Goal: Task Accomplishment & Management: Manage account settings

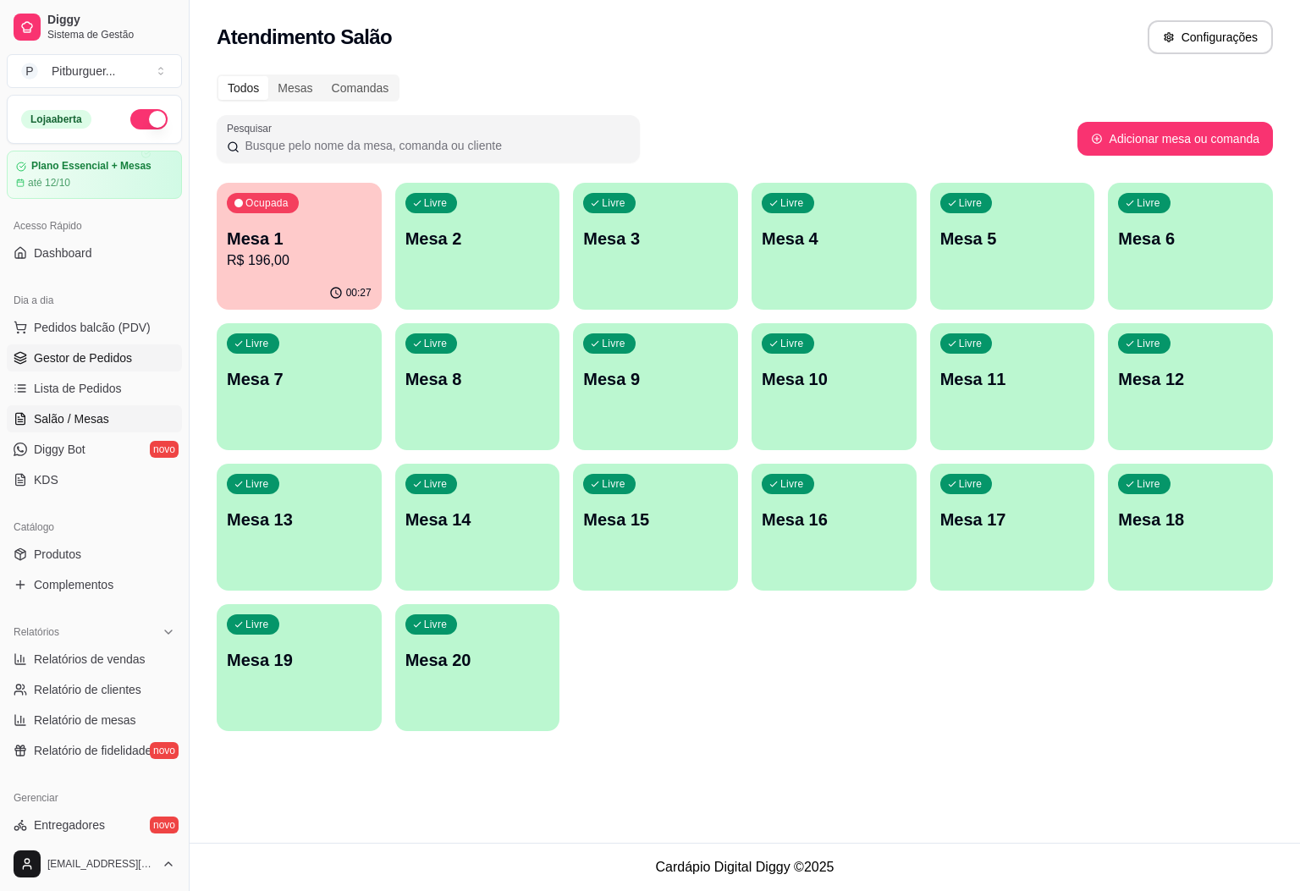
click at [69, 359] on span "Gestor de Pedidos" at bounding box center [83, 357] width 98 height 17
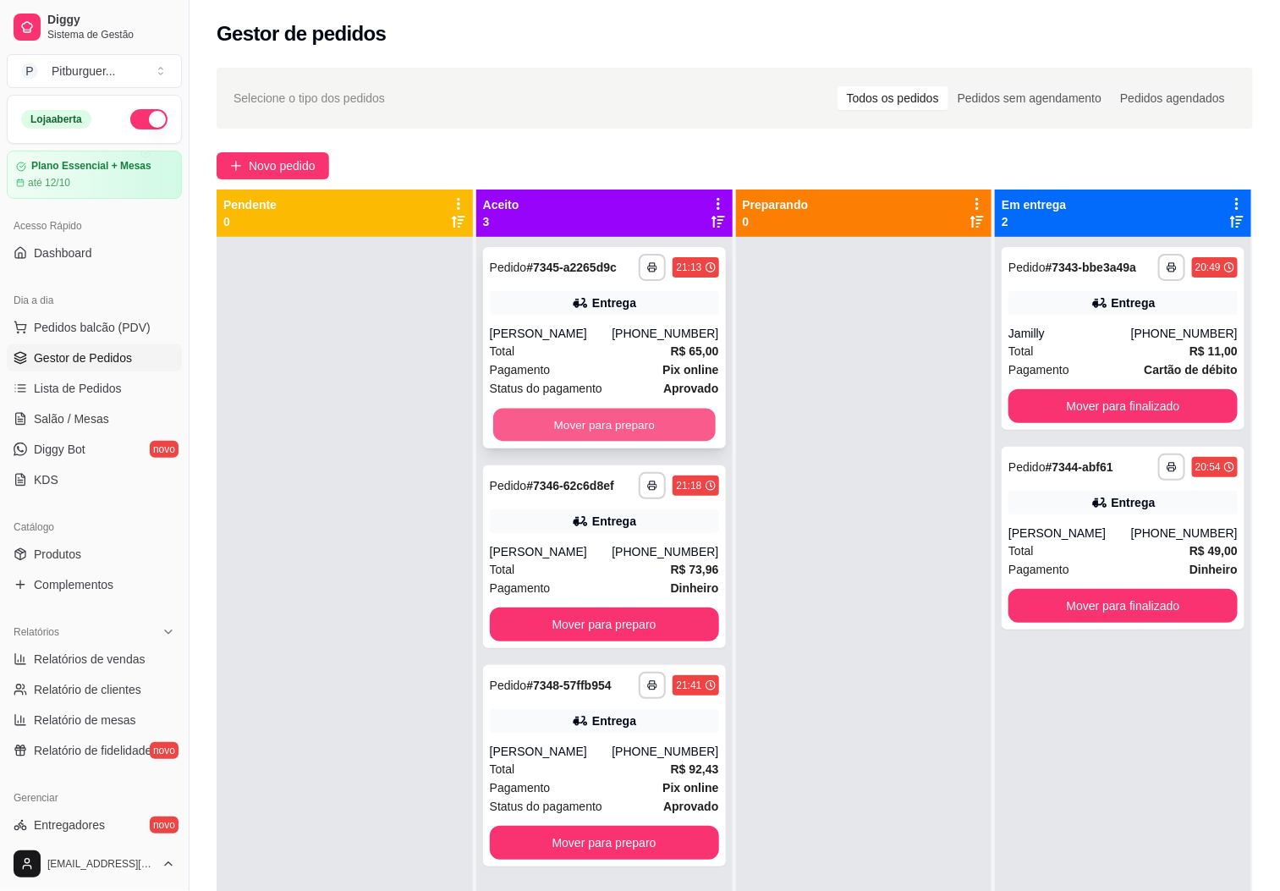
click at [515, 432] on button "Mover para preparo" at bounding box center [604, 425] width 223 height 33
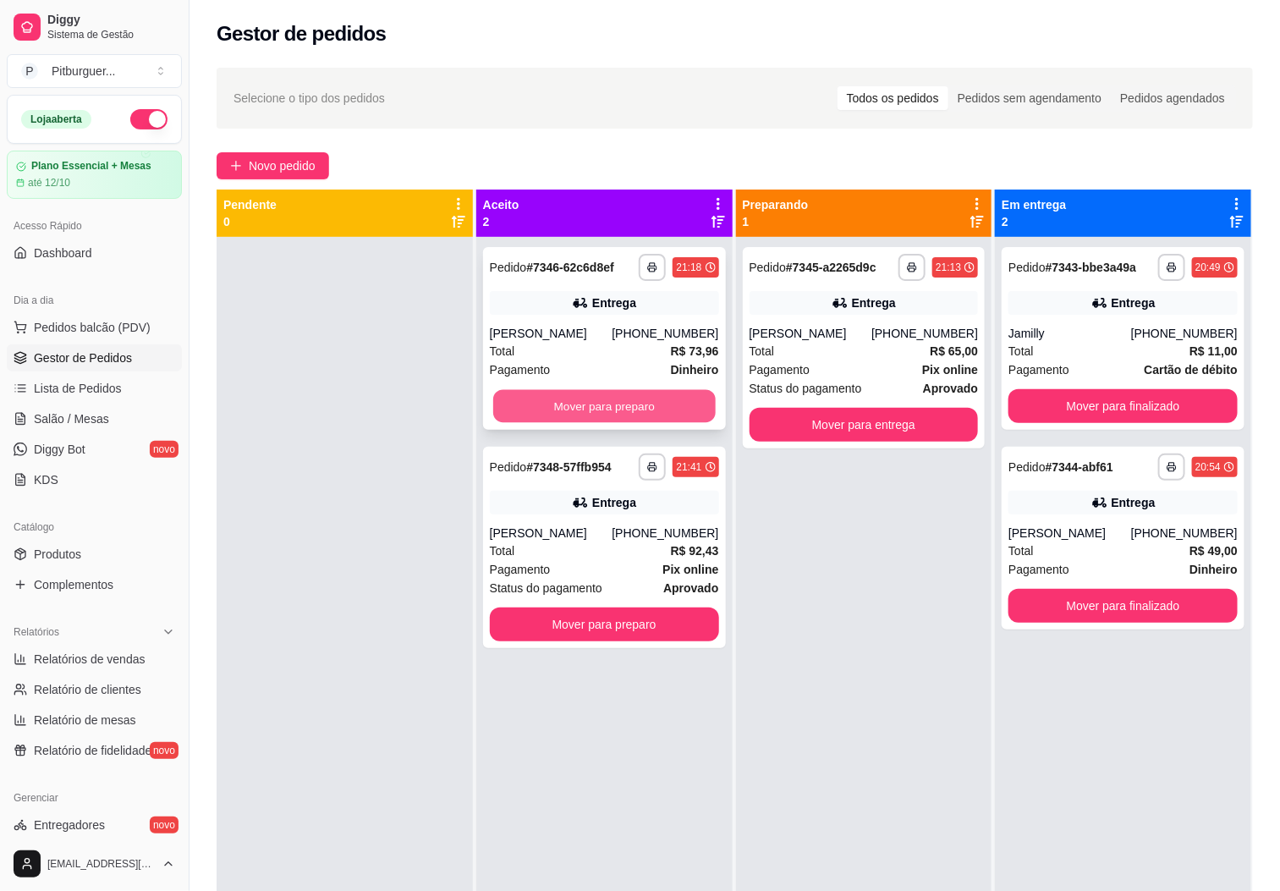
click at [518, 411] on button "Mover para preparo" at bounding box center [604, 406] width 223 height 33
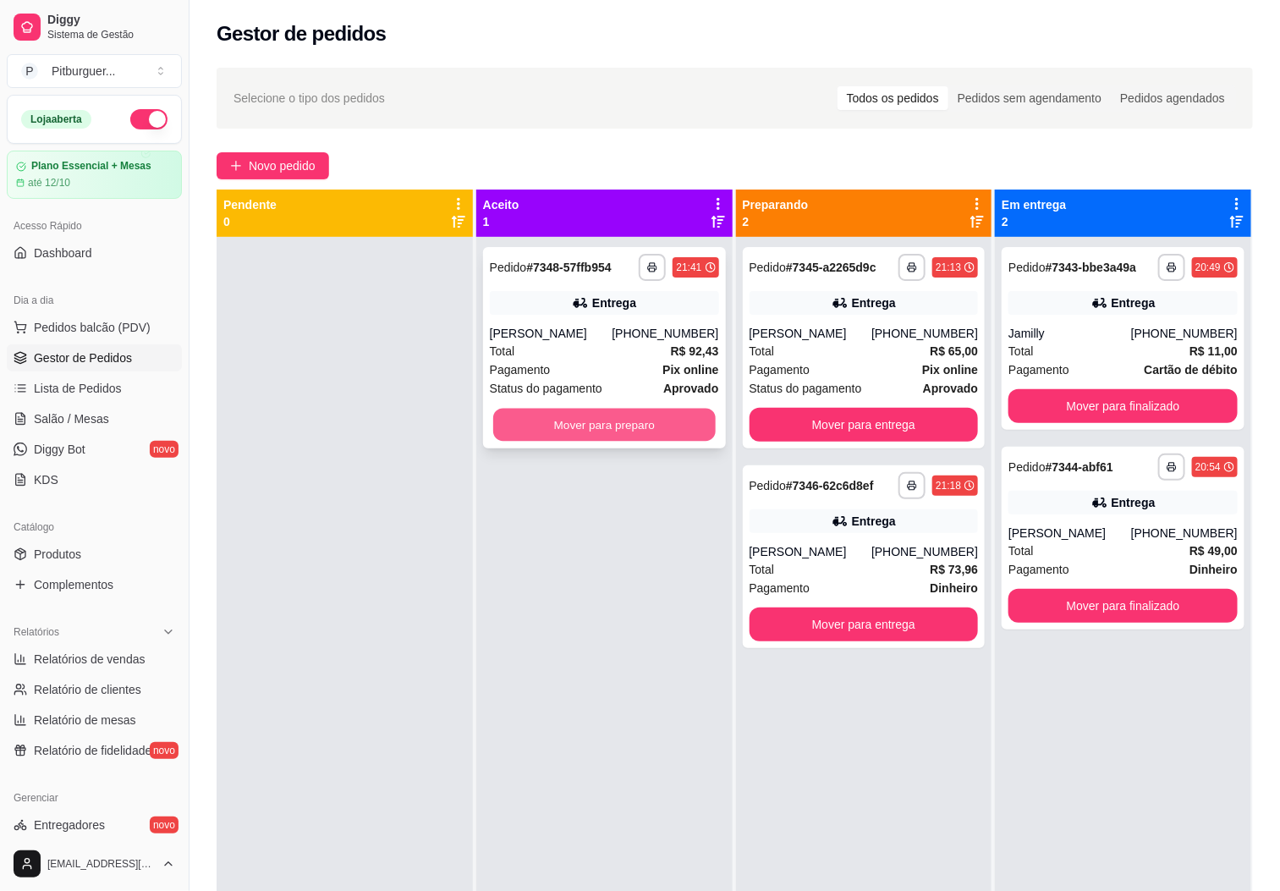
click at [519, 410] on button "Mover para preparo" at bounding box center [604, 425] width 223 height 33
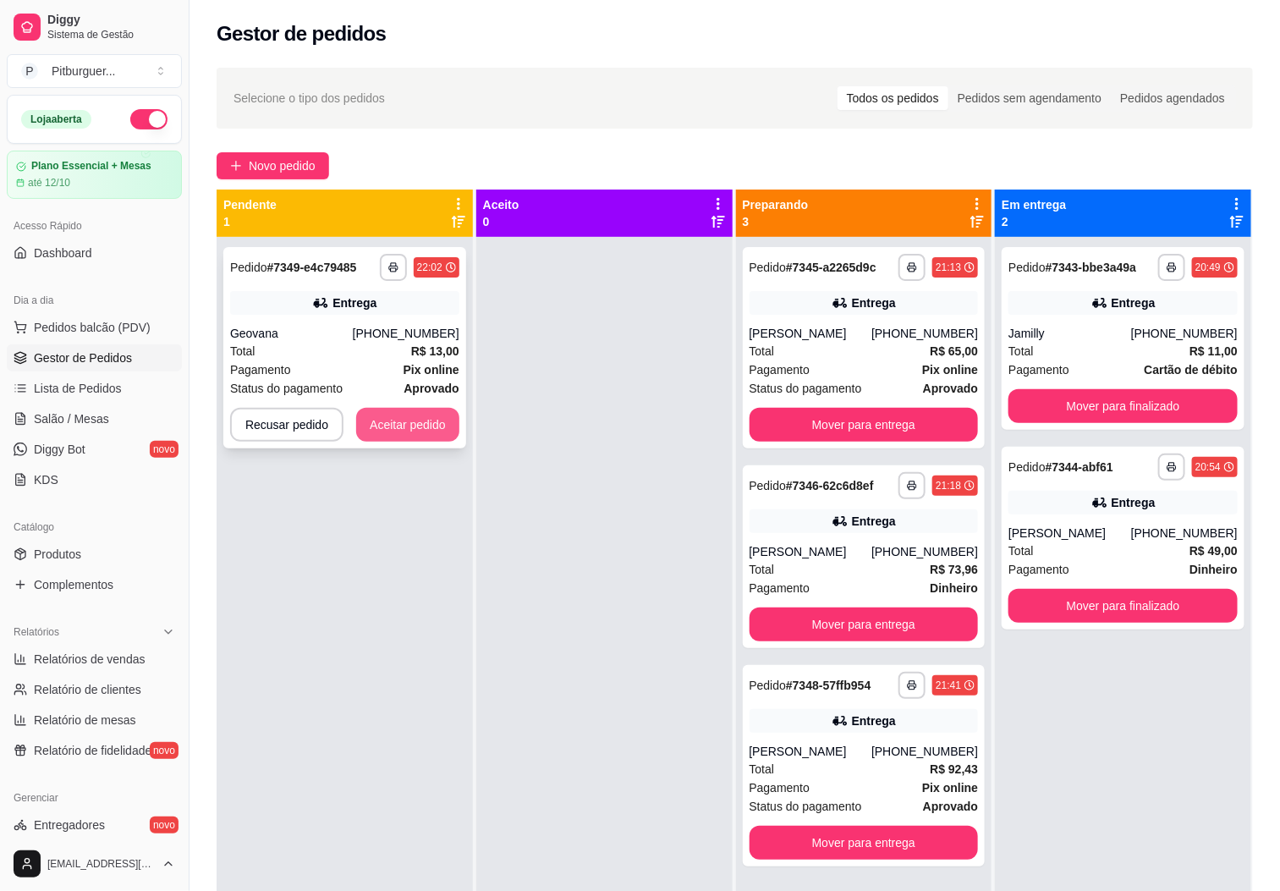
click at [396, 422] on button "Aceitar pedido" at bounding box center [407, 425] width 103 height 34
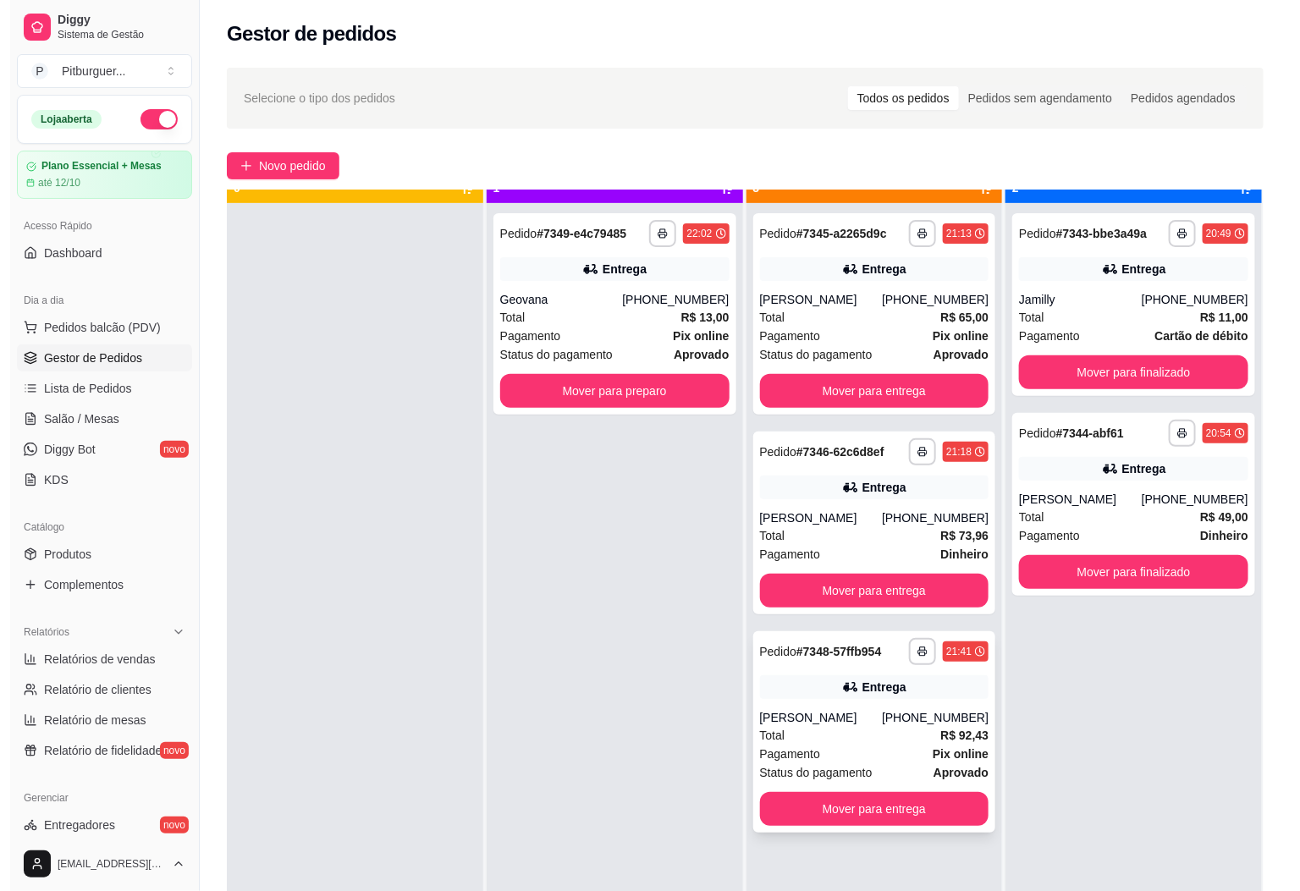
scroll to position [47, 0]
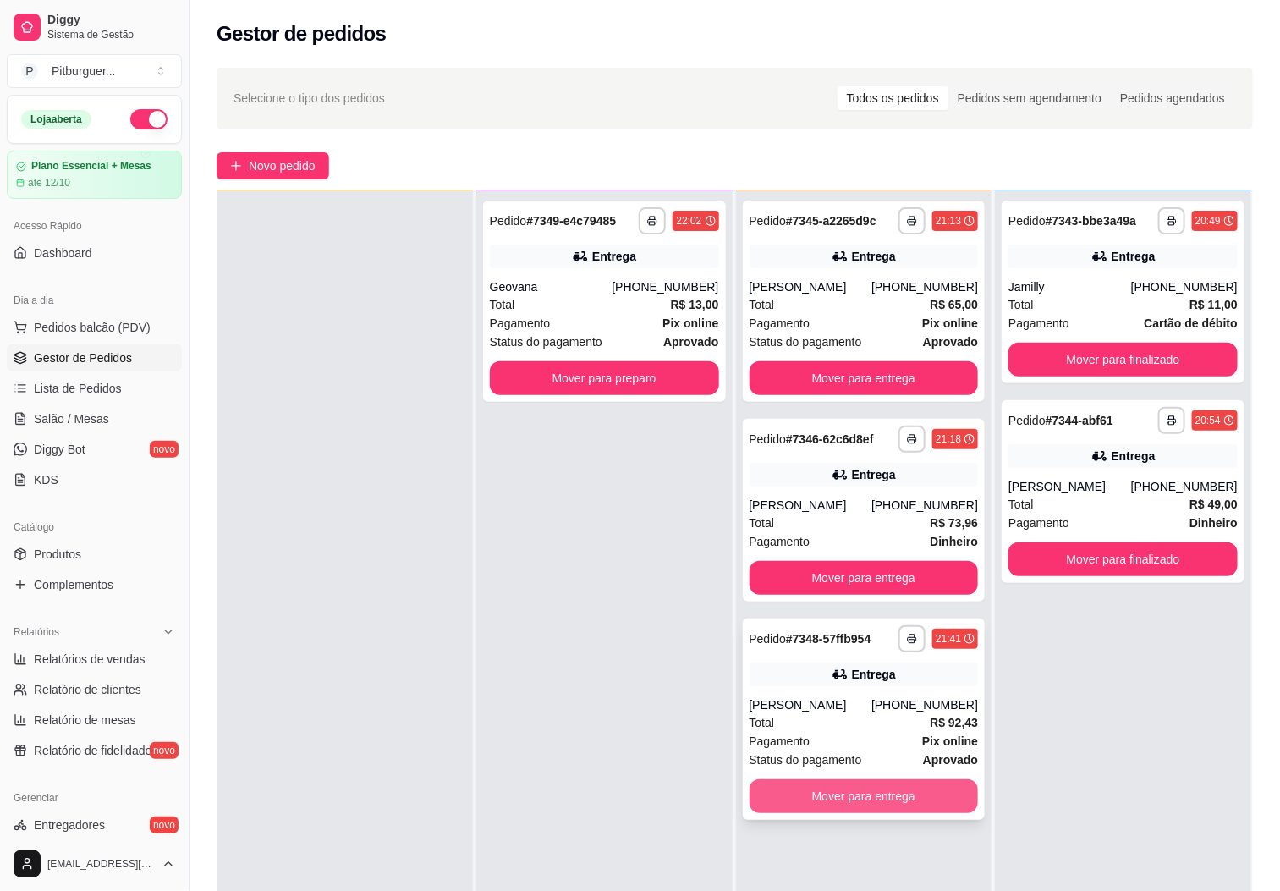
click at [823, 779] on button "Mover para entrega" at bounding box center [864, 796] width 229 height 34
click at [844, 795] on button "Mover para entrega" at bounding box center [864, 796] width 229 height 34
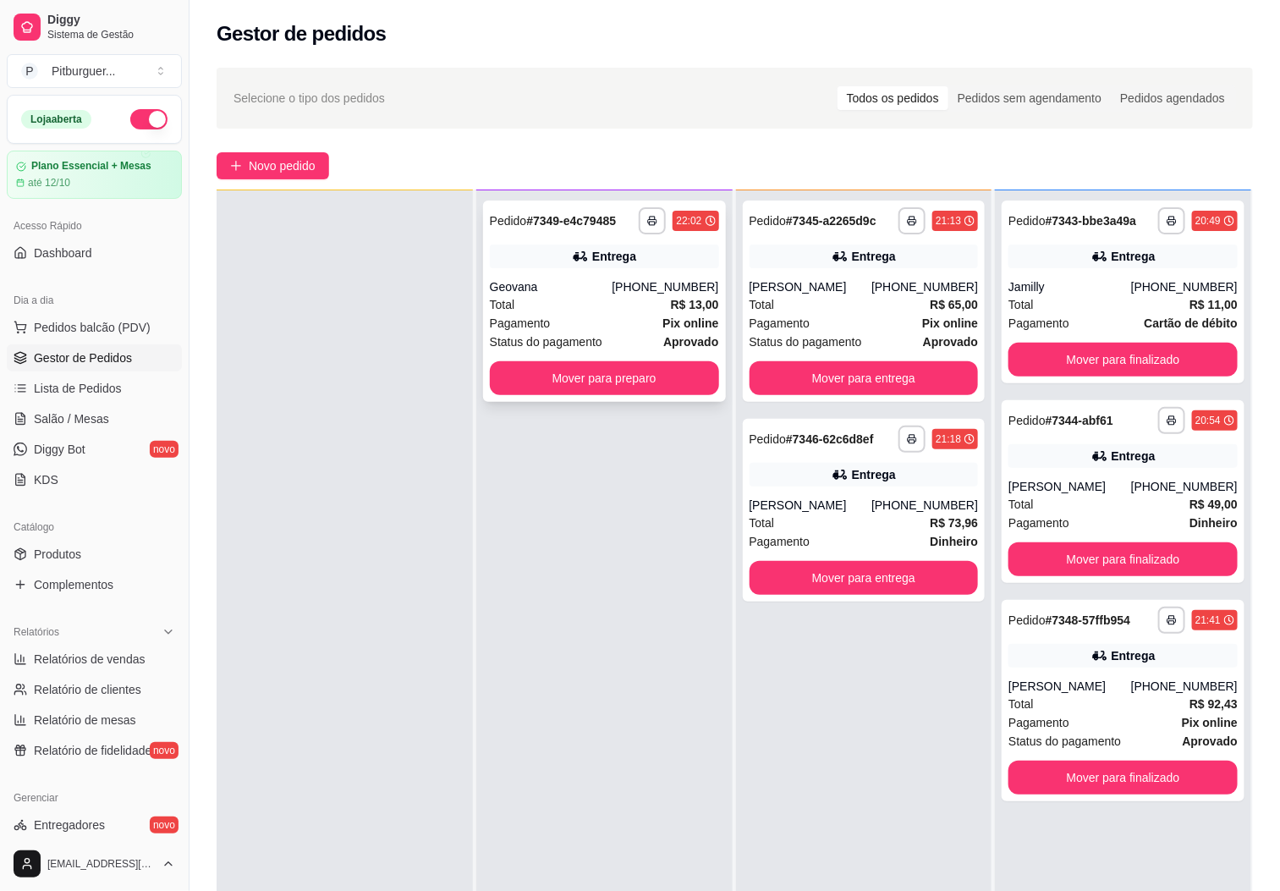
click at [591, 401] on div "**********" at bounding box center [604, 301] width 243 height 201
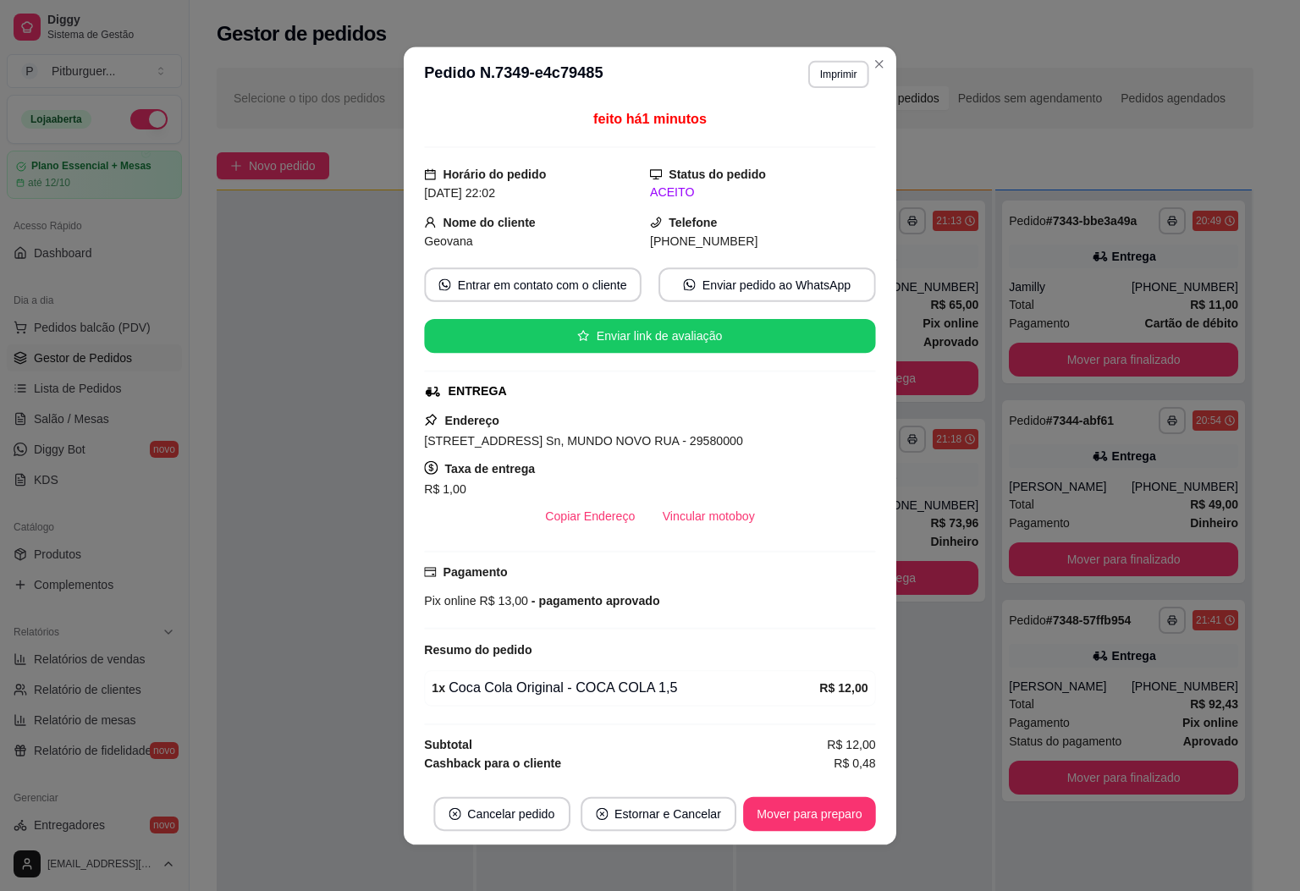
click at [597, 389] on div "ENTREGA" at bounding box center [648, 391] width 448 height 18
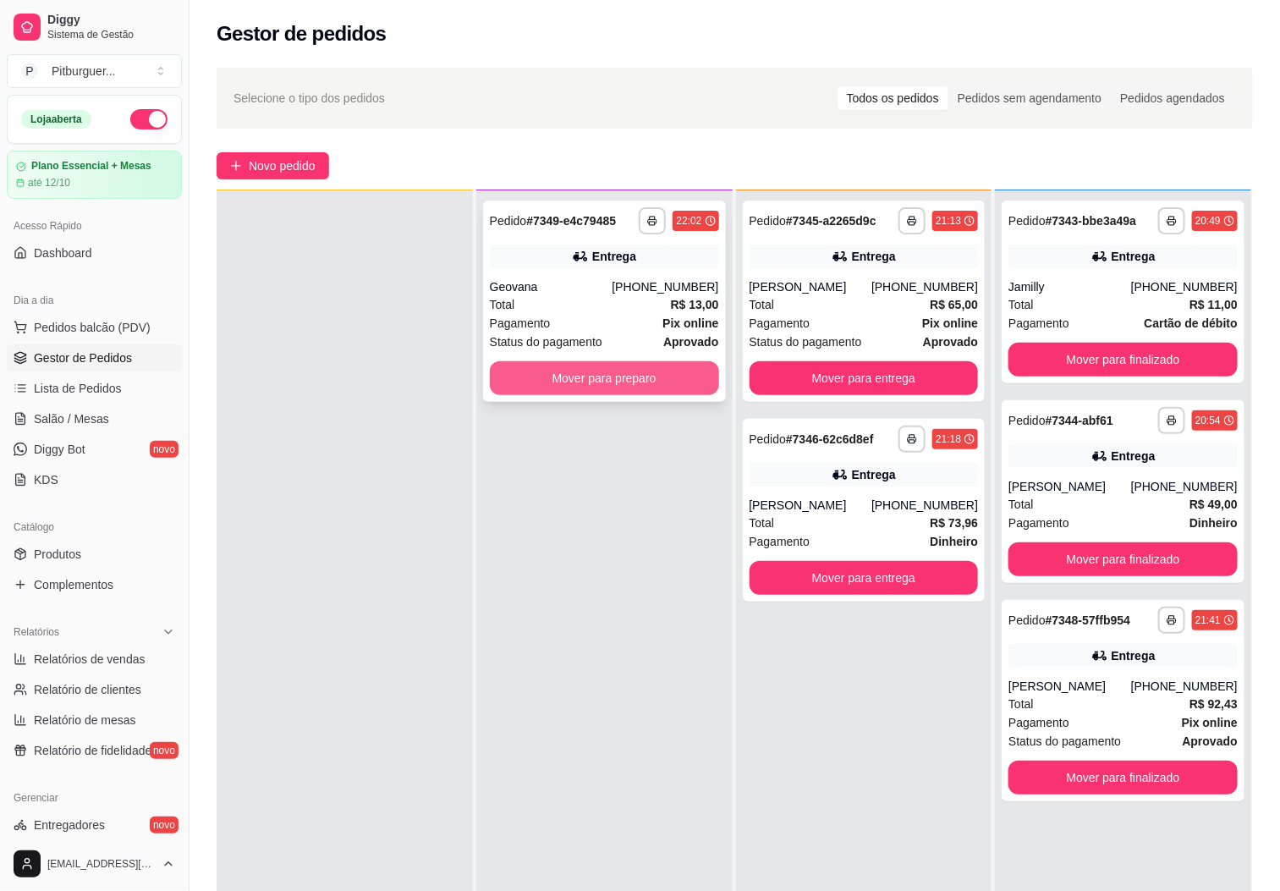
click at [643, 382] on button "Mover para preparo" at bounding box center [604, 378] width 229 height 34
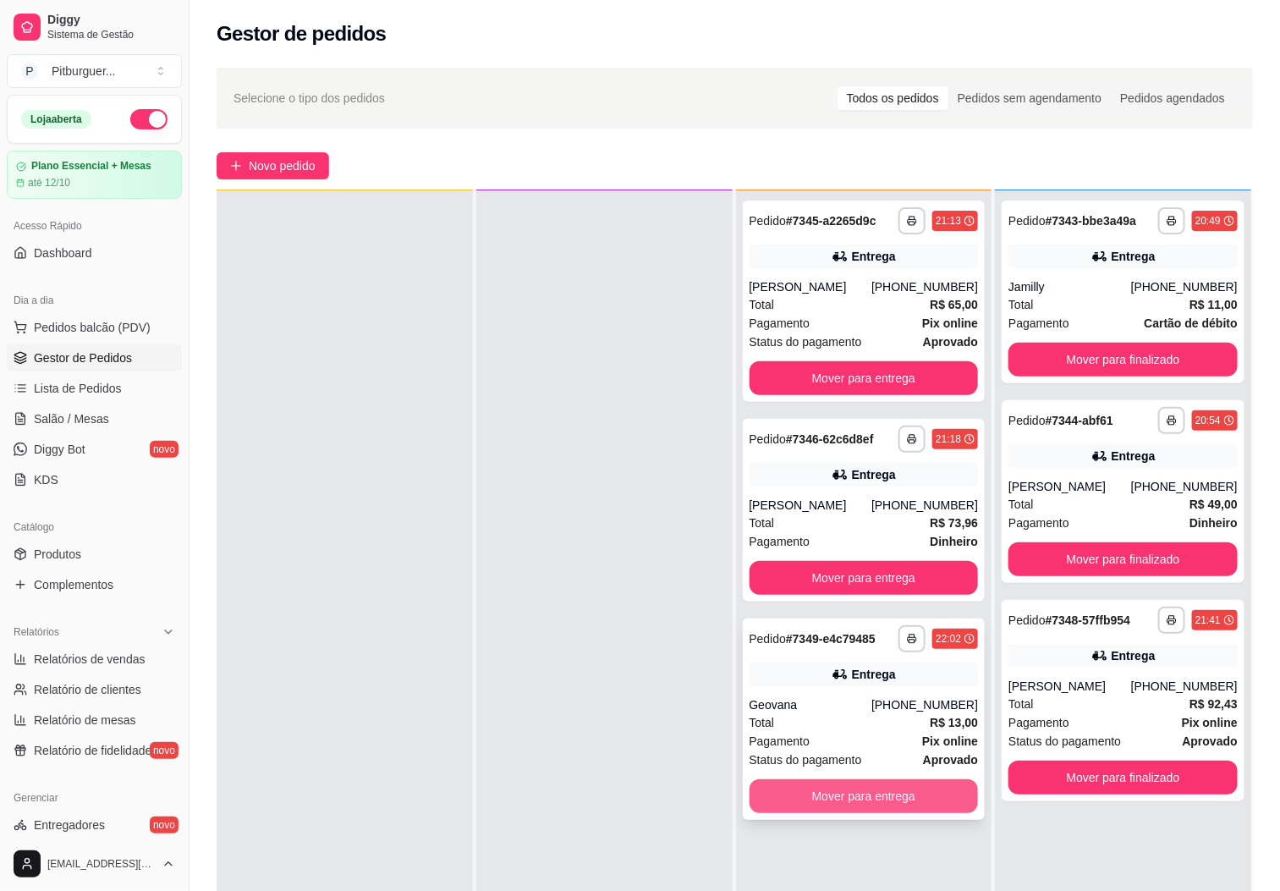
click at [826, 784] on button "Mover para entrega" at bounding box center [864, 796] width 229 height 34
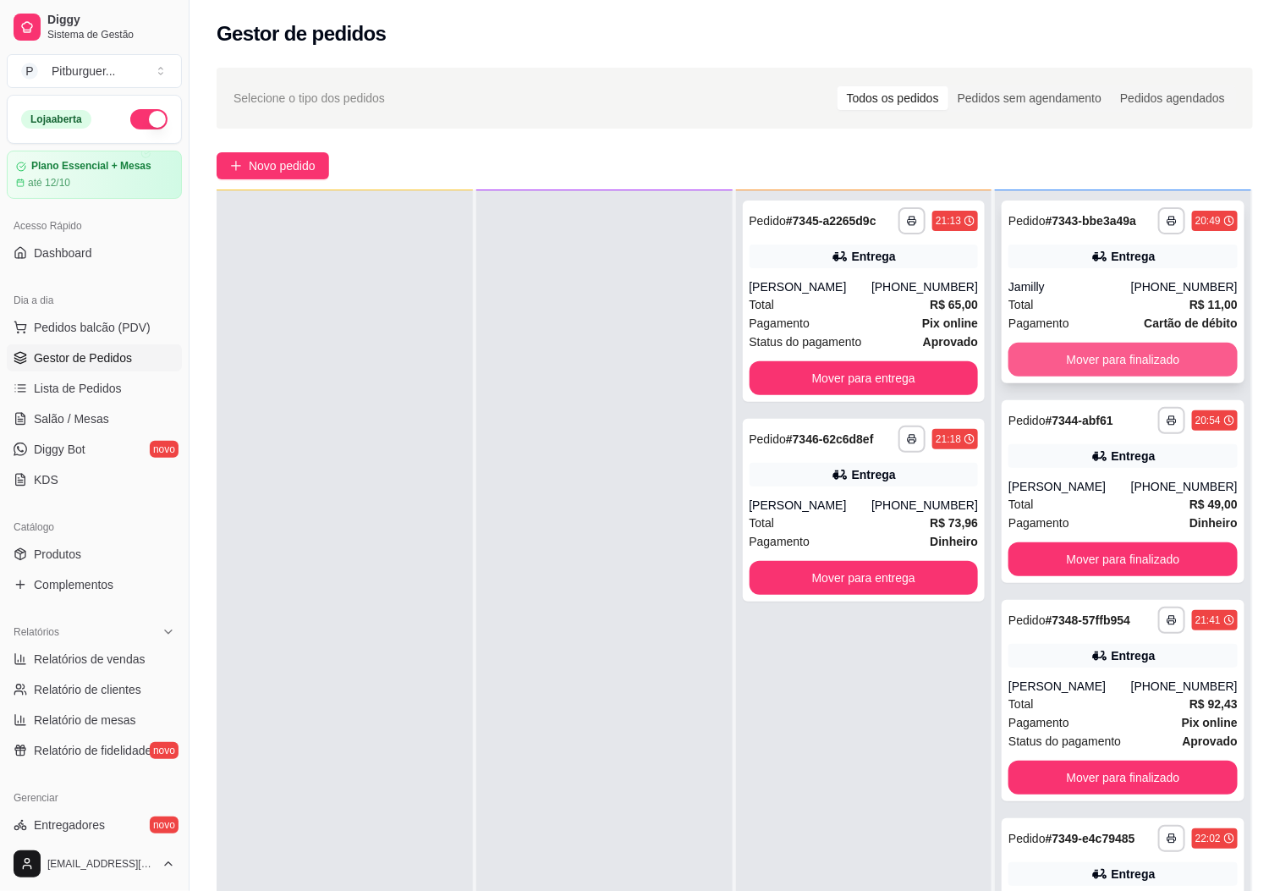
click at [1066, 349] on button "Mover para finalizado" at bounding box center [1123, 360] width 229 height 34
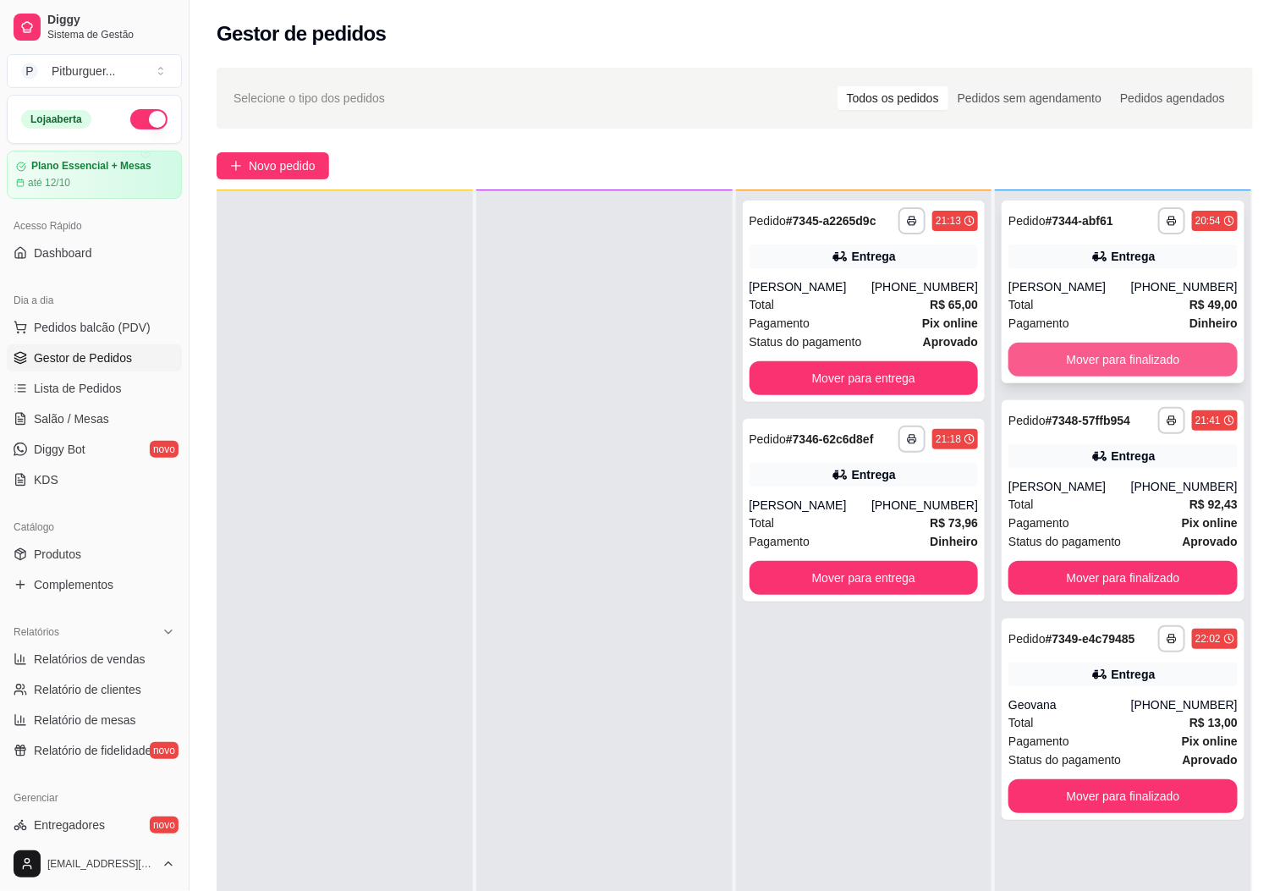
click at [1046, 350] on button "Mover para finalizado" at bounding box center [1123, 360] width 229 height 34
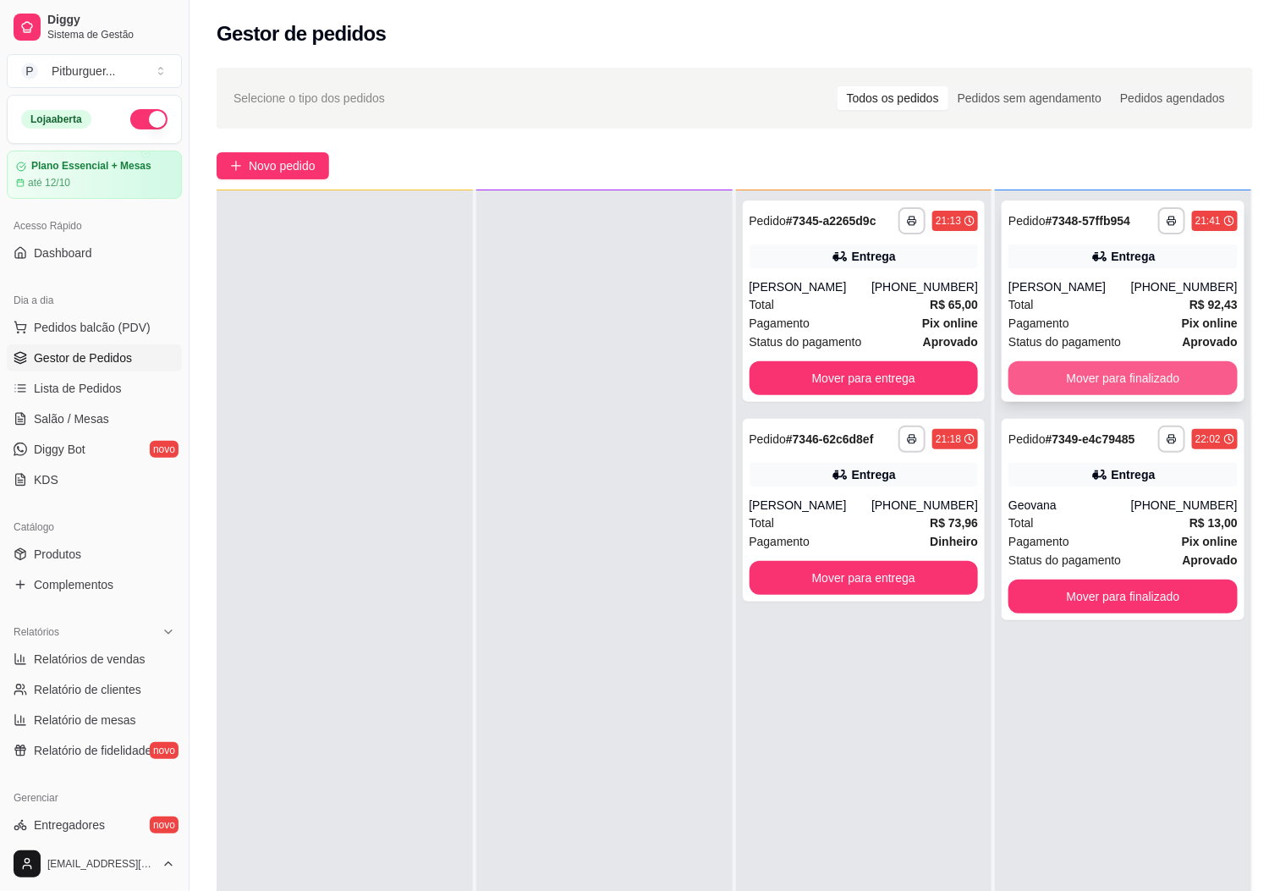
click at [1042, 382] on button "Mover para finalizado" at bounding box center [1123, 378] width 229 height 34
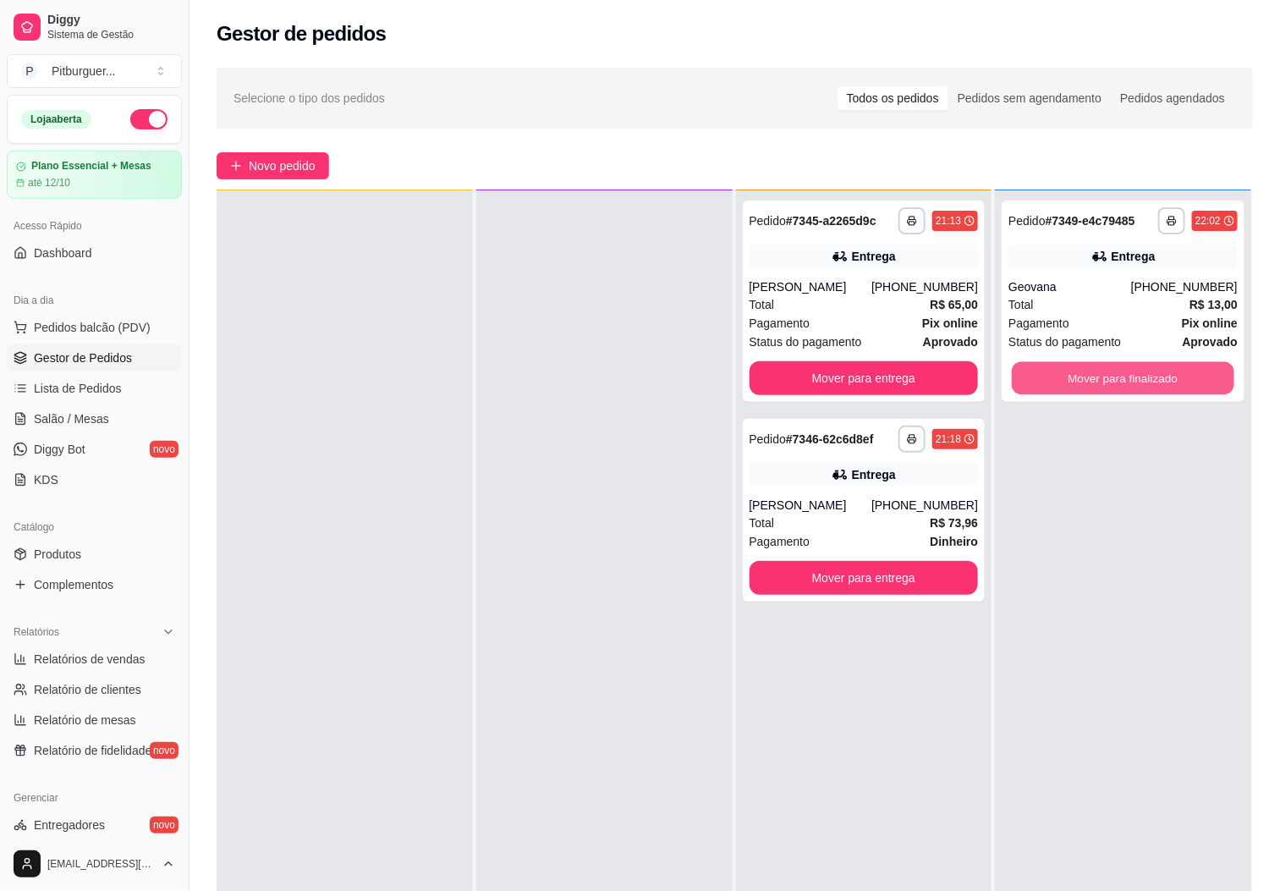
click at [1042, 382] on button "Mover para finalizado" at bounding box center [1123, 378] width 223 height 33
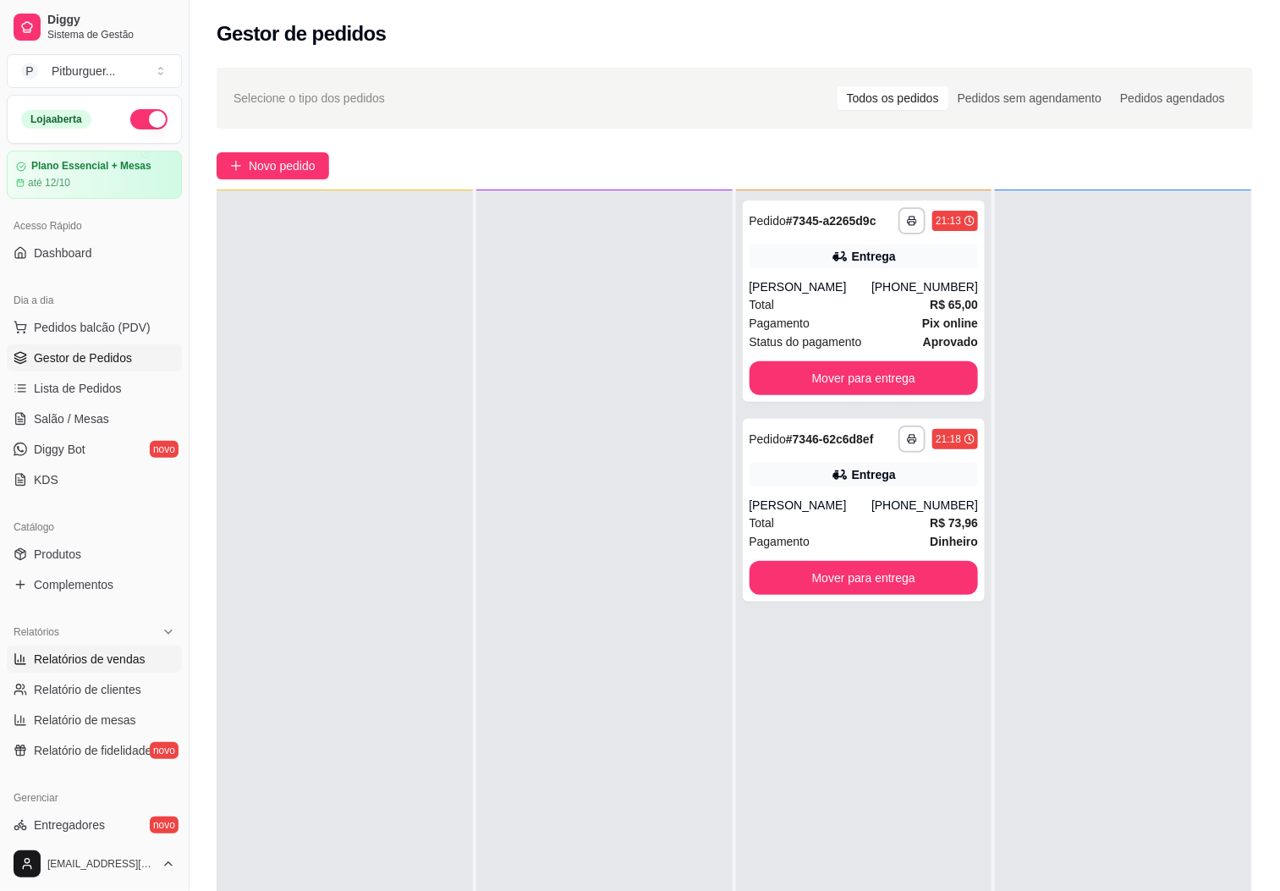
click at [61, 663] on span "Relatórios de vendas" at bounding box center [90, 659] width 112 height 17
select select "ALL"
select select "0"
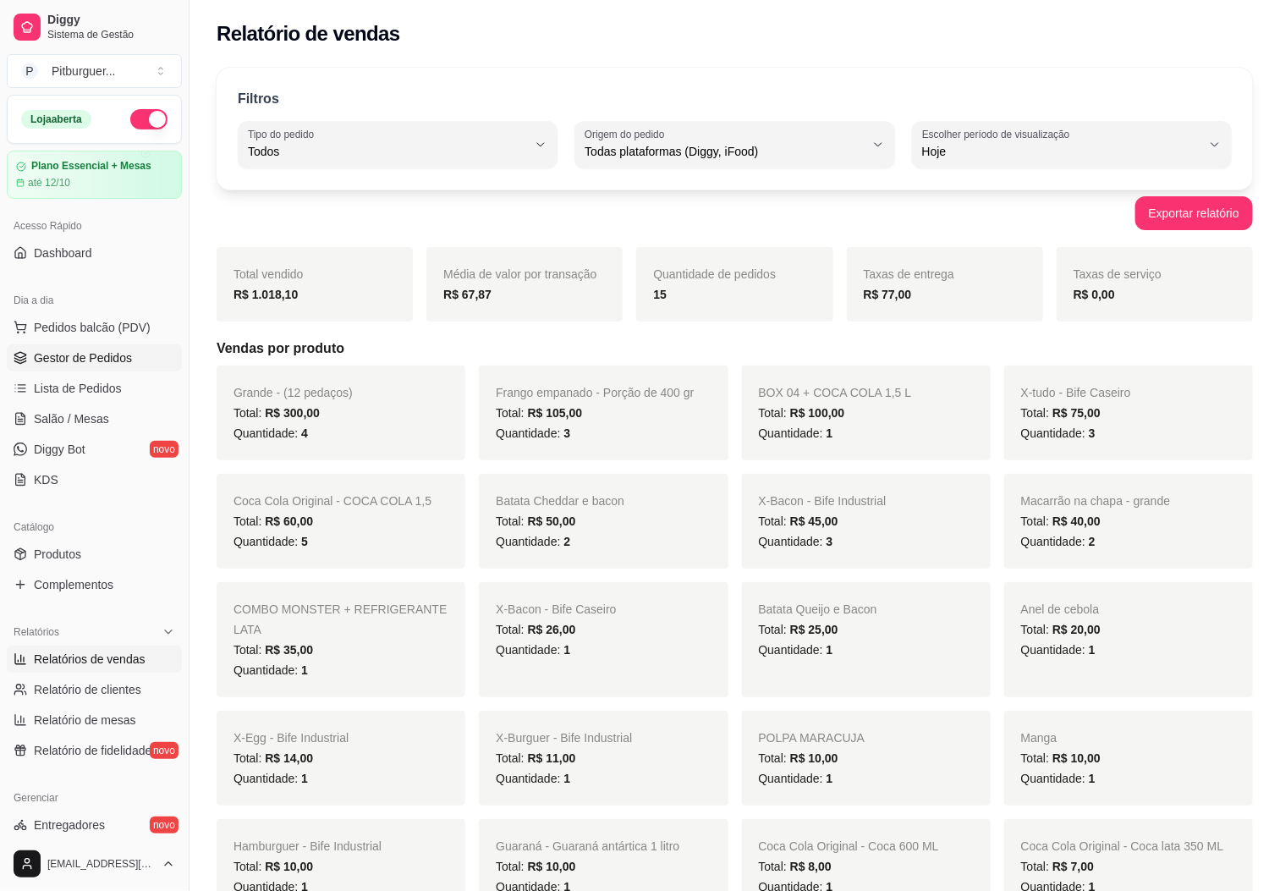
click at [102, 369] on link "Gestor de Pedidos" at bounding box center [94, 357] width 175 height 27
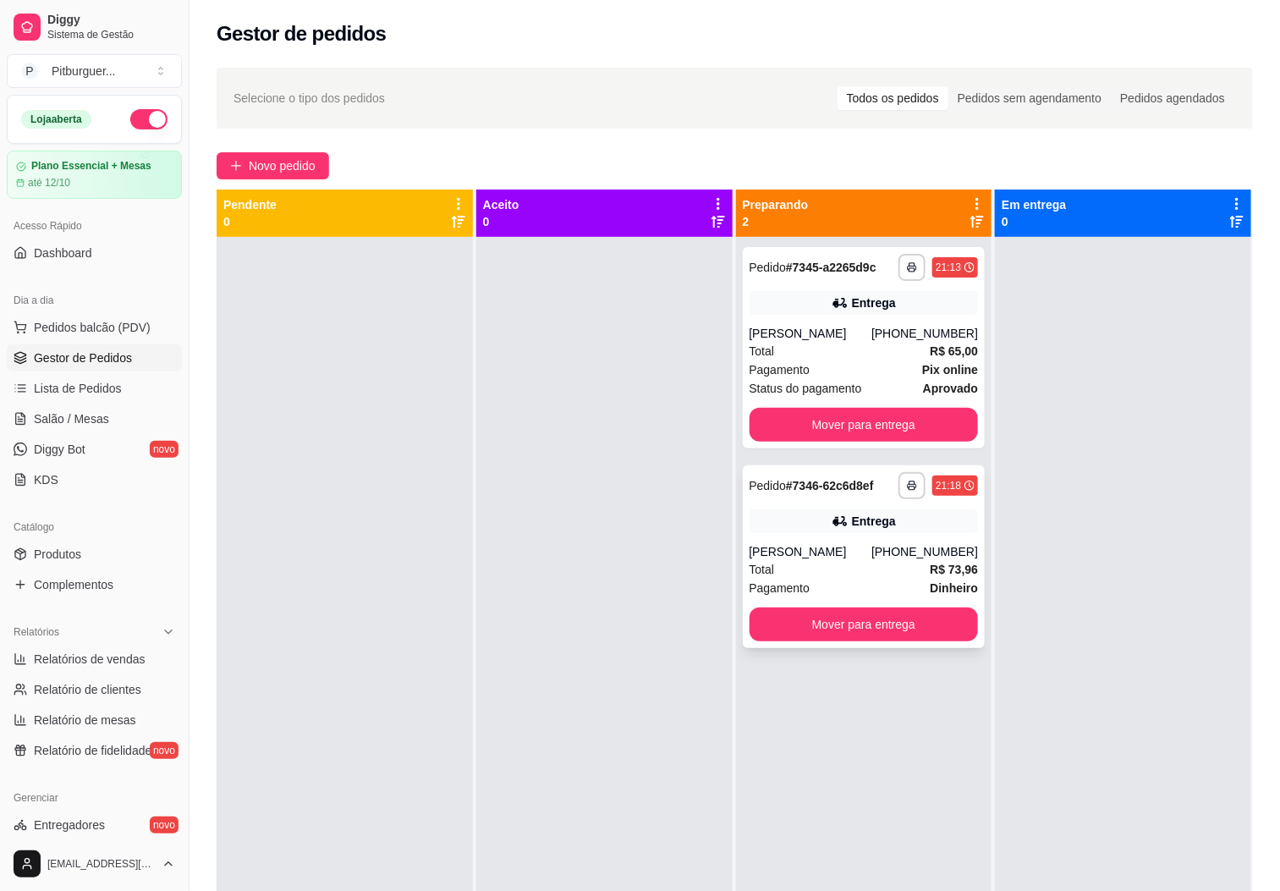
click at [811, 551] on div "[PERSON_NAME]" at bounding box center [811, 551] width 123 height 17
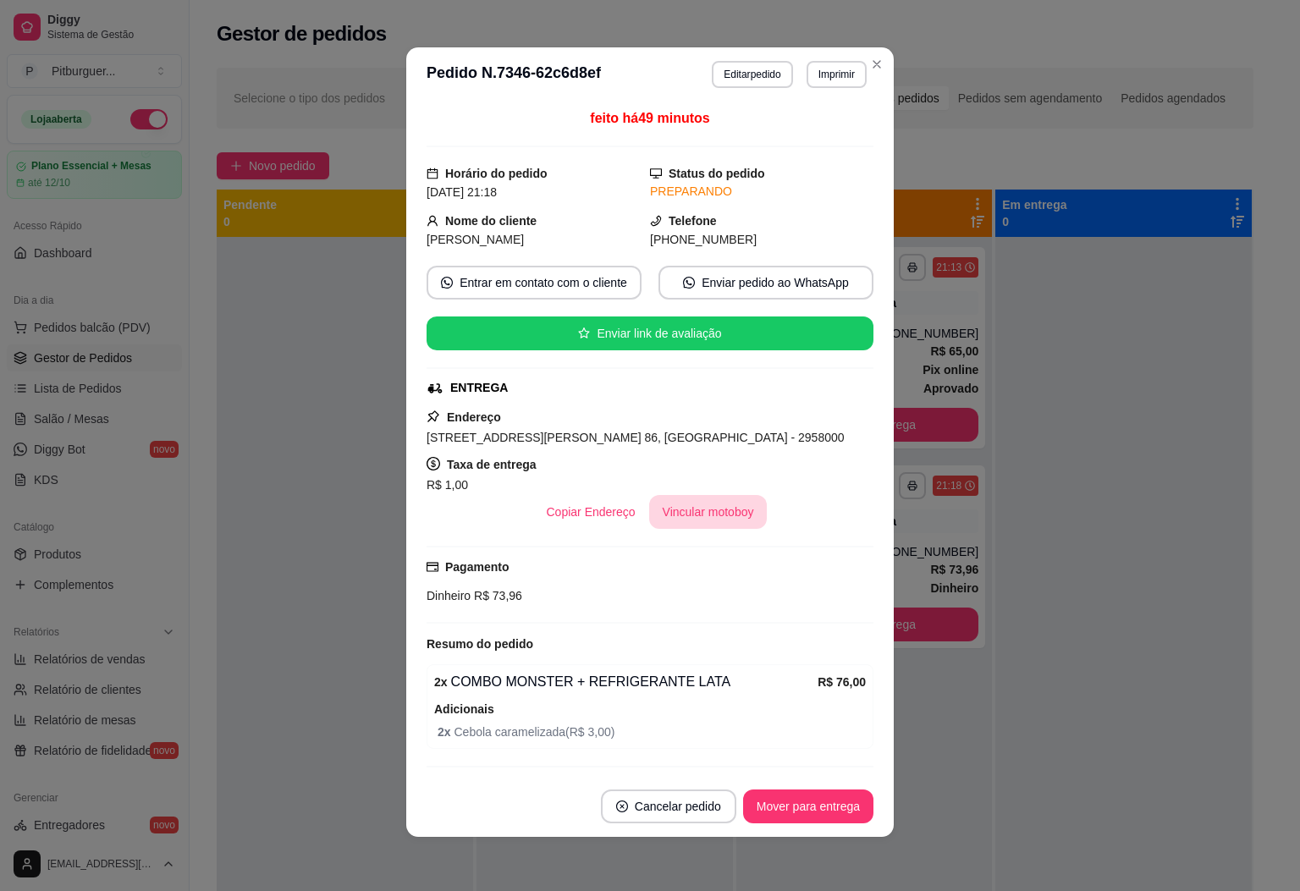
scroll to position [90, 0]
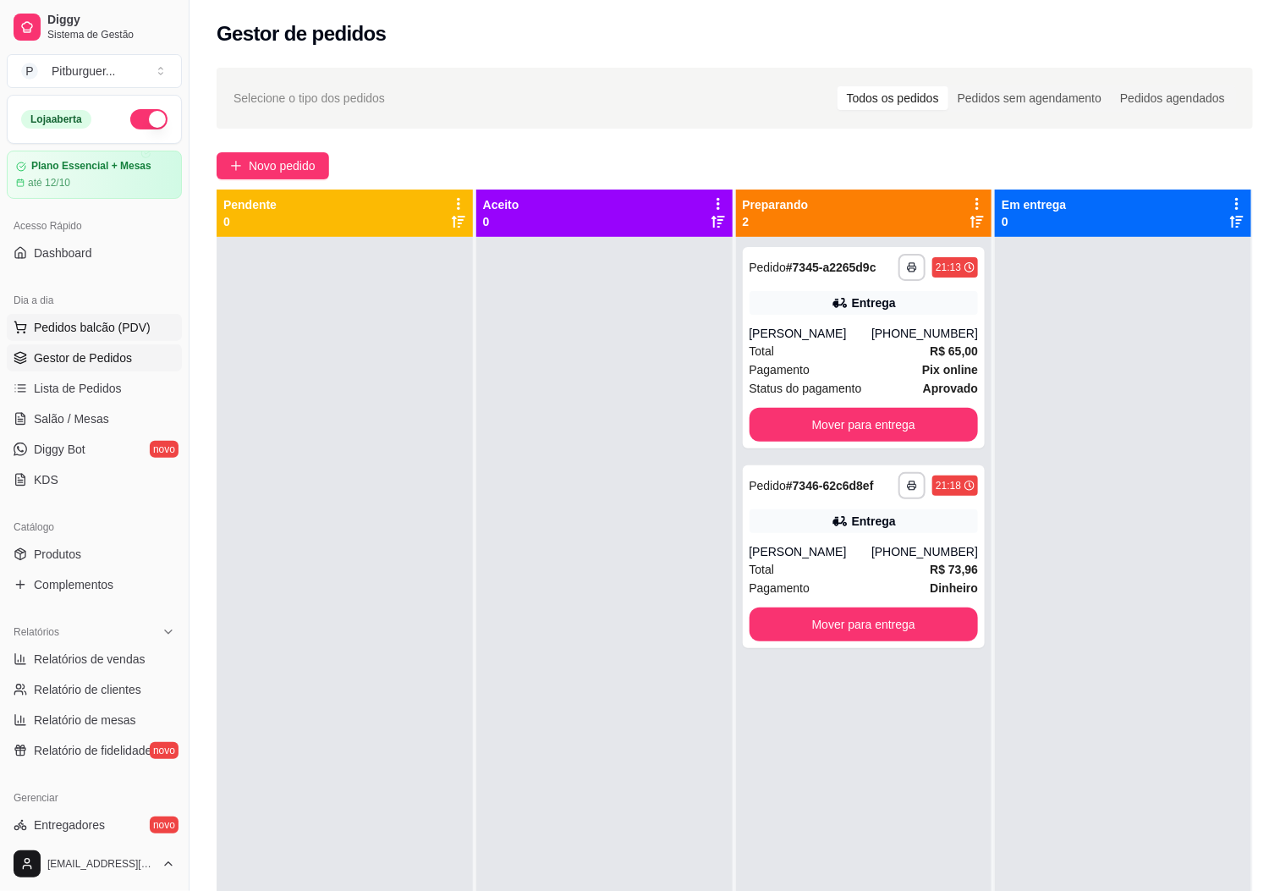
click at [143, 340] on button "Pedidos balcão (PDV)" at bounding box center [94, 327] width 175 height 27
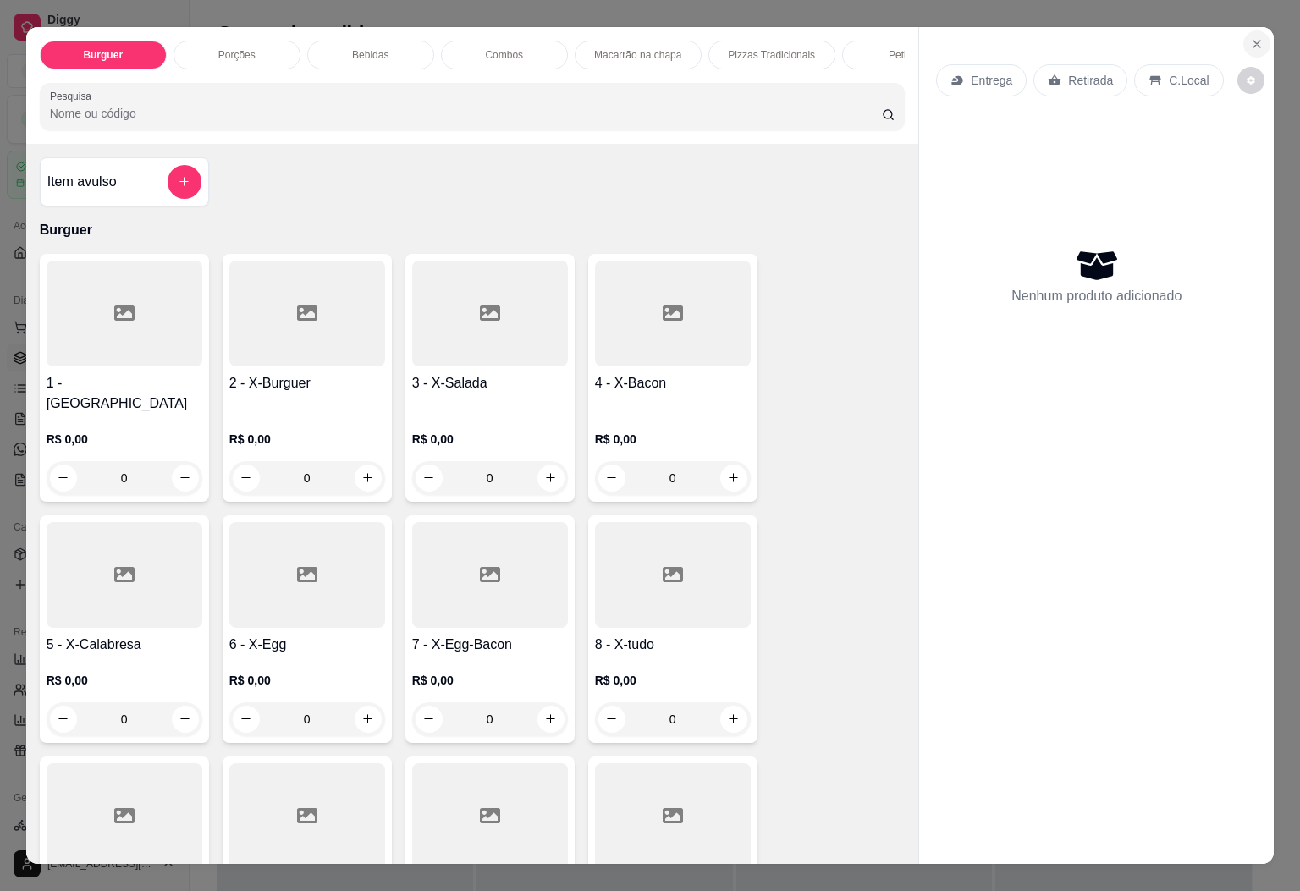
click at [1250, 37] on icon "Close" at bounding box center [1257, 44] width 14 height 14
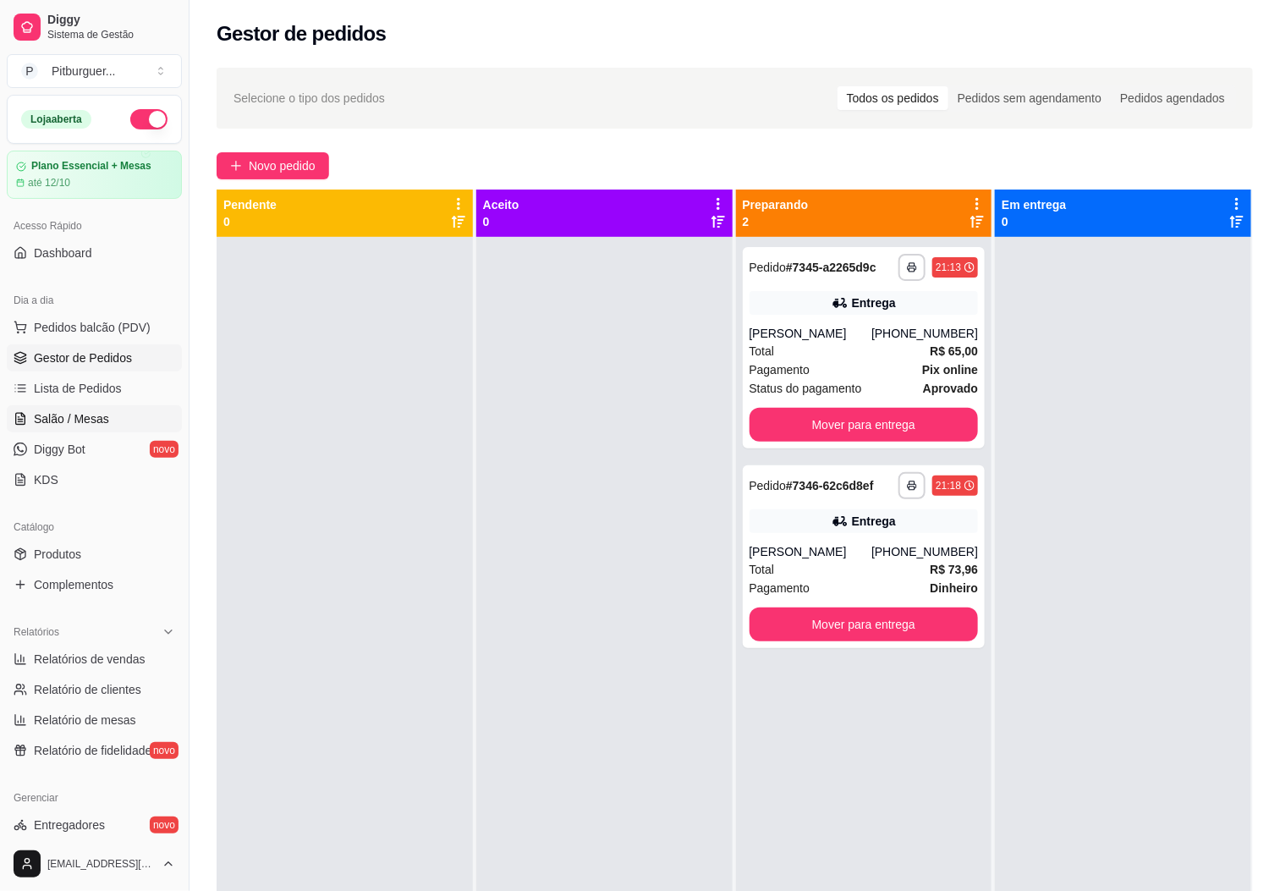
click at [91, 411] on span "Salão / Mesas" at bounding box center [71, 418] width 75 height 17
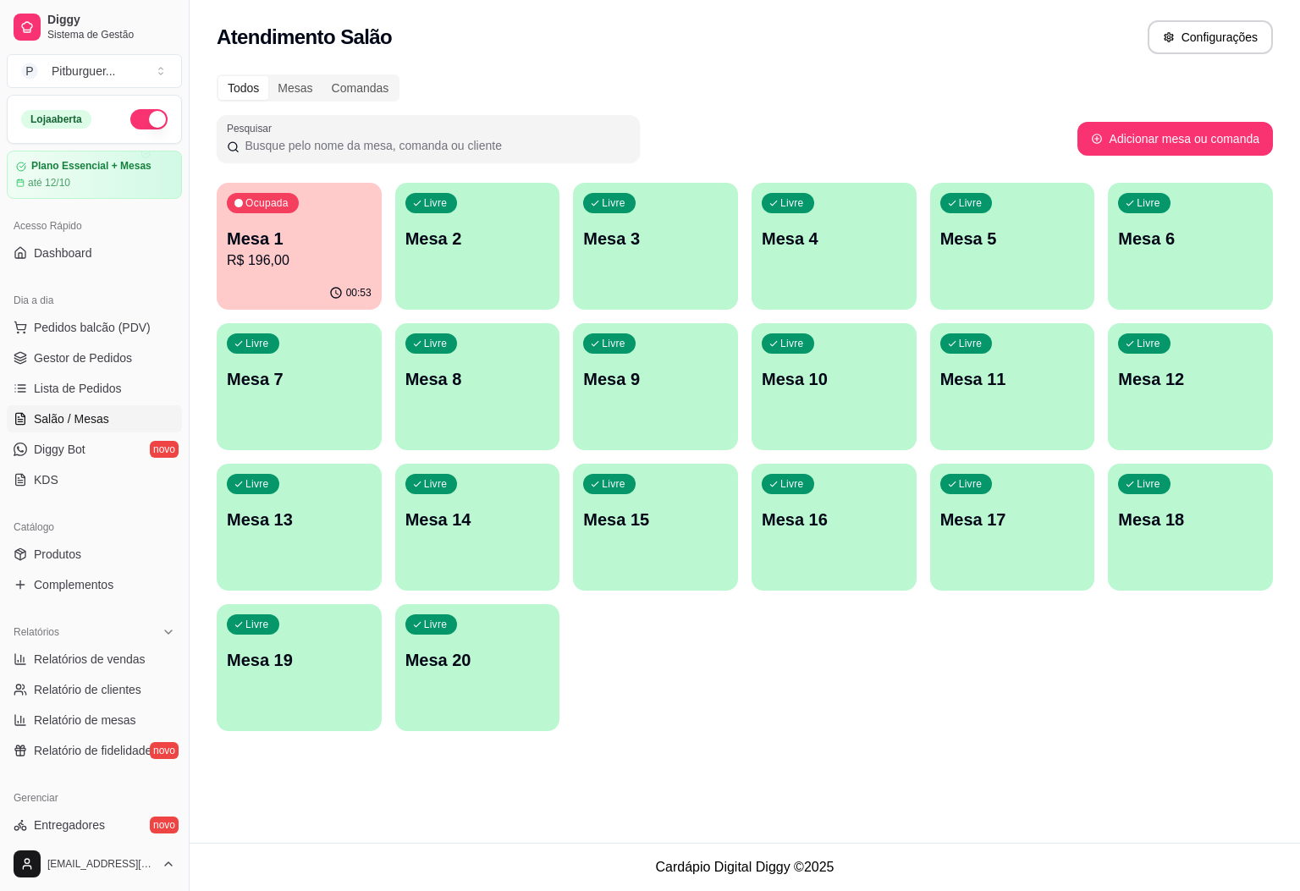
click at [294, 267] on p "R$ 196,00" at bounding box center [299, 260] width 145 height 20
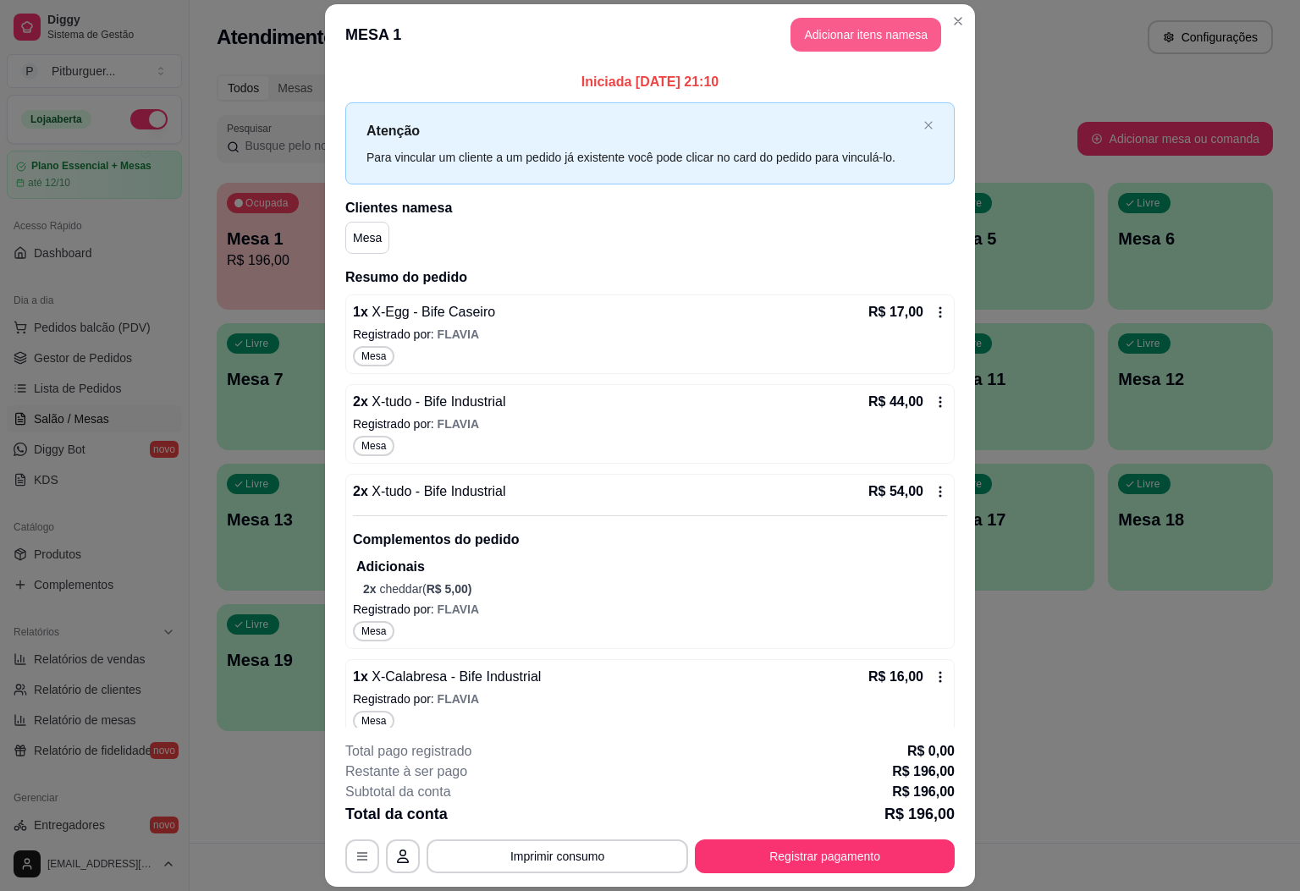
click at [845, 34] on button "Adicionar itens na mesa" at bounding box center [865, 35] width 151 height 34
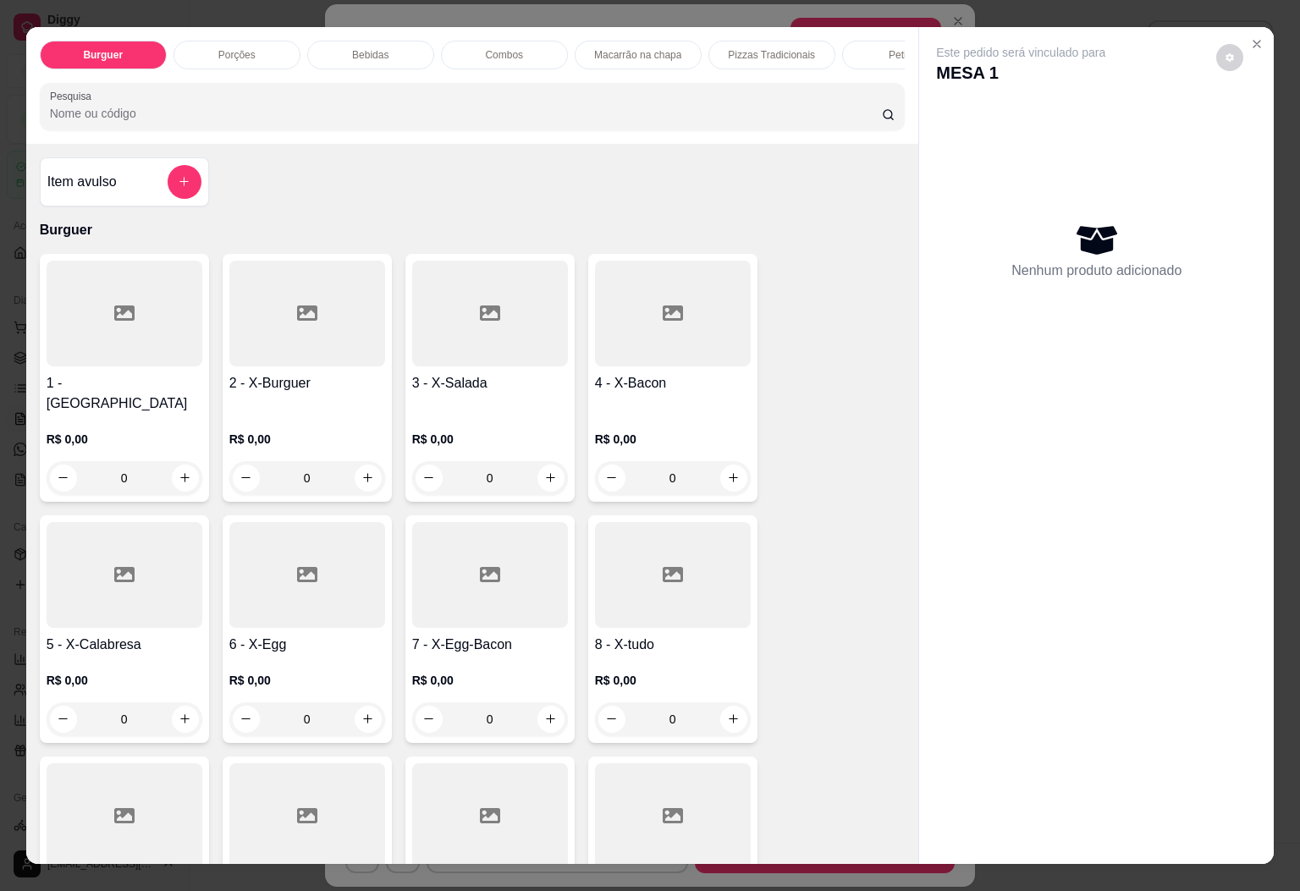
click at [338, 41] on div "Bebidas" at bounding box center [370, 55] width 127 height 29
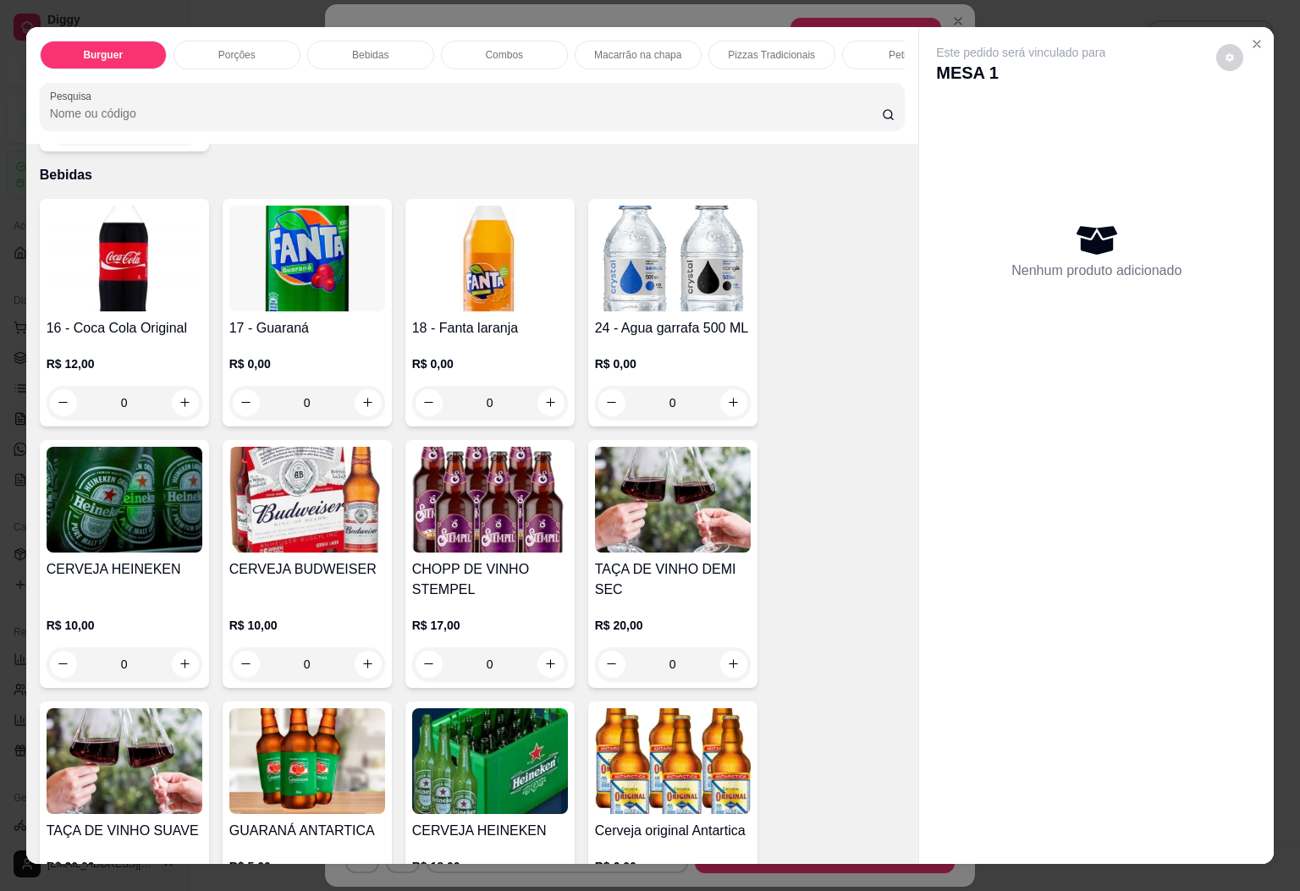
scroll to position [36, 0]
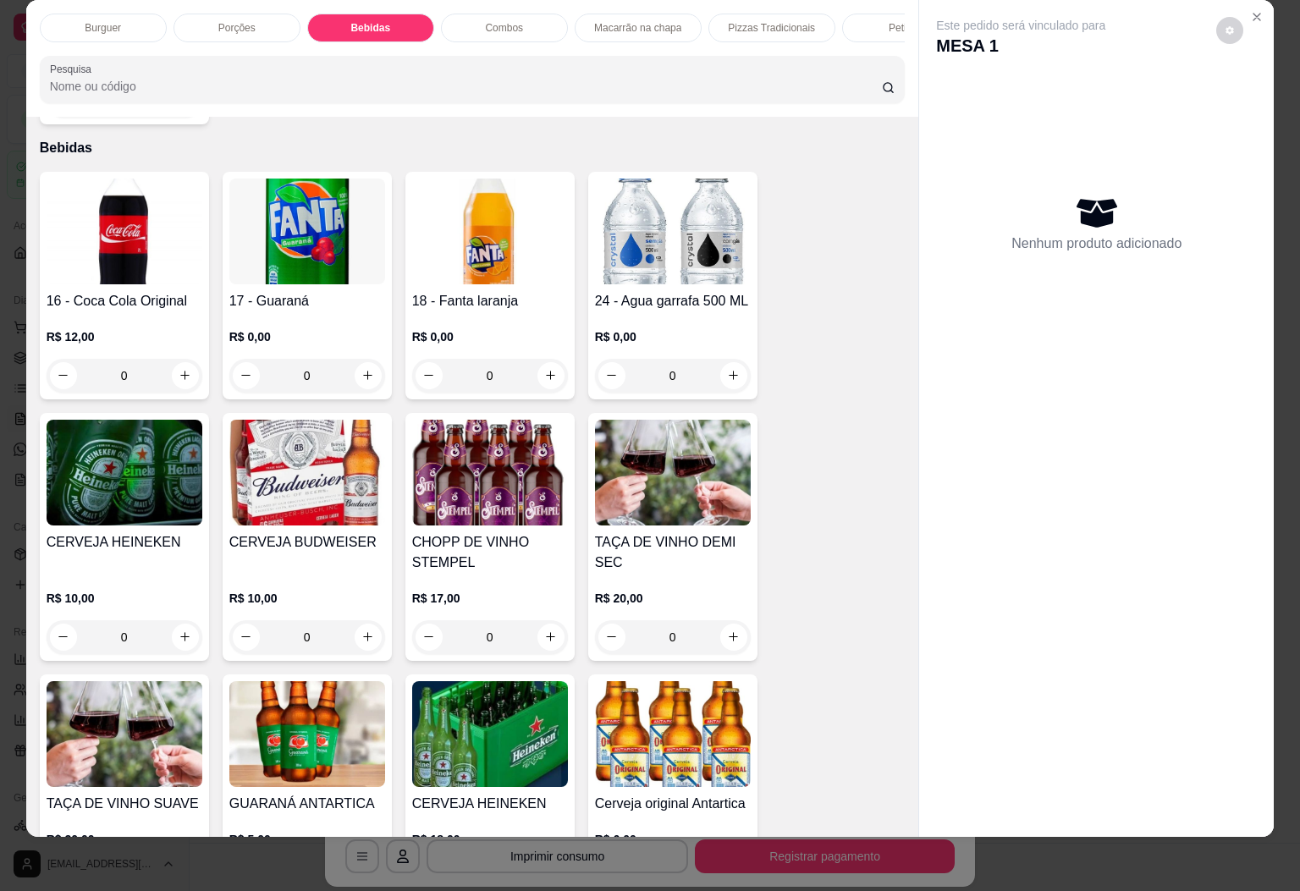
click at [115, 222] on img at bounding box center [125, 232] width 156 height 106
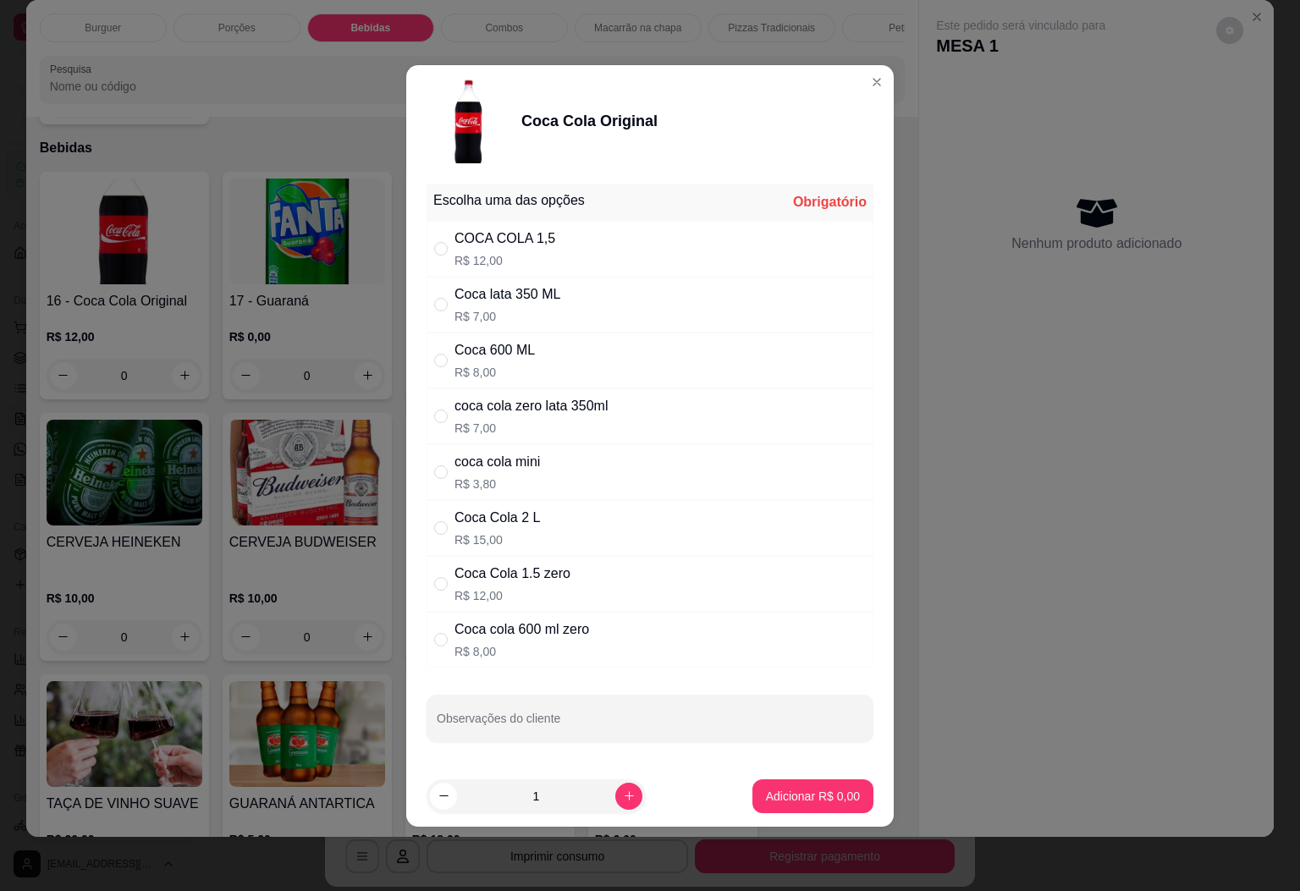
click at [566, 254] on div "COCA COLA 1,5 R$ 12,00" at bounding box center [649, 249] width 447 height 56
radio input "true"
click at [623, 802] on icon "increase-product-quantity" at bounding box center [629, 795] width 13 height 13
type input "2"
click at [788, 800] on p "Adicionar R$ 24,00" at bounding box center [809, 796] width 101 height 17
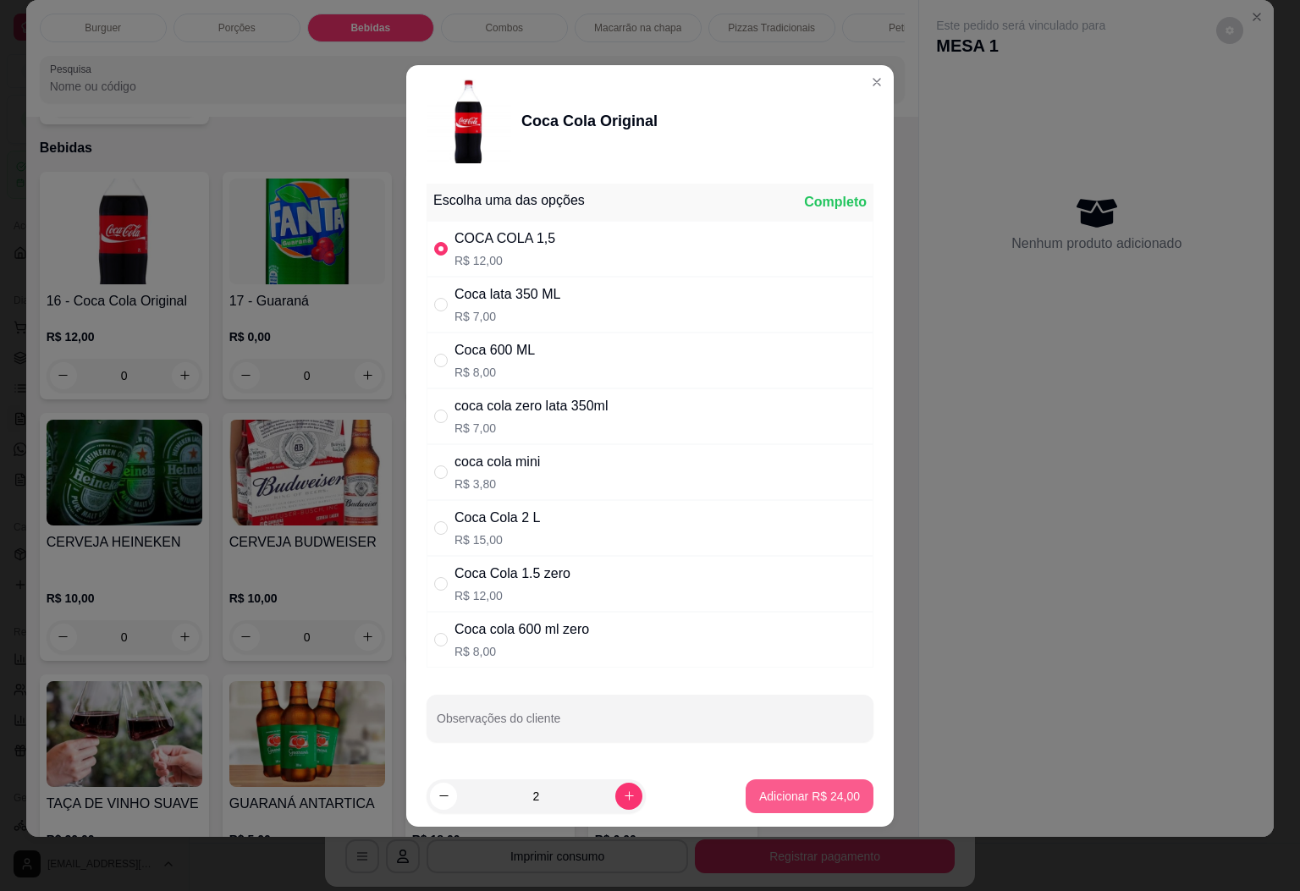
type input "2"
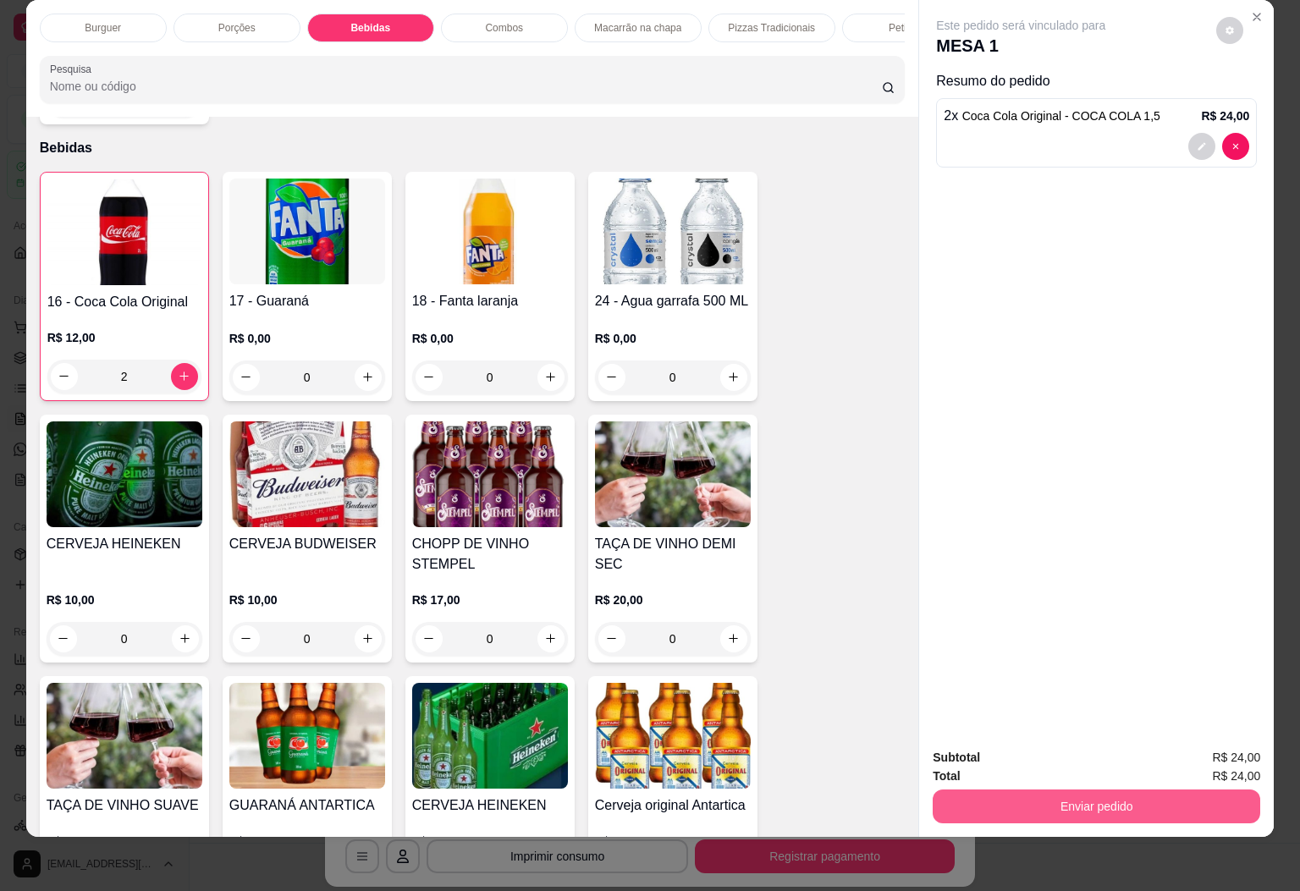
click at [1069, 790] on button "Enviar pedido" at bounding box center [1095, 806] width 327 height 34
click at [1211, 745] on button "Enviar pedido" at bounding box center [1213, 745] width 93 height 31
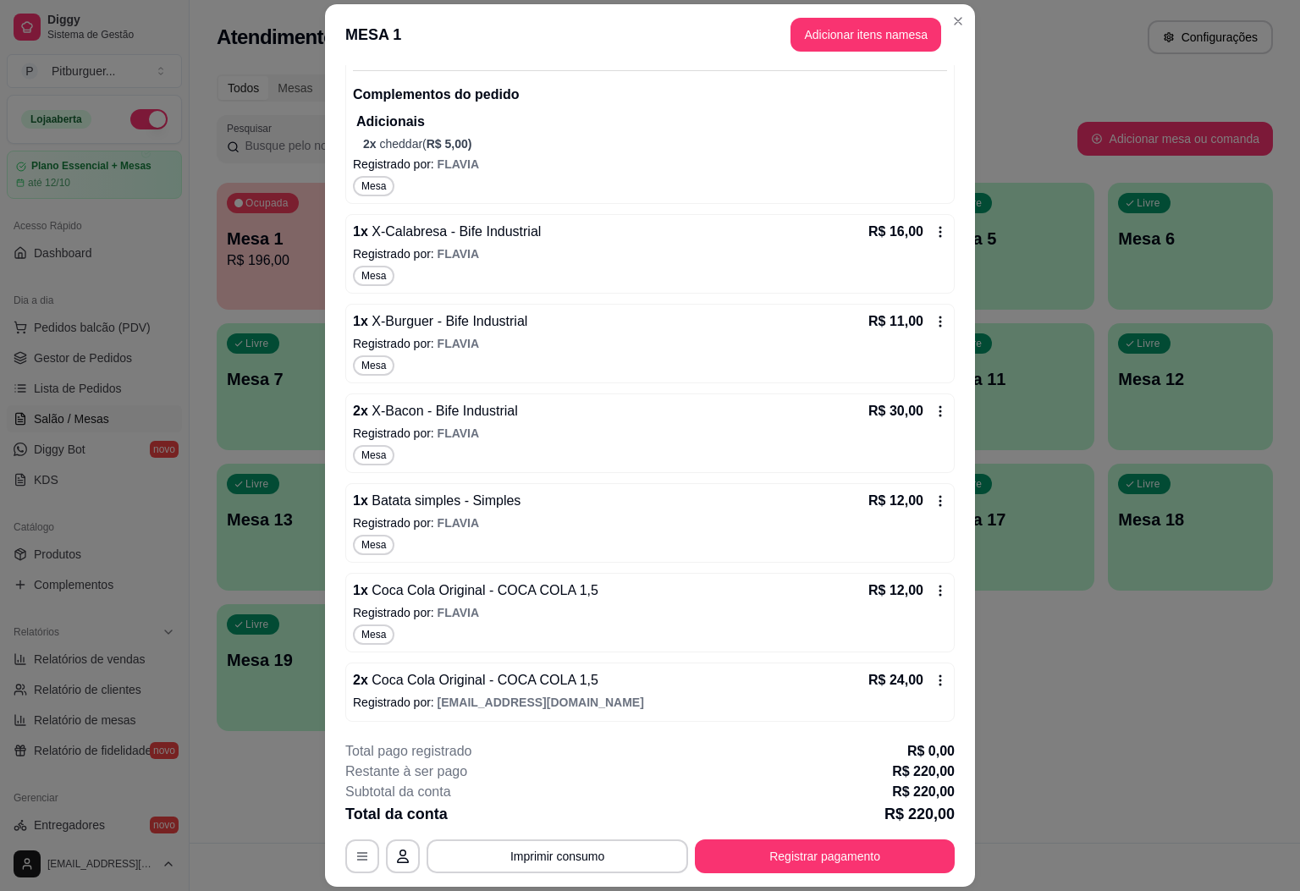
scroll to position [454, 0]
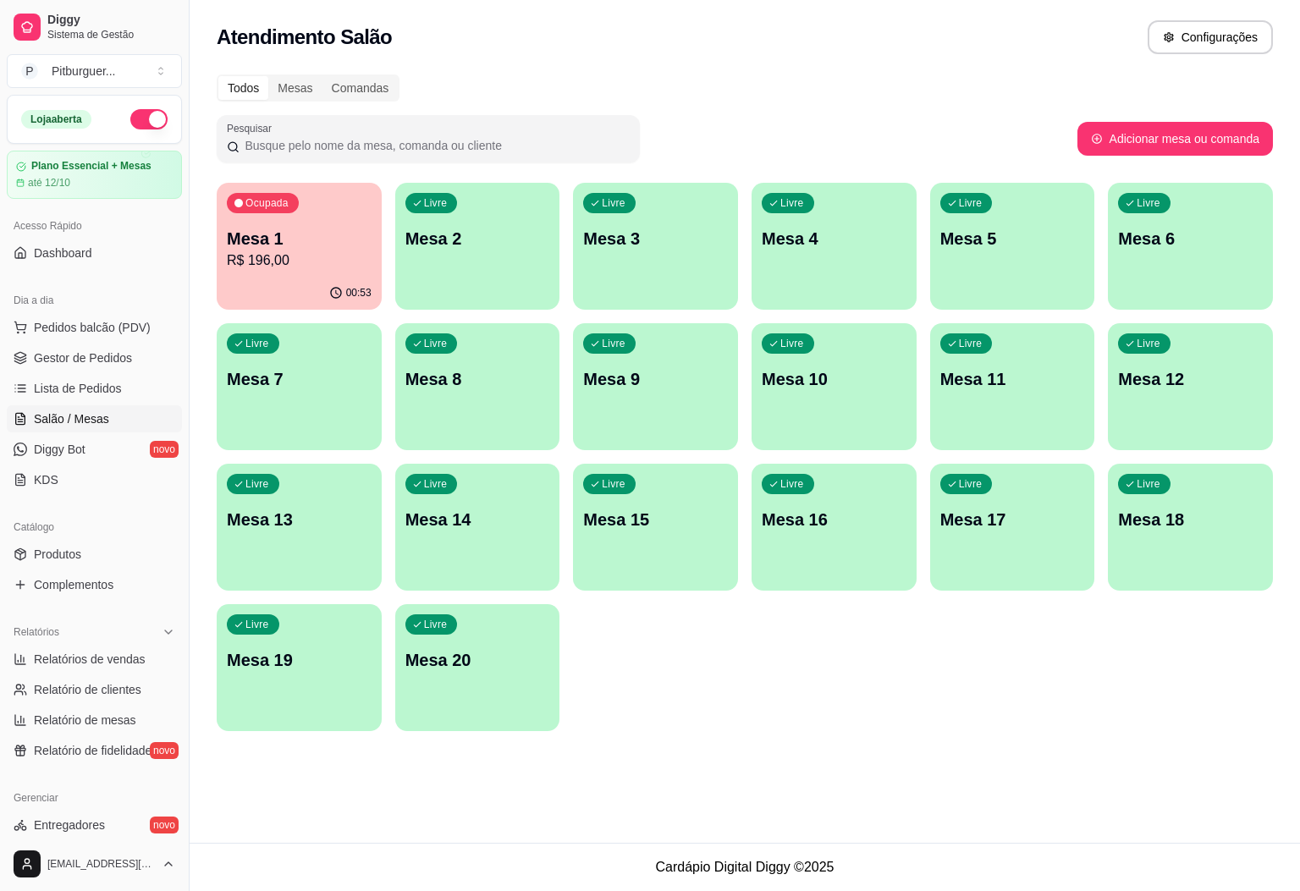
click at [61, 427] on span "Salão / Mesas" at bounding box center [71, 418] width 75 height 17
click at [69, 394] on span "Lista de Pedidos" at bounding box center [78, 388] width 88 height 17
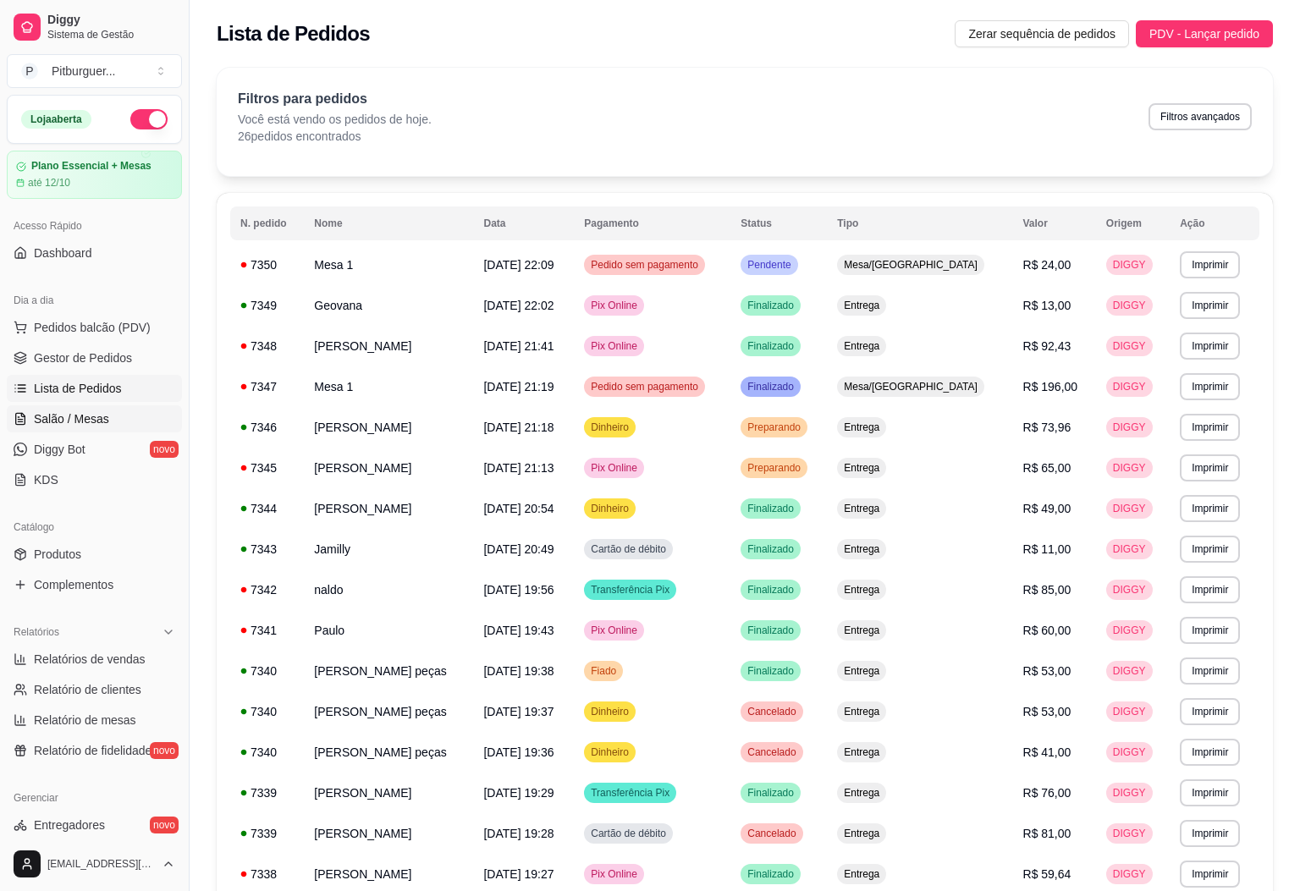
click at [74, 417] on span "Salão / Mesas" at bounding box center [71, 418] width 75 height 17
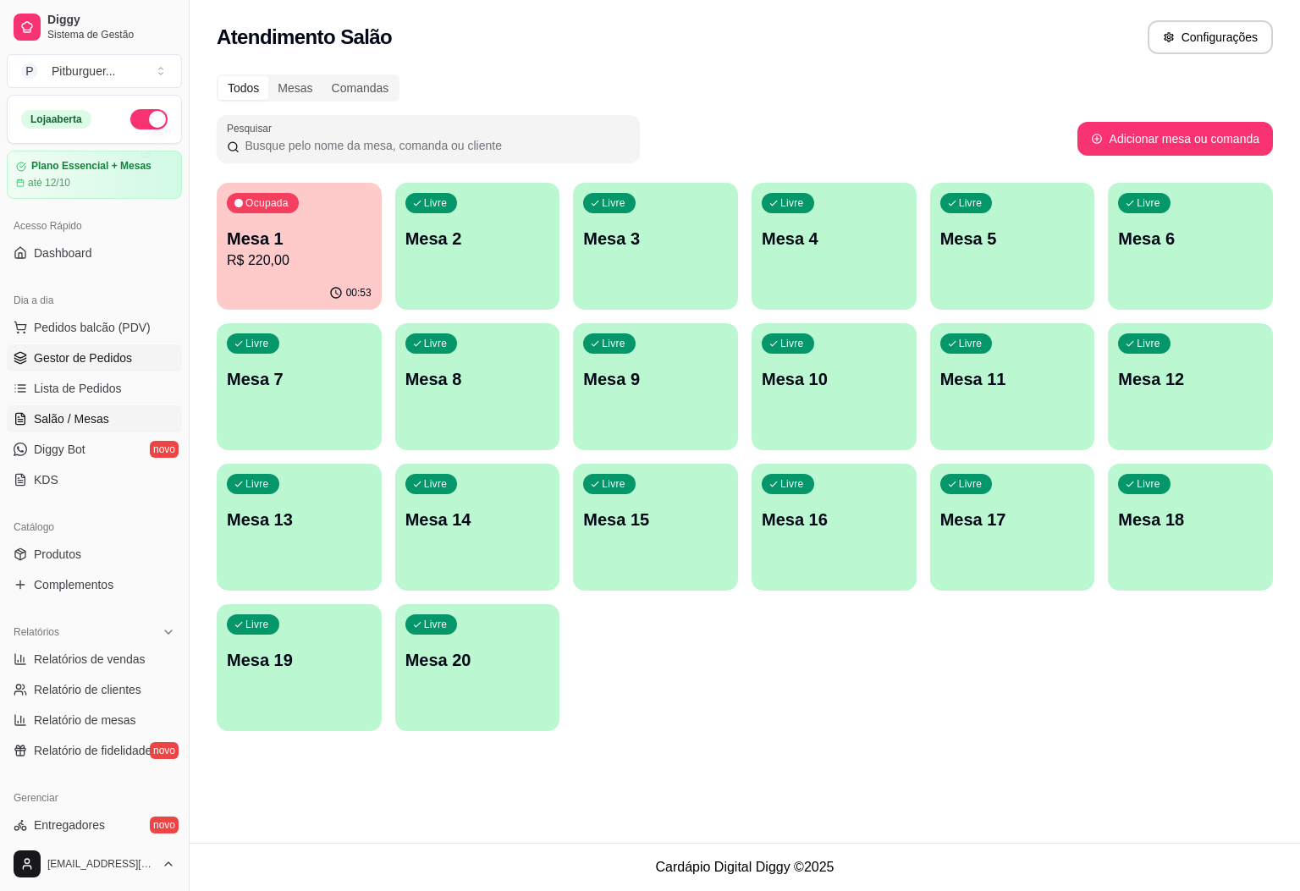
click at [77, 353] on span "Gestor de Pedidos" at bounding box center [83, 357] width 98 height 17
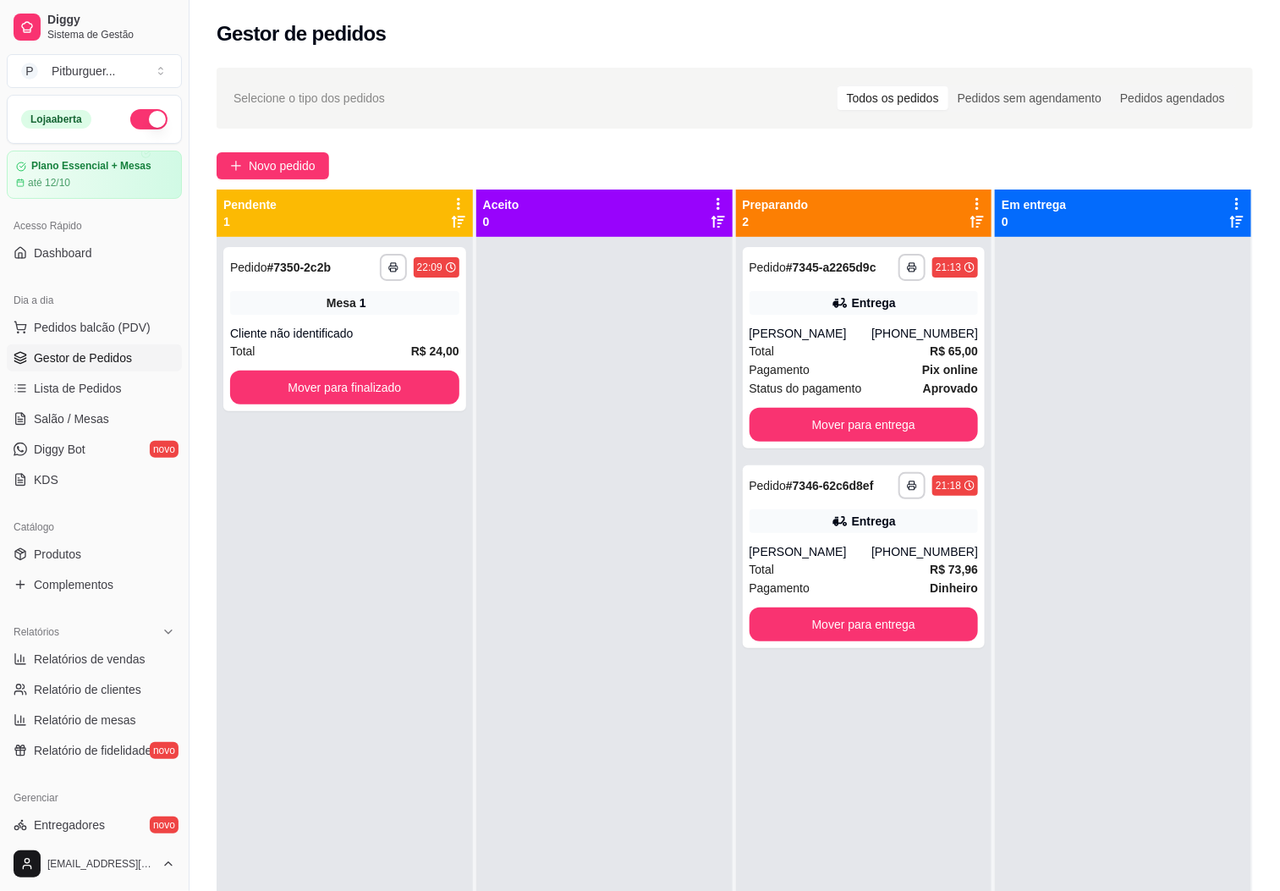
click at [658, 600] on div at bounding box center [604, 682] width 256 height 891
click at [790, 343] on div "Total R$ 65,00" at bounding box center [864, 351] width 229 height 19
click at [113, 330] on span "Pedidos balcão (PDV)" at bounding box center [92, 327] width 117 height 17
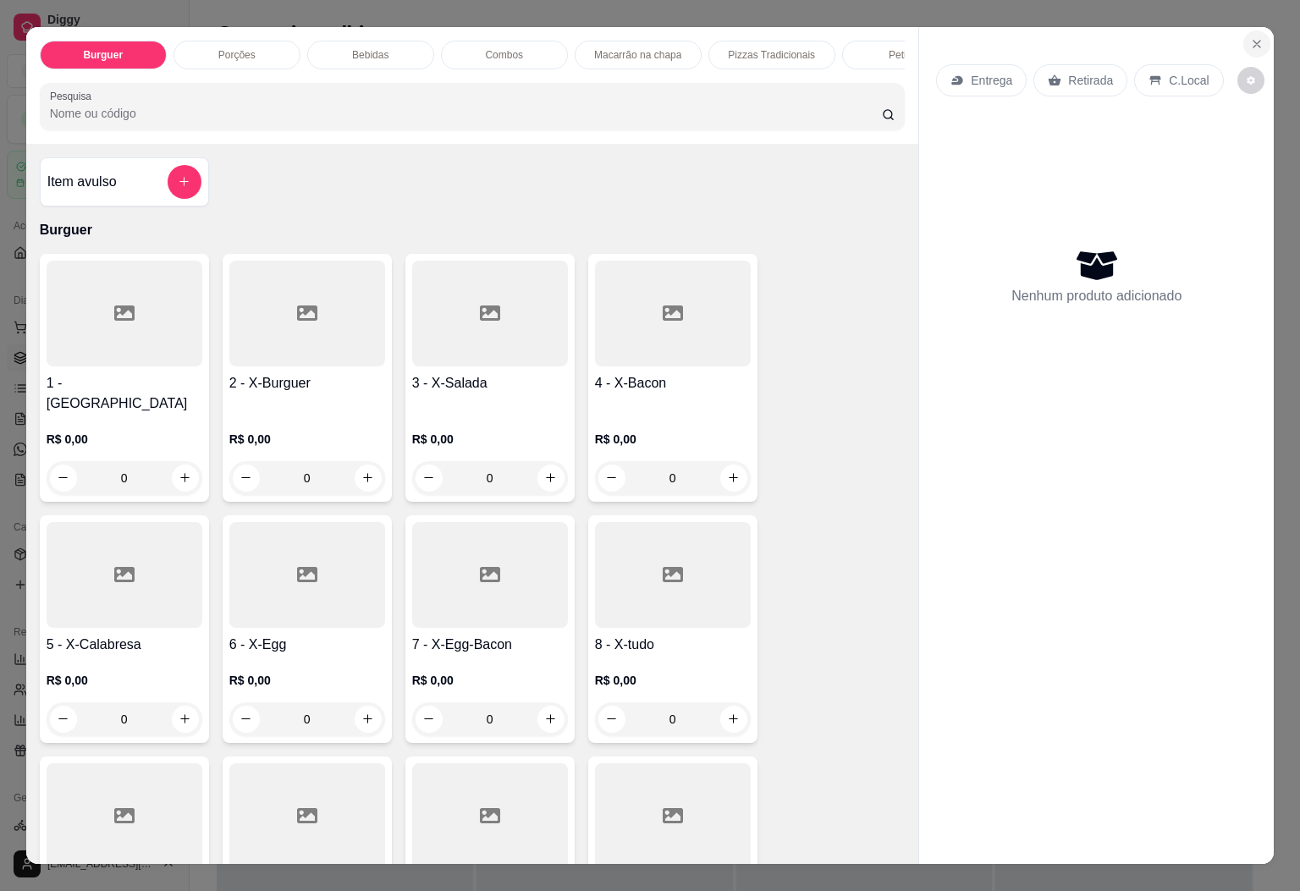
click at [1243, 39] on button "Close" at bounding box center [1256, 43] width 27 height 27
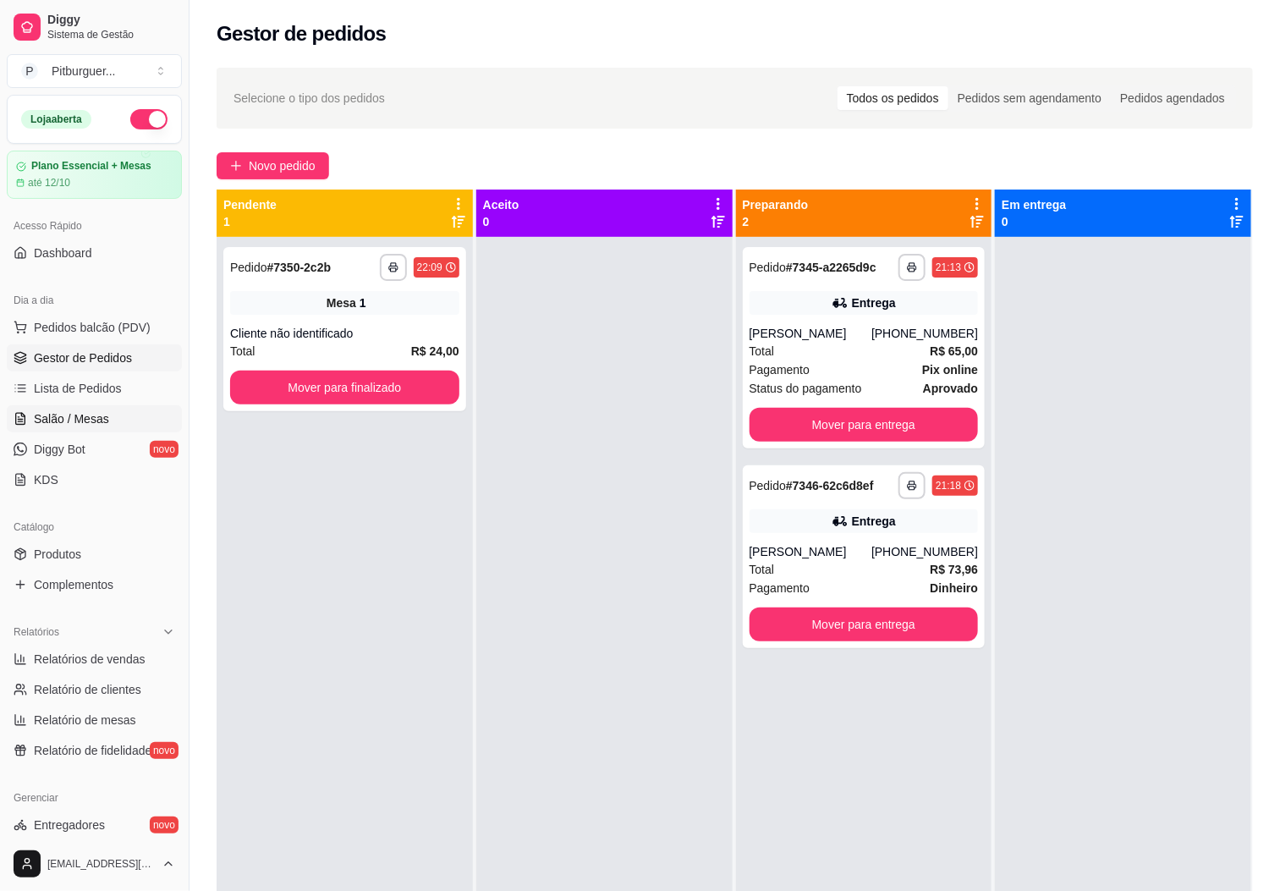
click at [104, 432] on link "Salão / Mesas" at bounding box center [94, 418] width 175 height 27
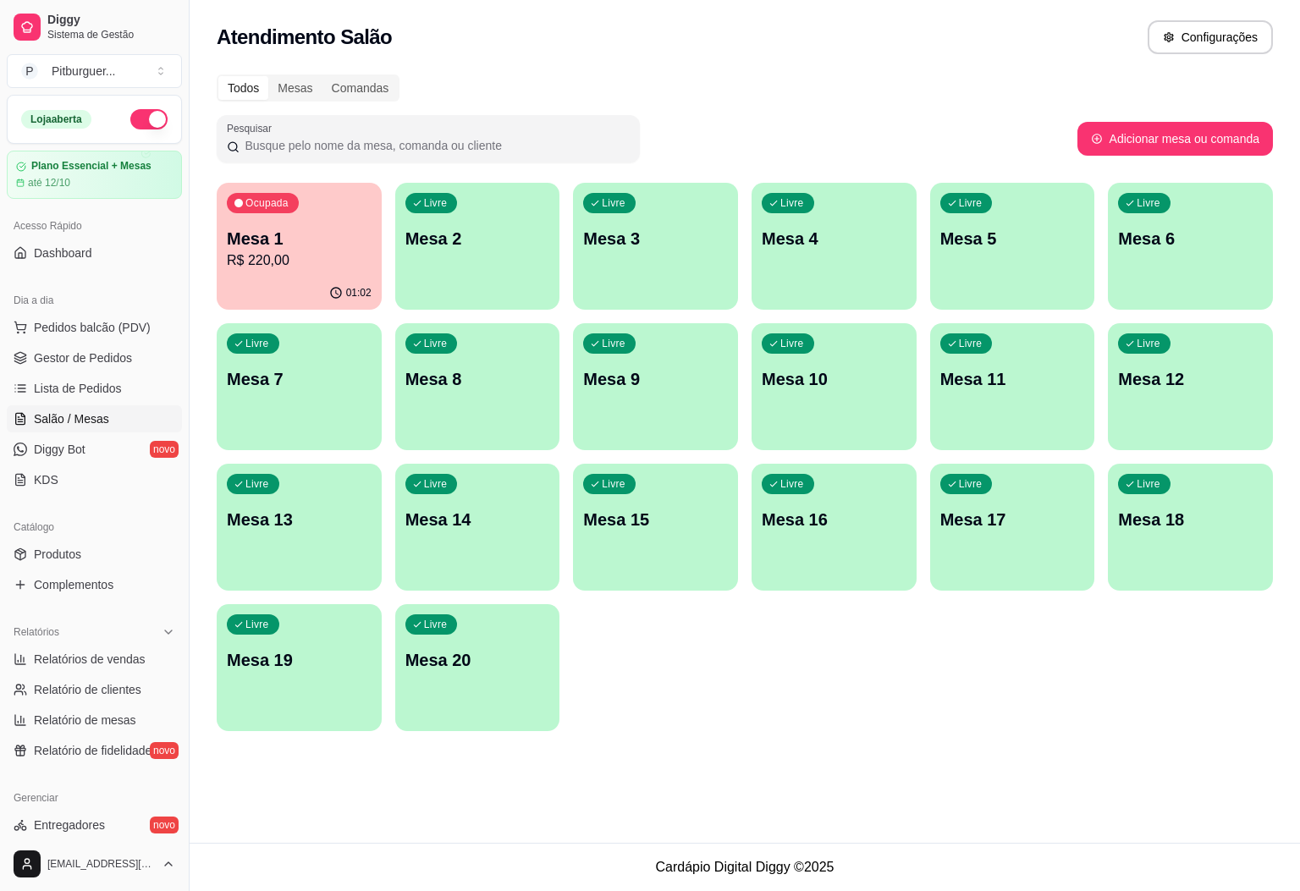
click at [265, 222] on div "Ocupada Mesa 1 R$ 220,00" at bounding box center [299, 230] width 165 height 94
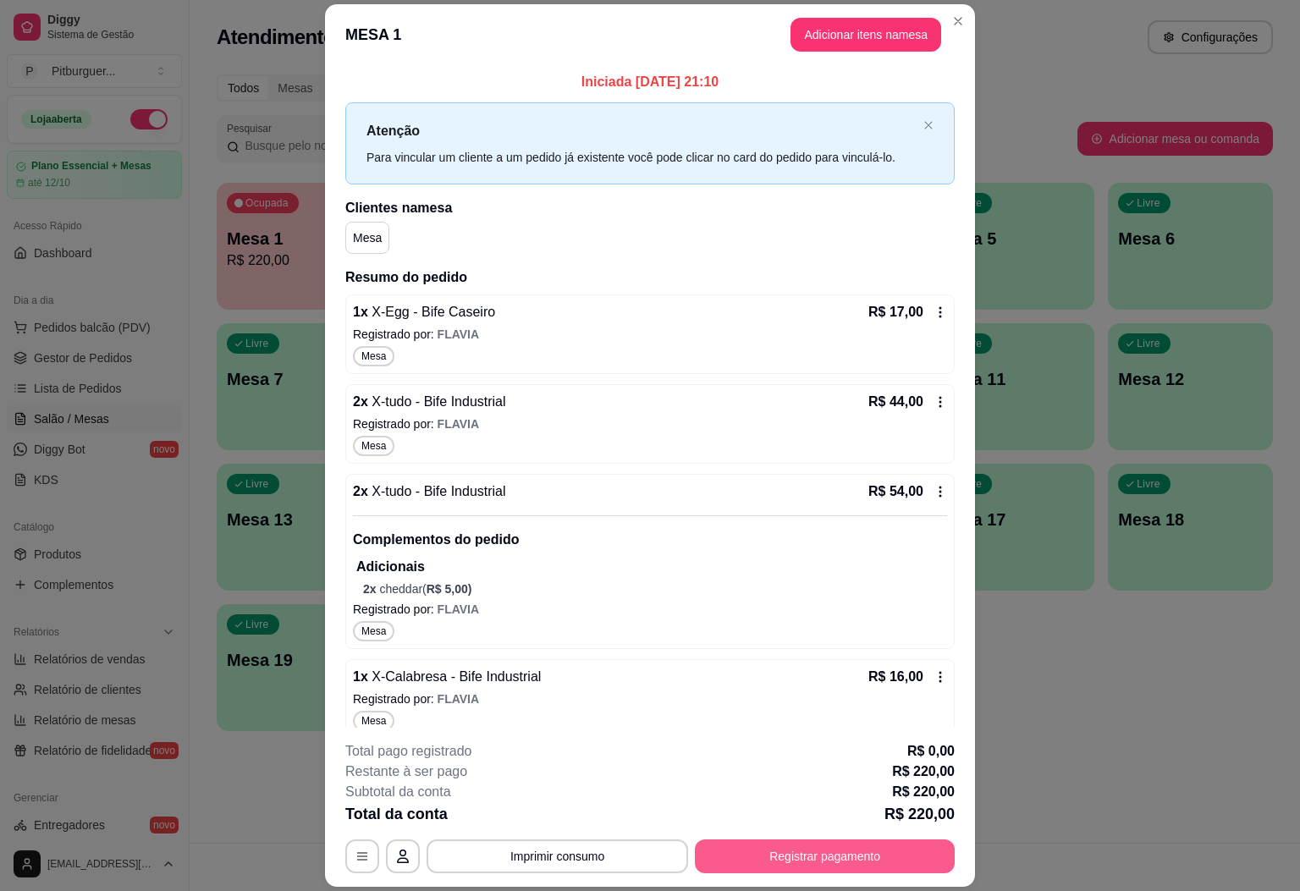
click at [825, 858] on button "Registrar pagamento" at bounding box center [825, 856] width 260 height 34
click at [562, 863] on button "Imprimir consumo" at bounding box center [556, 856] width 261 height 34
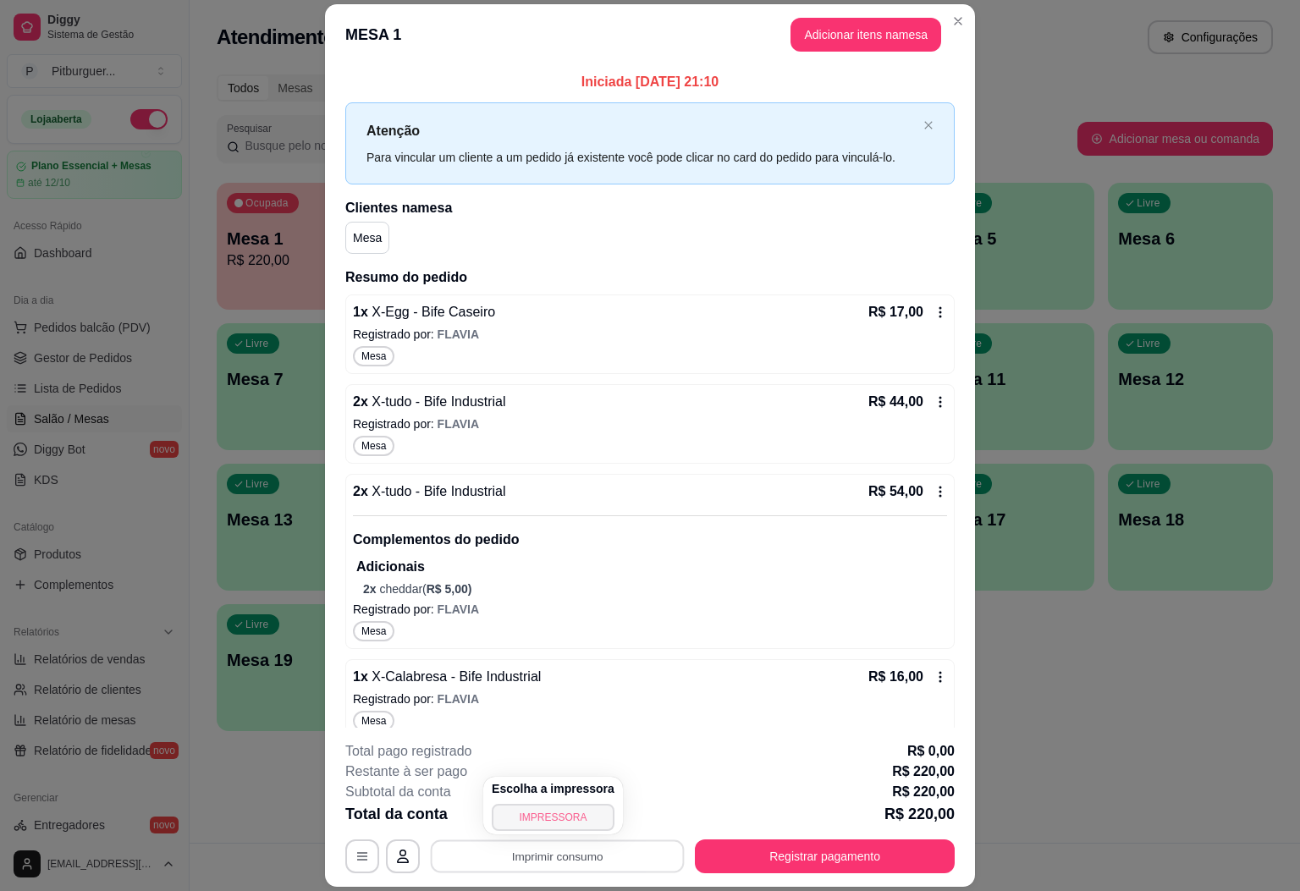
click at [519, 808] on button "IMPRESSORA" at bounding box center [553, 817] width 123 height 27
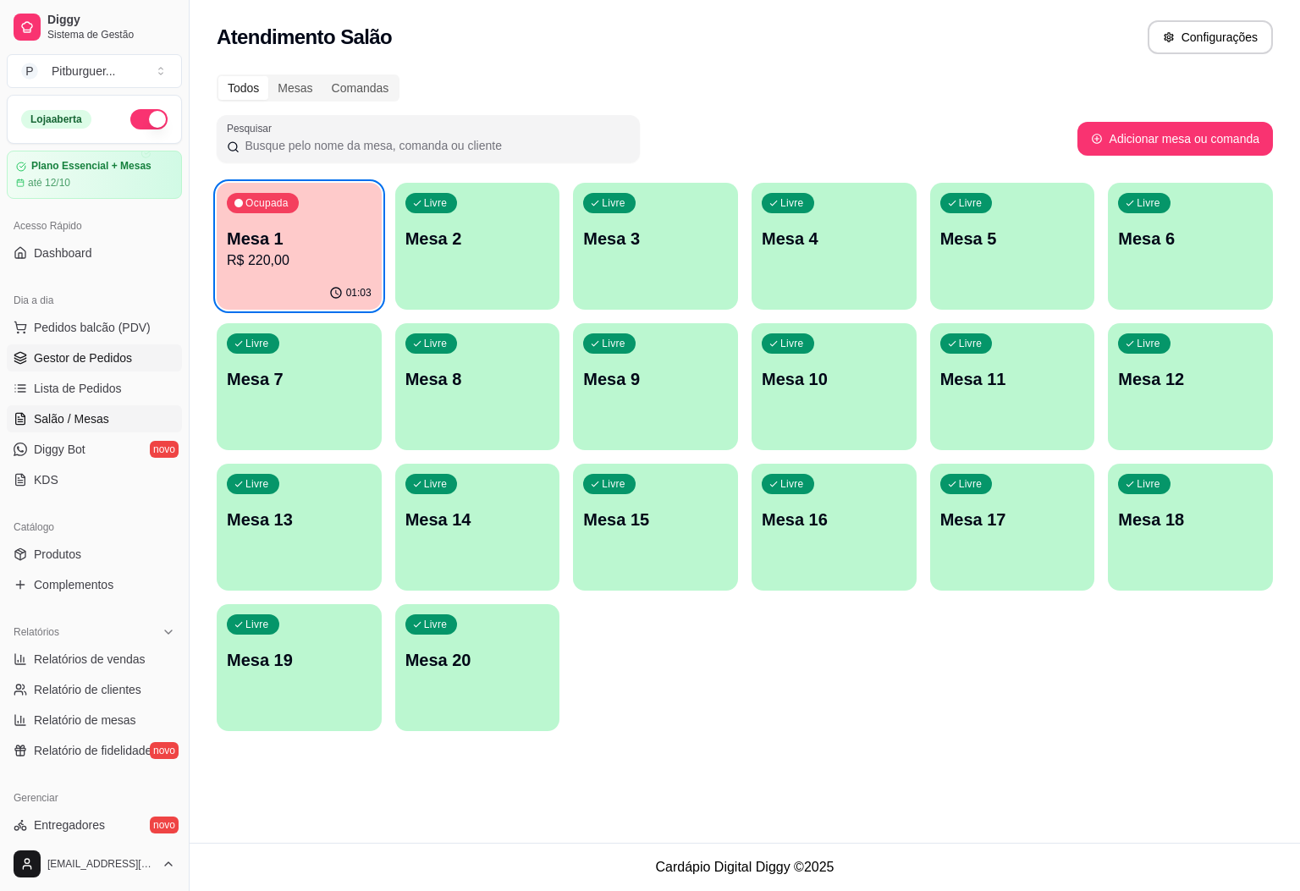
click at [115, 351] on span "Gestor de Pedidos" at bounding box center [83, 357] width 98 height 17
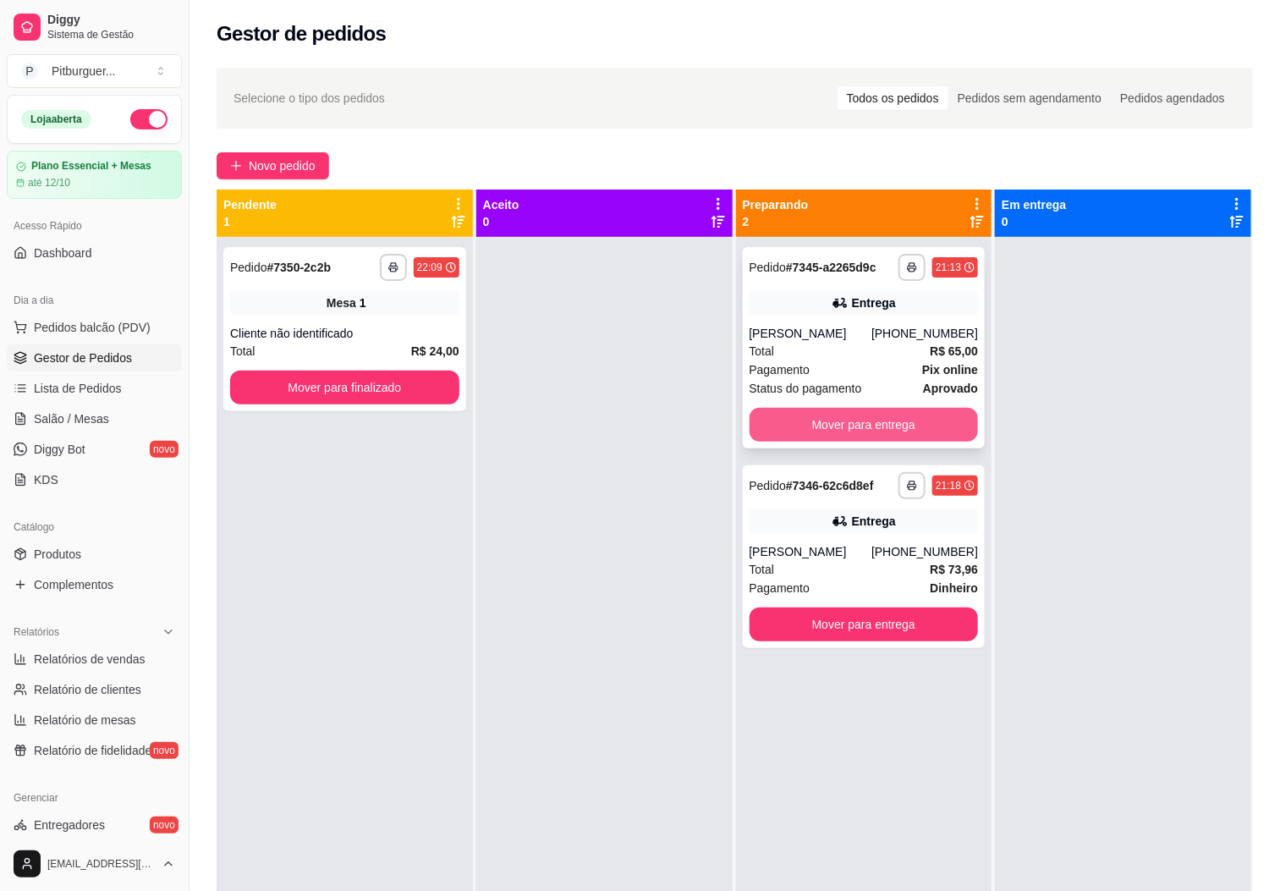
click at [859, 437] on button "Mover para entrega" at bounding box center [864, 425] width 229 height 34
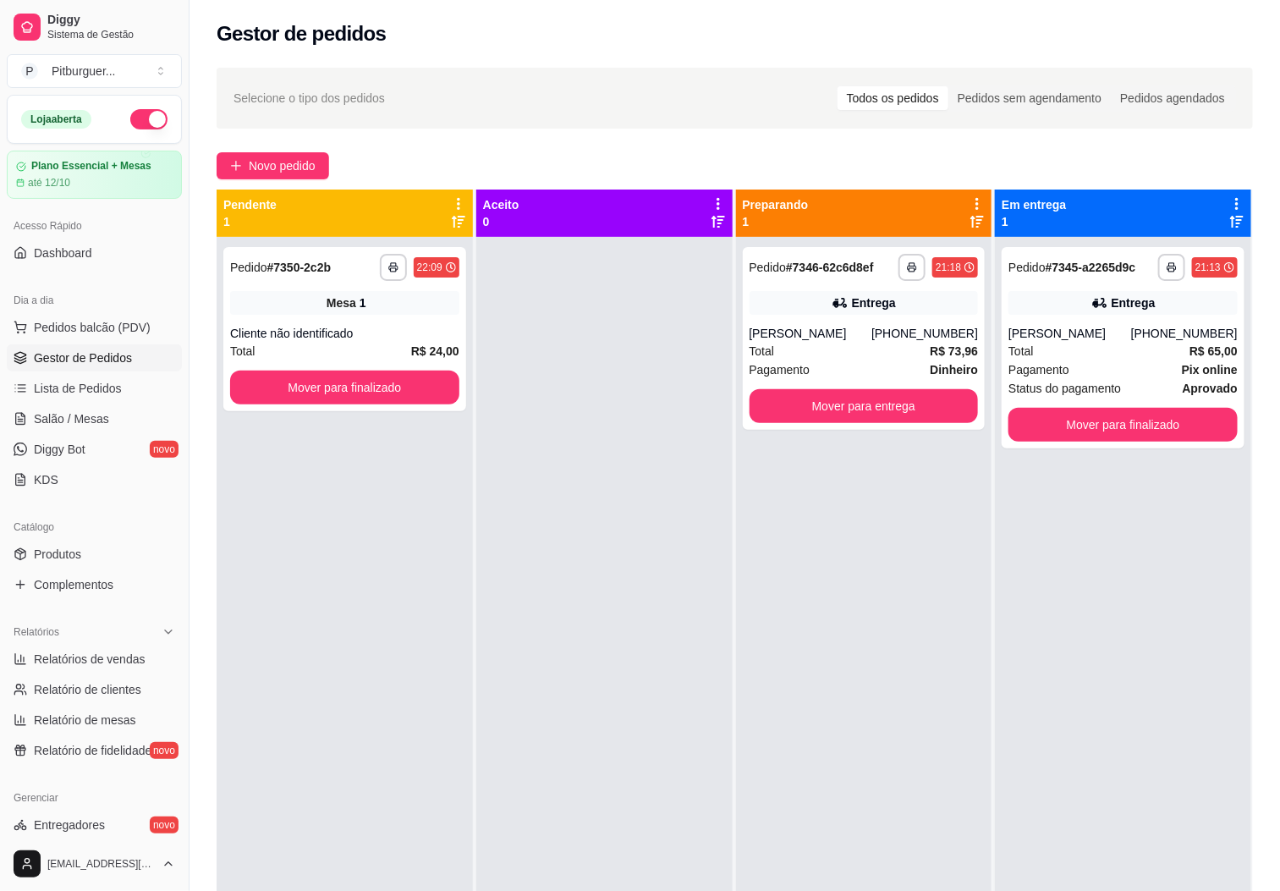
click at [868, 424] on div "**********" at bounding box center [864, 338] width 243 height 183
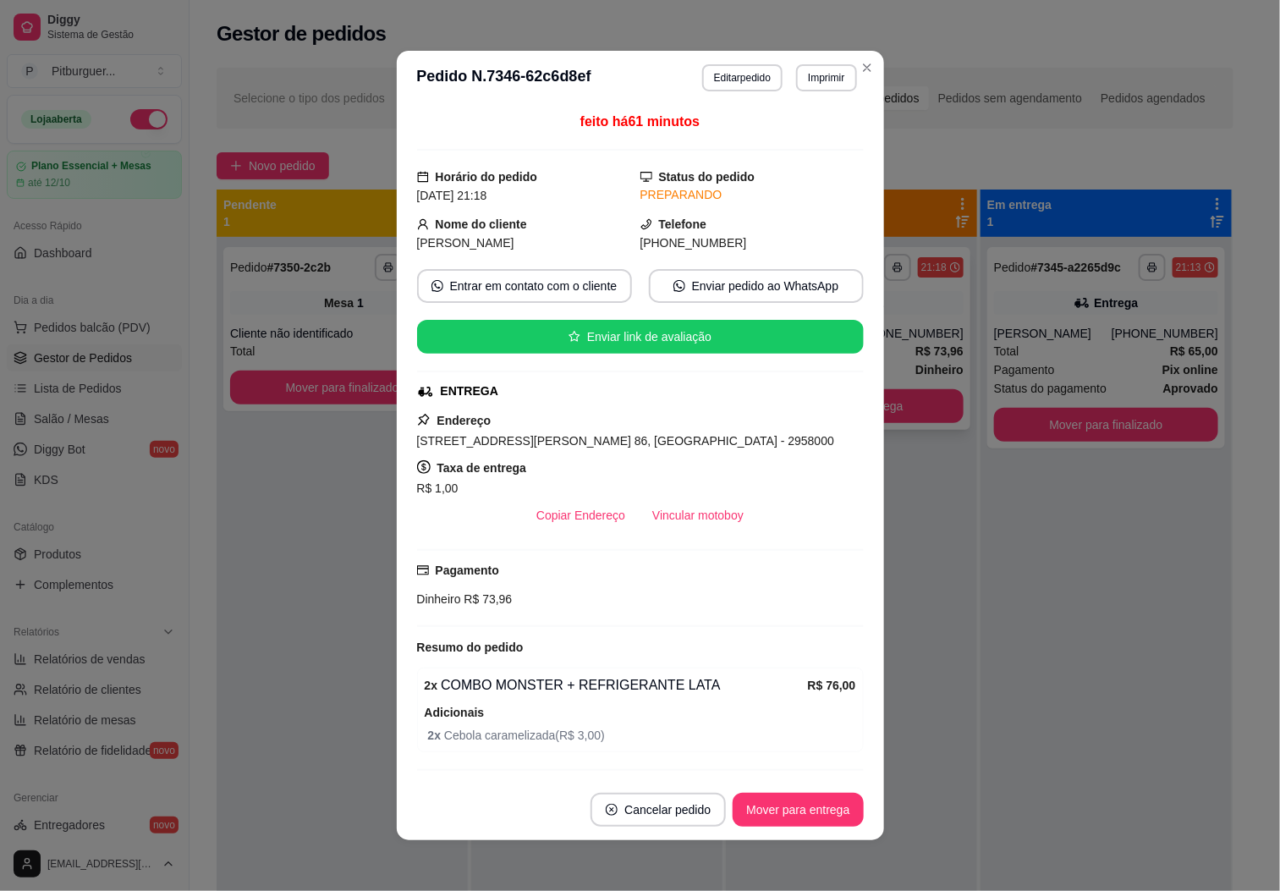
click at [912, 401] on button "Mover para entrega" at bounding box center [852, 406] width 224 height 34
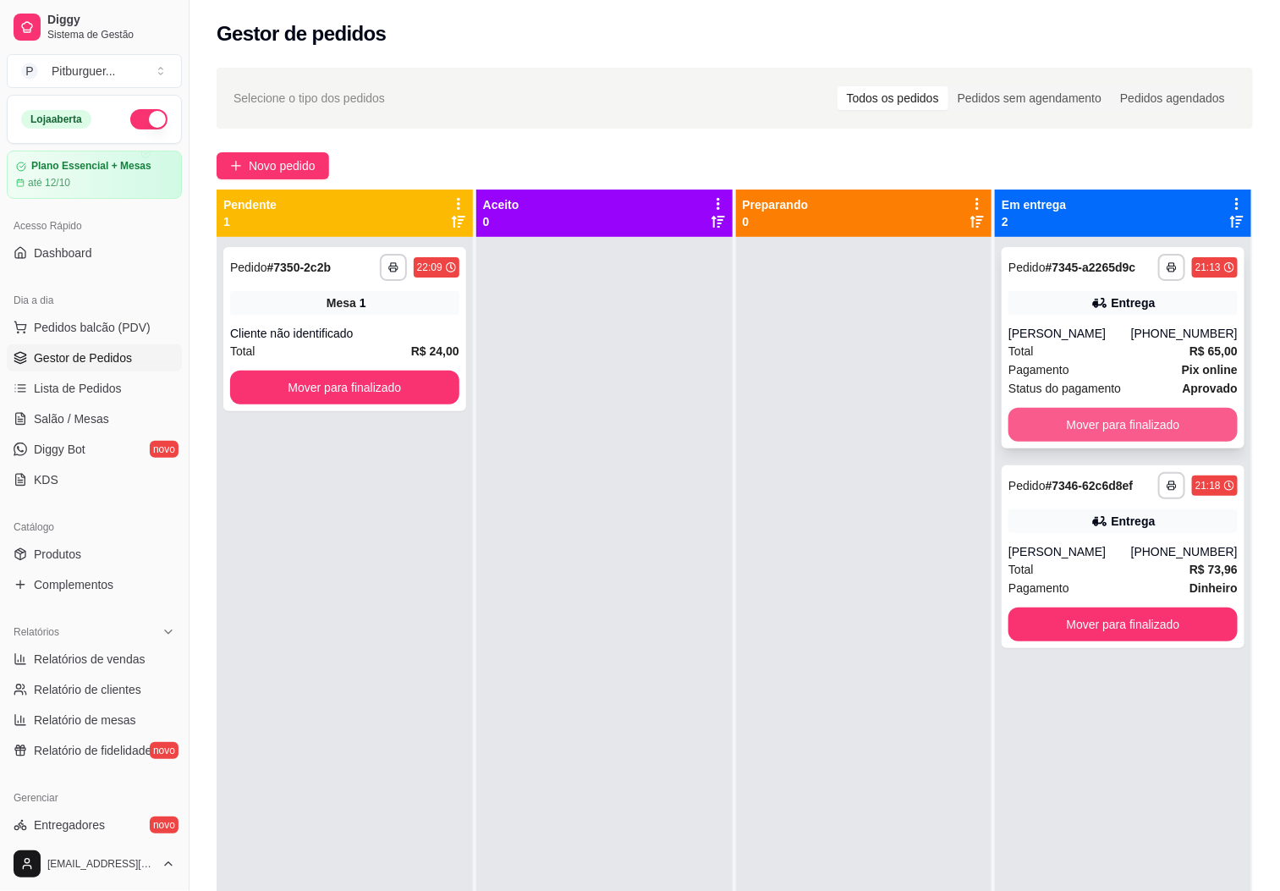
click at [1105, 414] on button "Mover para finalizado" at bounding box center [1123, 425] width 229 height 34
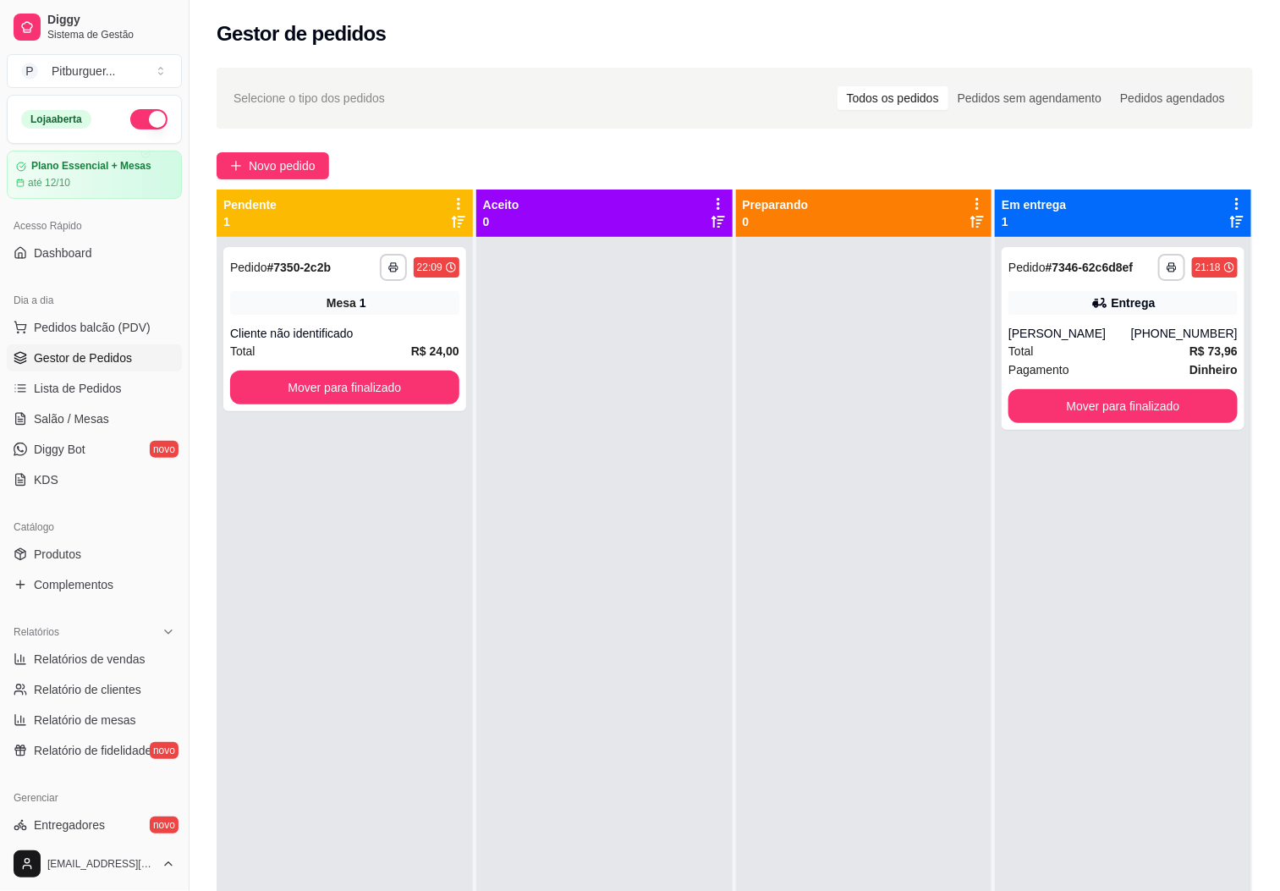
drag, startPoint x: 554, startPoint y: 632, endPoint x: 521, endPoint y: 637, distance: 33.4
click at [554, 632] on div at bounding box center [604, 682] width 256 height 891
click at [99, 420] on span "Salão / Mesas" at bounding box center [71, 418] width 75 height 17
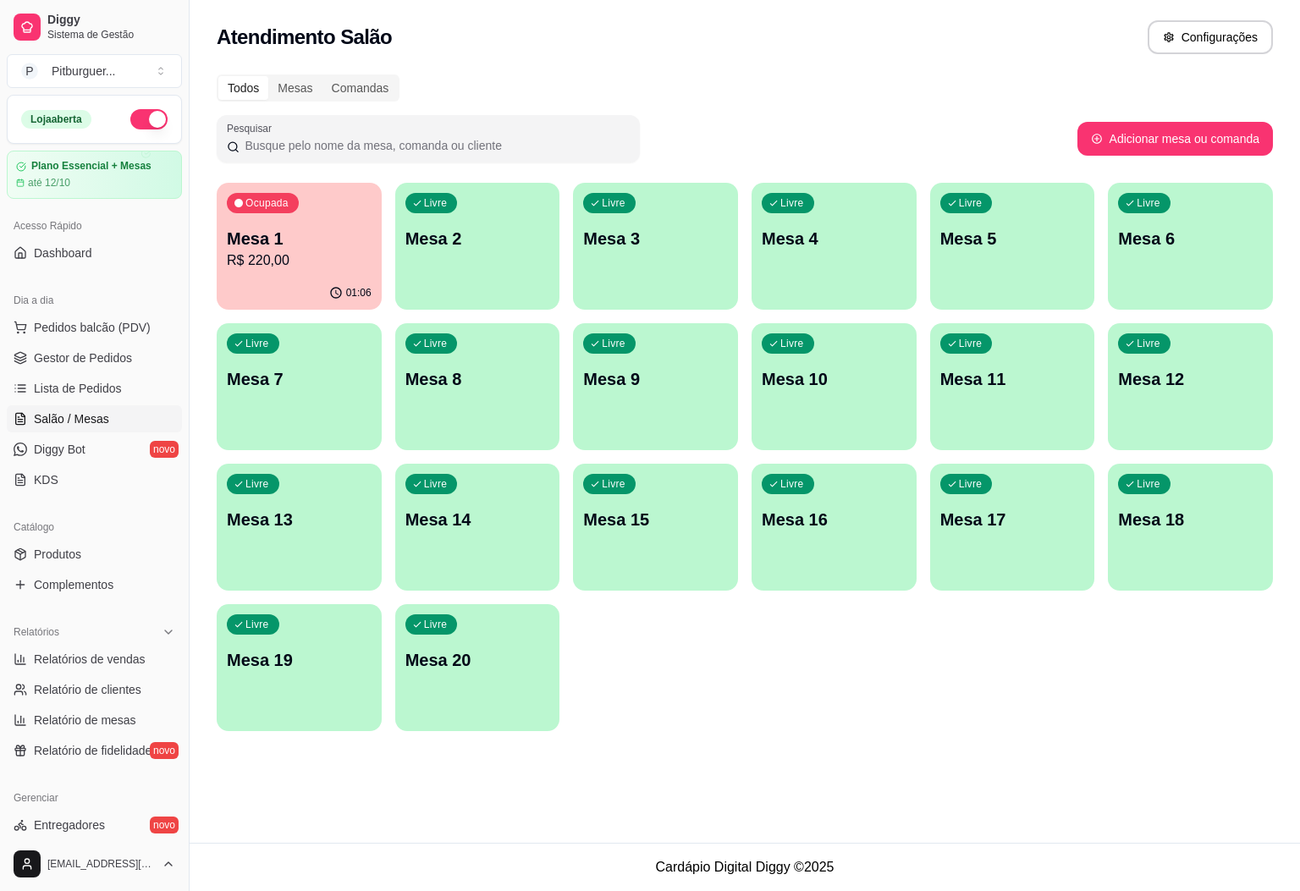
click at [290, 229] on p "Mesa 1" at bounding box center [299, 239] width 145 height 24
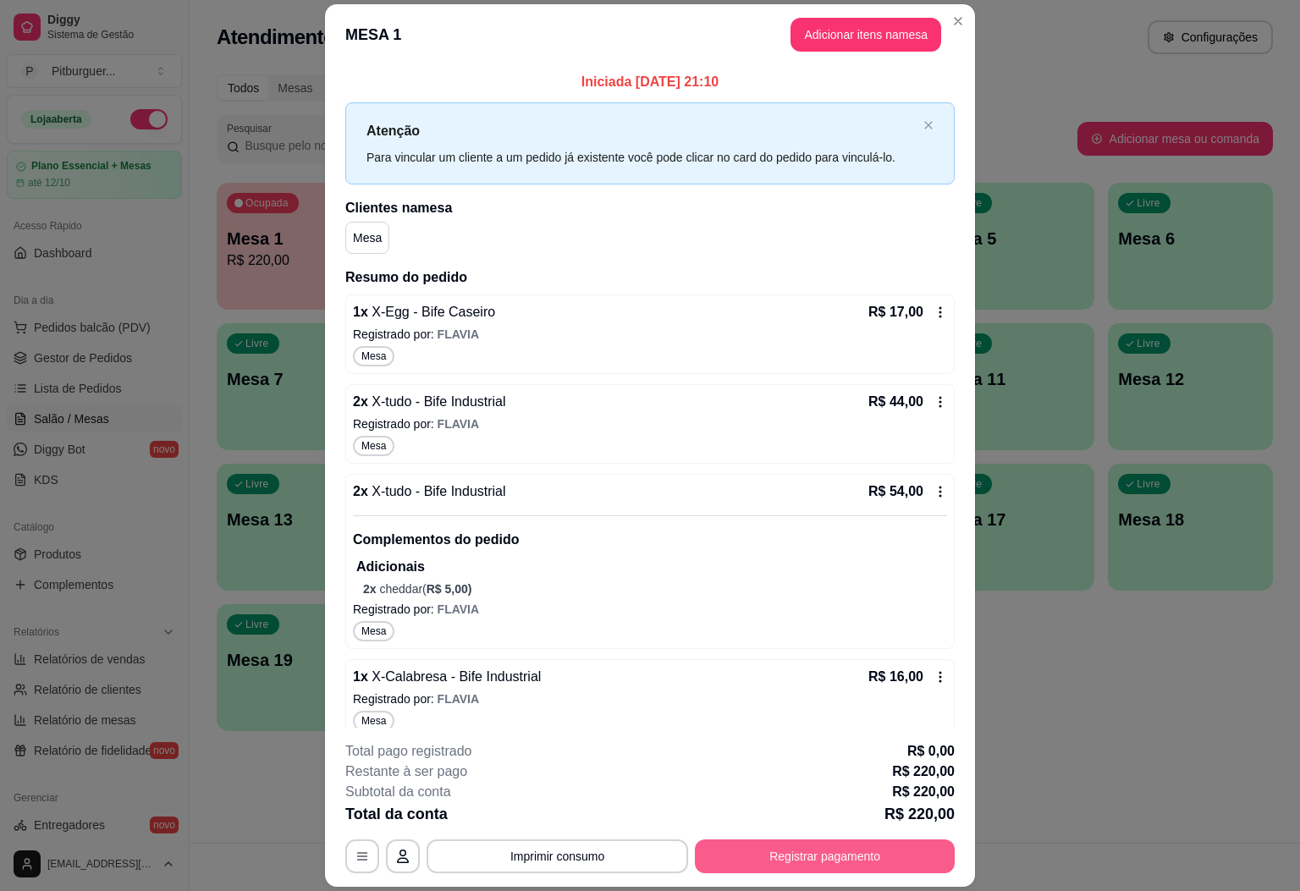
click at [780, 846] on button "Registrar pagamento" at bounding box center [825, 856] width 260 height 34
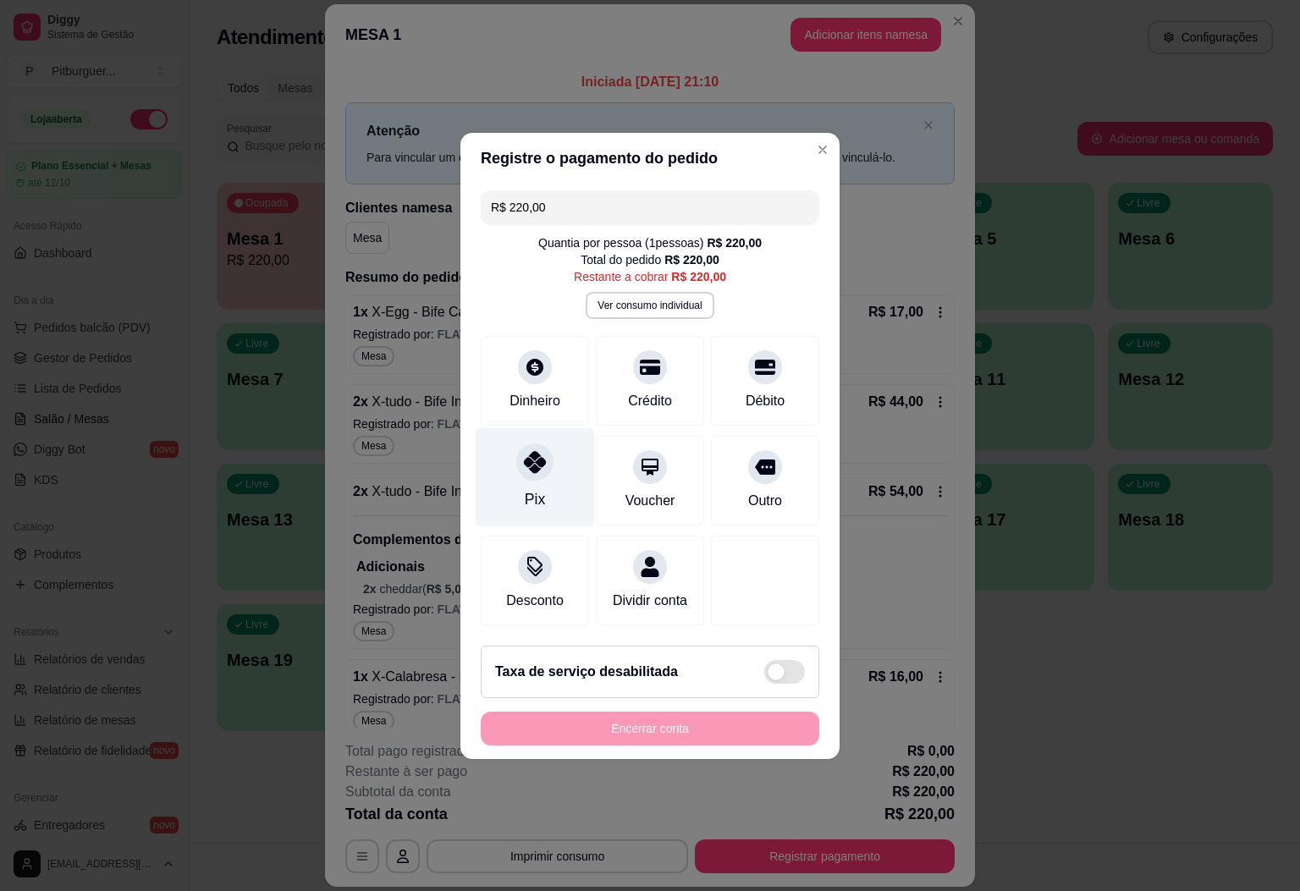
click at [538, 468] on div "Pix" at bounding box center [535, 476] width 119 height 99
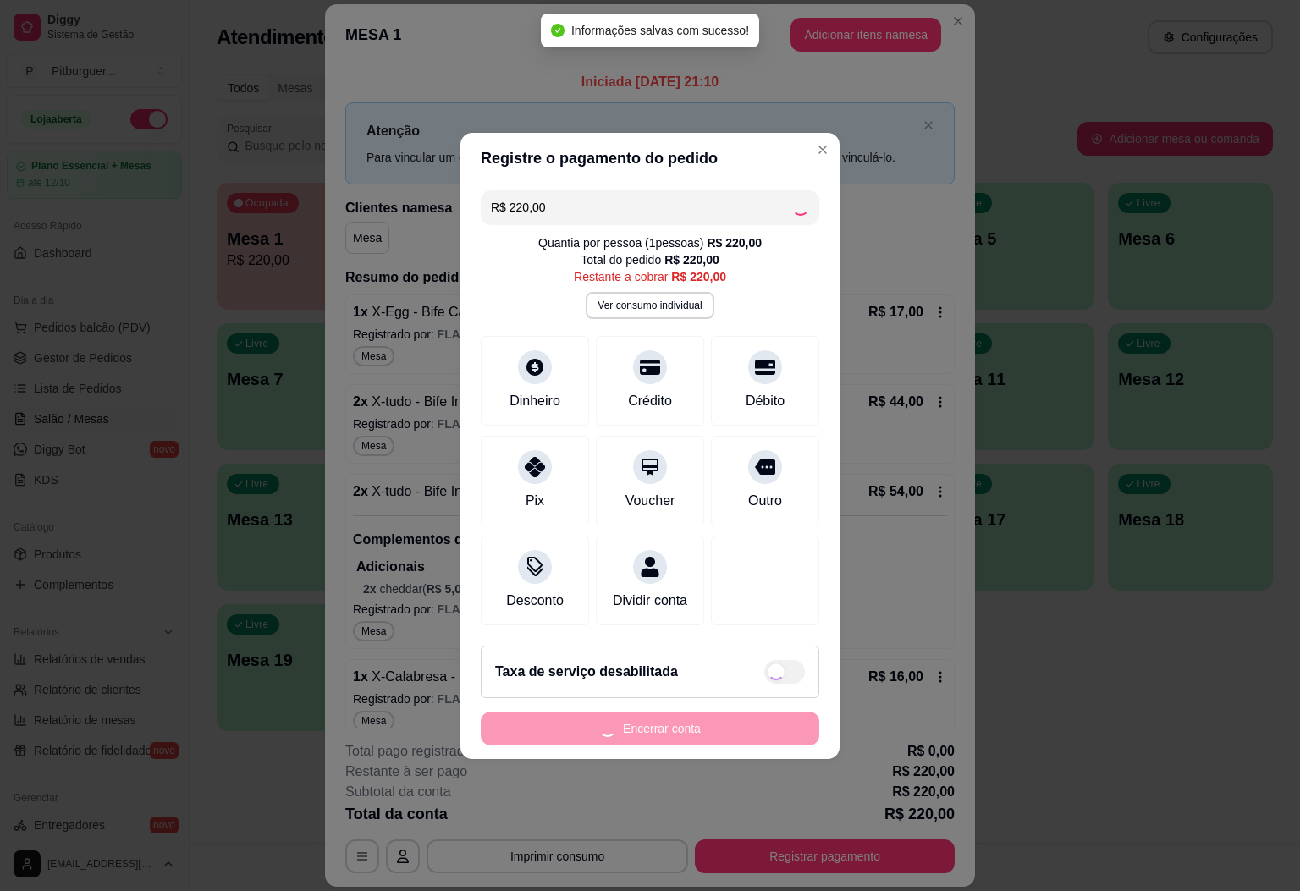
type input "R$ 0,00"
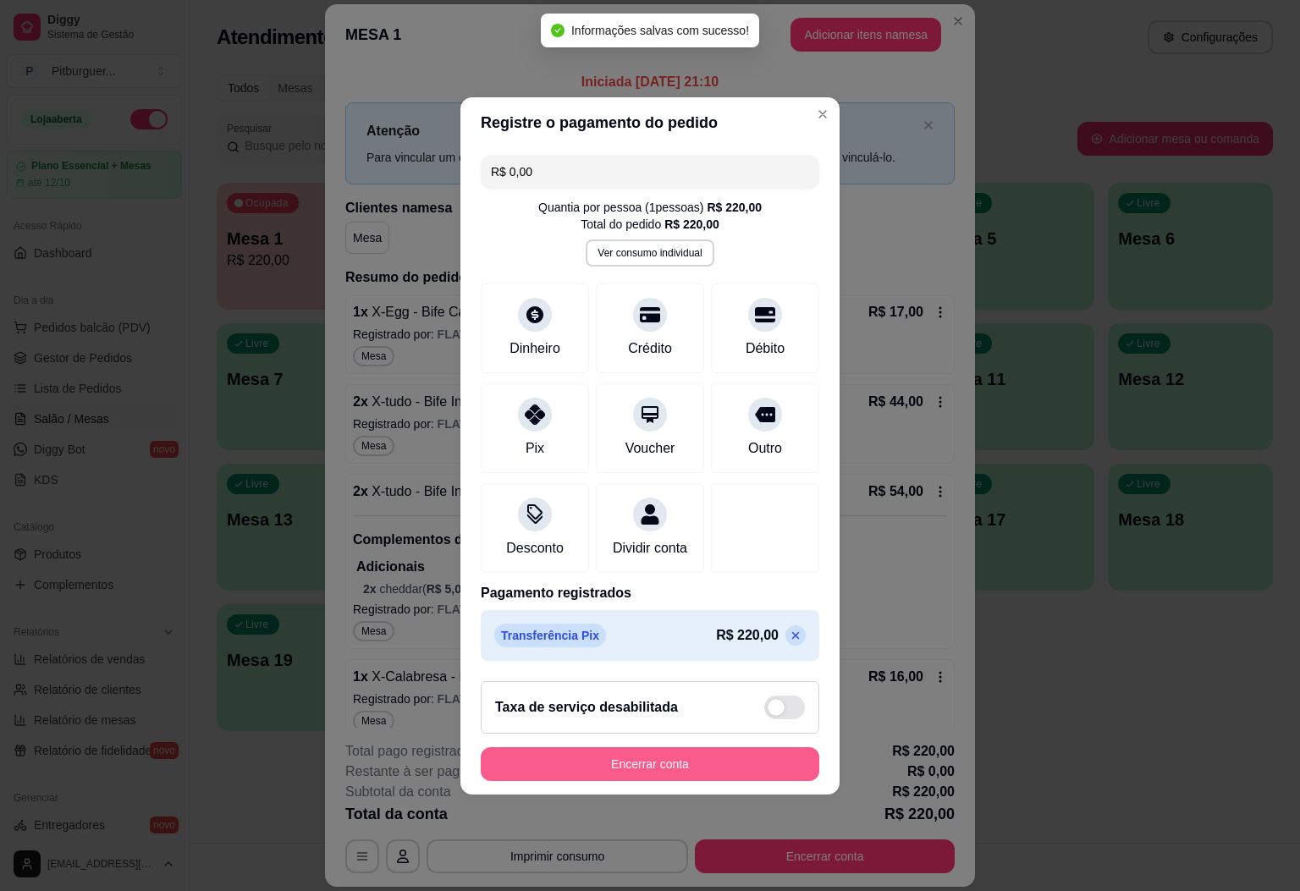
click at [689, 760] on button "Encerrar conta" at bounding box center [650, 764] width 338 height 34
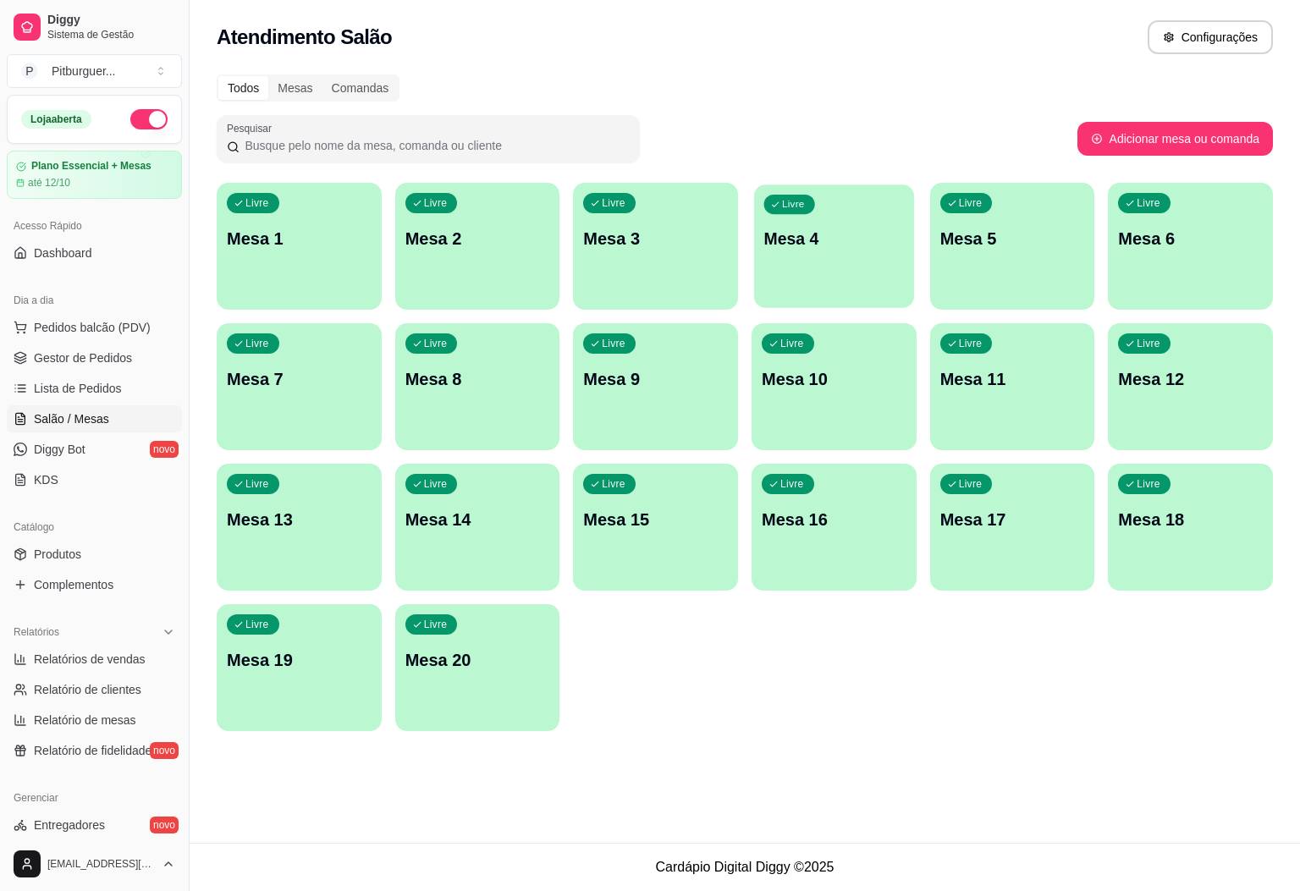
click at [830, 298] on div "button" at bounding box center [834, 297] width 160 height 19
click at [788, 726] on div "Livre Mesa 1 Livre Mesa 2 Livre Mesa 3 Livre Mesa 4 Livre Mesa 5 Livre Mesa 6 L…" at bounding box center [745, 457] width 1056 height 548
click at [123, 658] on span "Relatórios de vendas" at bounding box center [90, 659] width 112 height 17
select select "ALL"
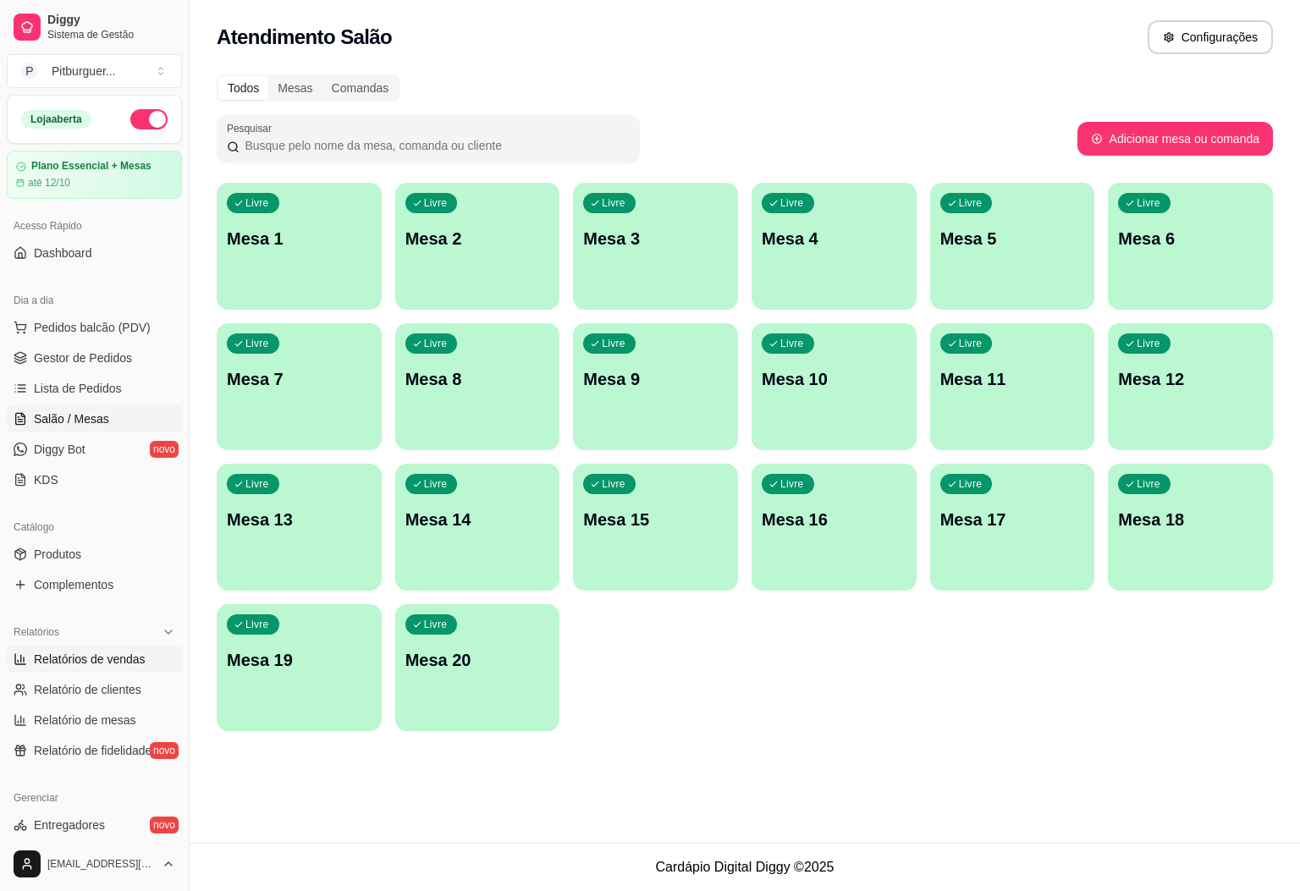
select select "0"
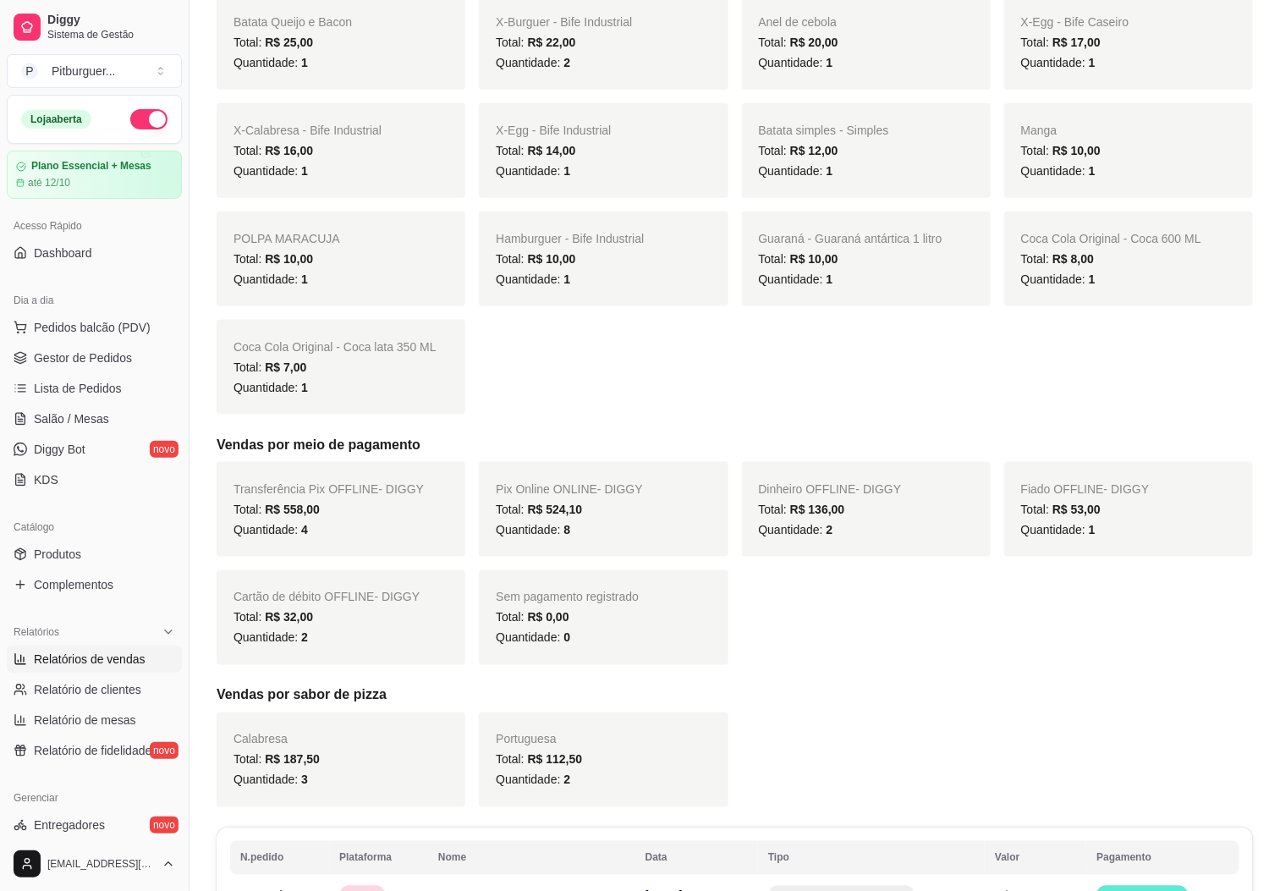
scroll to position [746, 0]
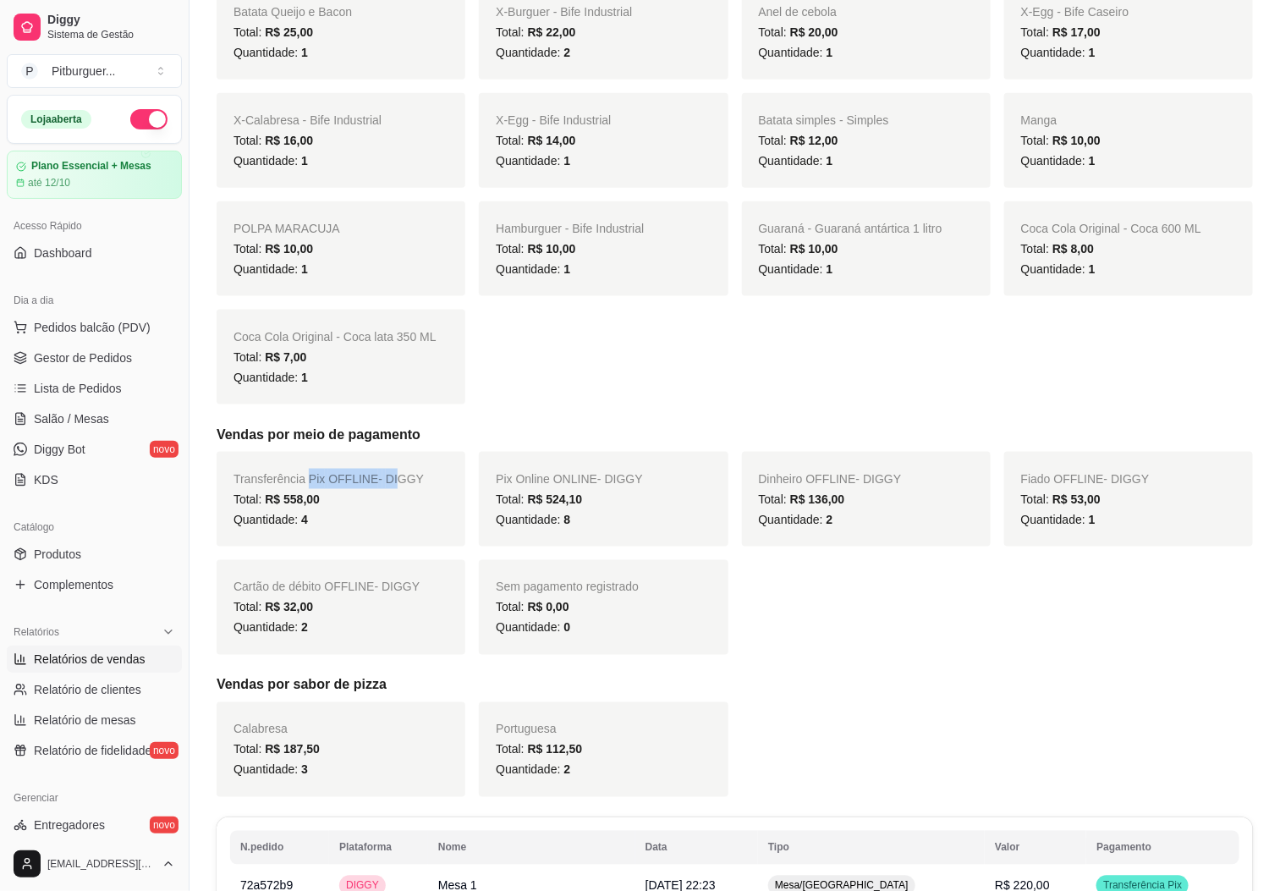
drag, startPoint x: 307, startPoint y: 485, endPoint x: 394, endPoint y: 488, distance: 87.2
click at [394, 488] on div "Transferência Pix OFFLINE - DIGGY Total: R$ 558,00 Quantidade: 4" at bounding box center [341, 499] width 249 height 95
drag, startPoint x: 551, startPoint y: 472, endPoint x: 597, endPoint y: 478, distance: 46.1
click at [597, 478] on span "Pix Online ONLINE - DIGGY" at bounding box center [569, 479] width 147 height 14
click at [833, 595] on div "Transferência Pix OFFLINE - DIGGY Total: R$ 558,00 Quantidade: 4 Pix Online ONL…" at bounding box center [735, 553] width 1037 height 203
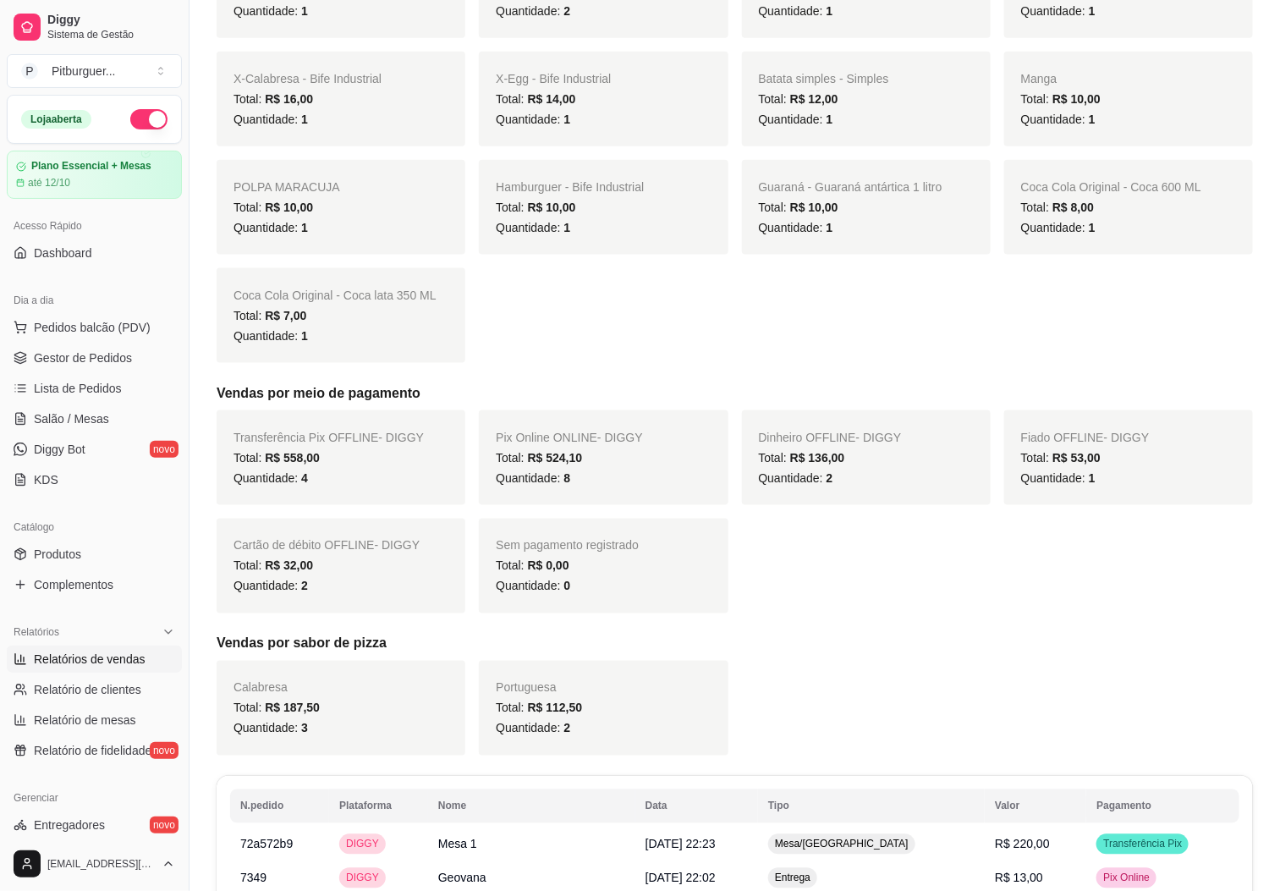
scroll to position [0, 0]
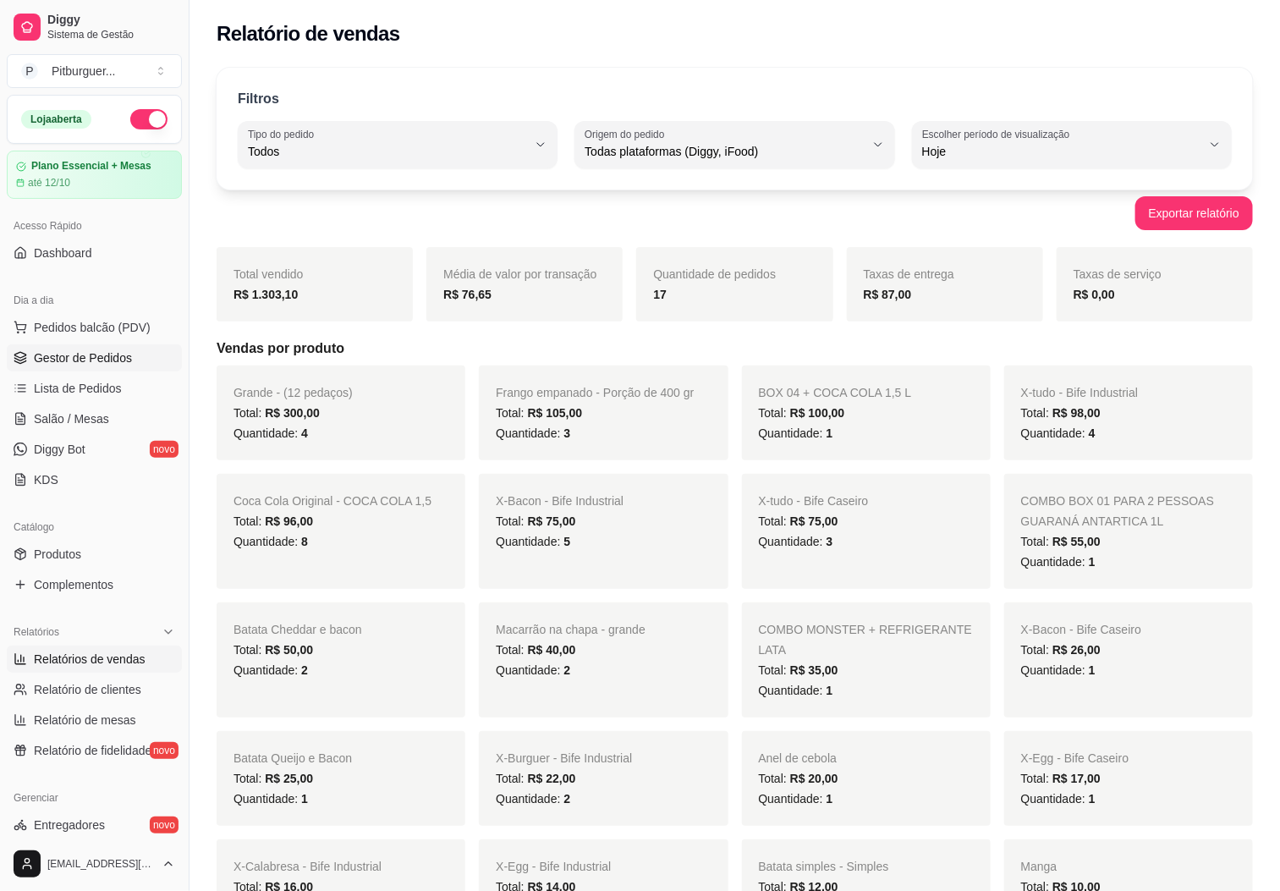
click at [114, 369] on link "Gestor de Pedidos" at bounding box center [94, 357] width 175 height 27
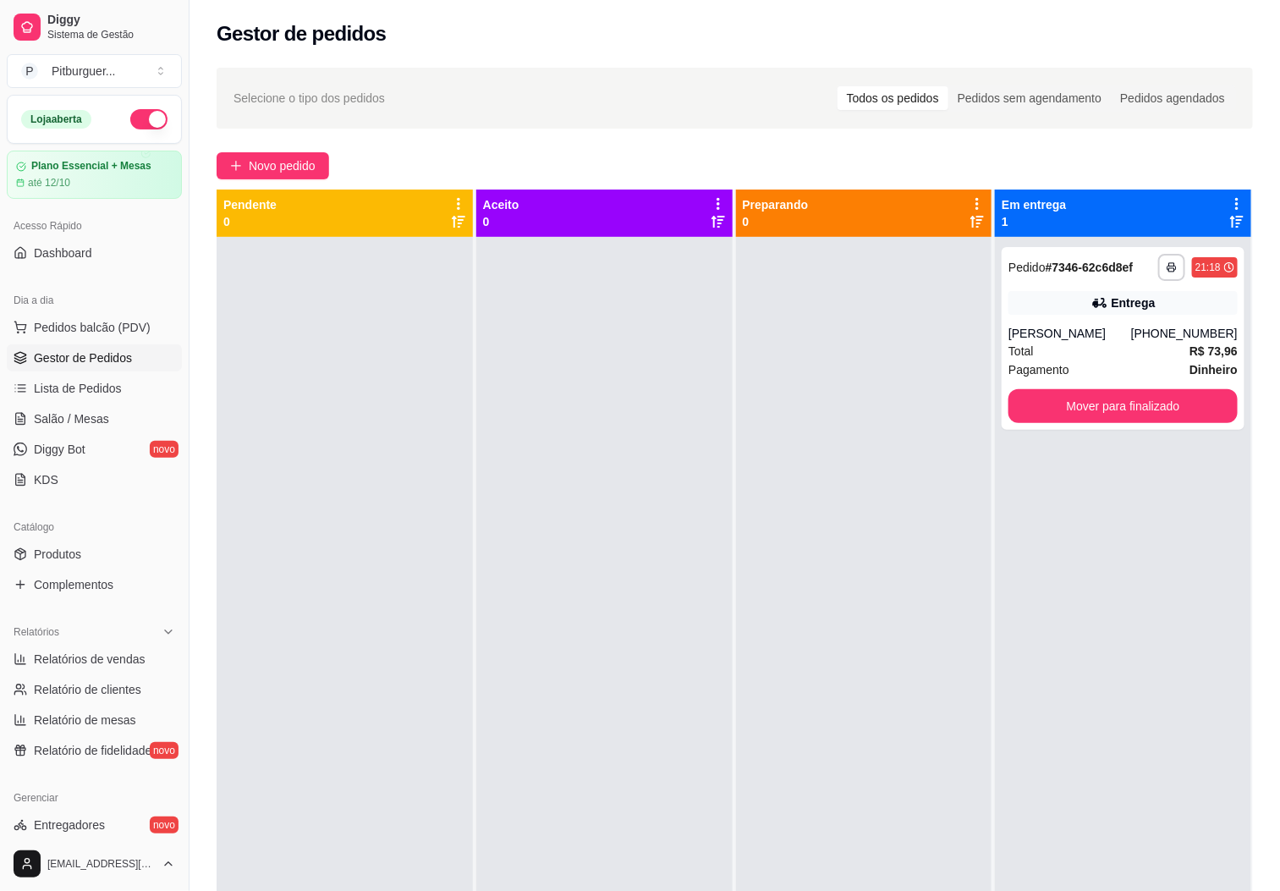
drag, startPoint x: 693, startPoint y: 424, endPoint x: 915, endPoint y: 396, distance: 223.4
click at [694, 424] on div at bounding box center [604, 682] width 256 height 891
click at [1109, 354] on div "Total R$ 73,96" at bounding box center [1123, 351] width 229 height 19
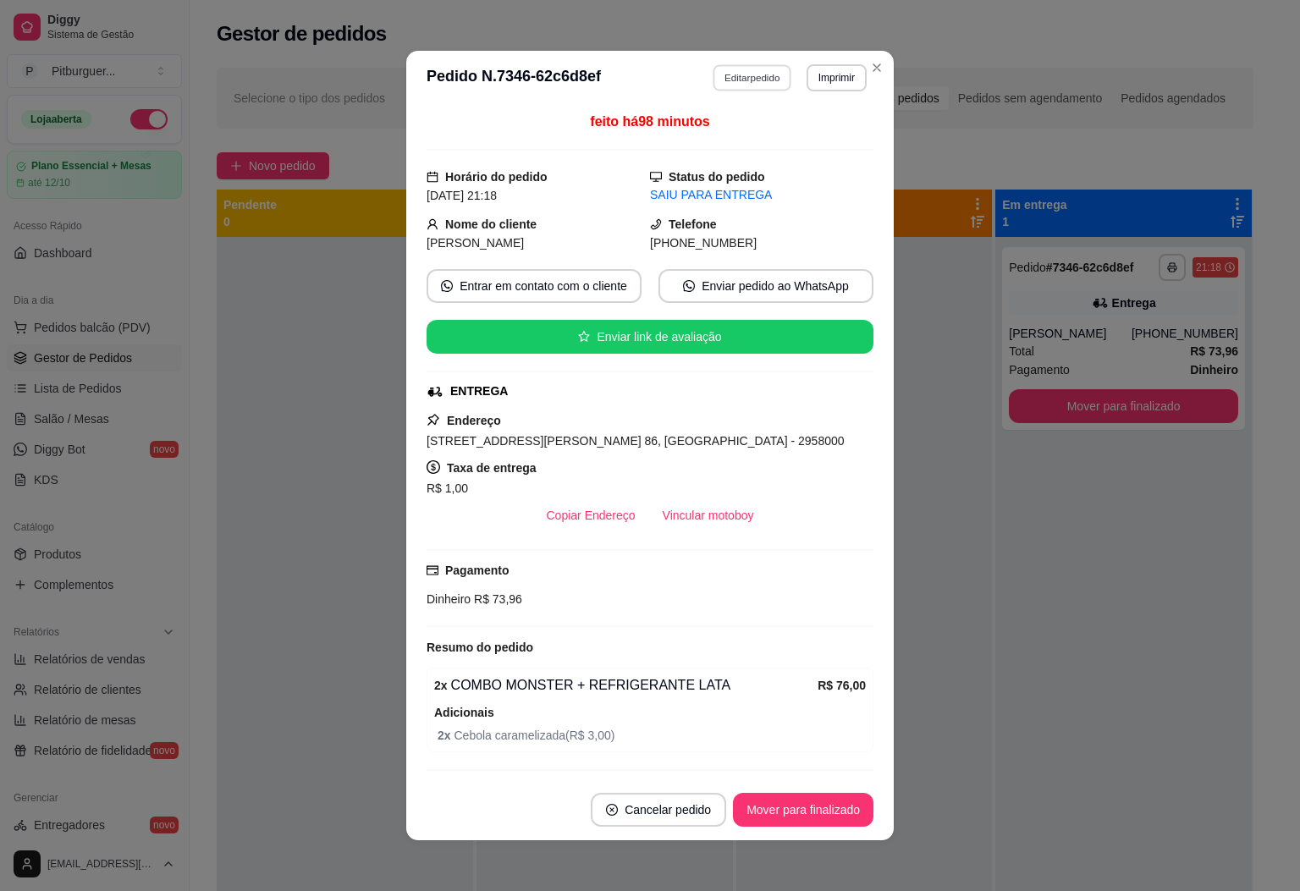
click at [754, 77] on button "Editar pedido" at bounding box center [752, 77] width 79 height 26
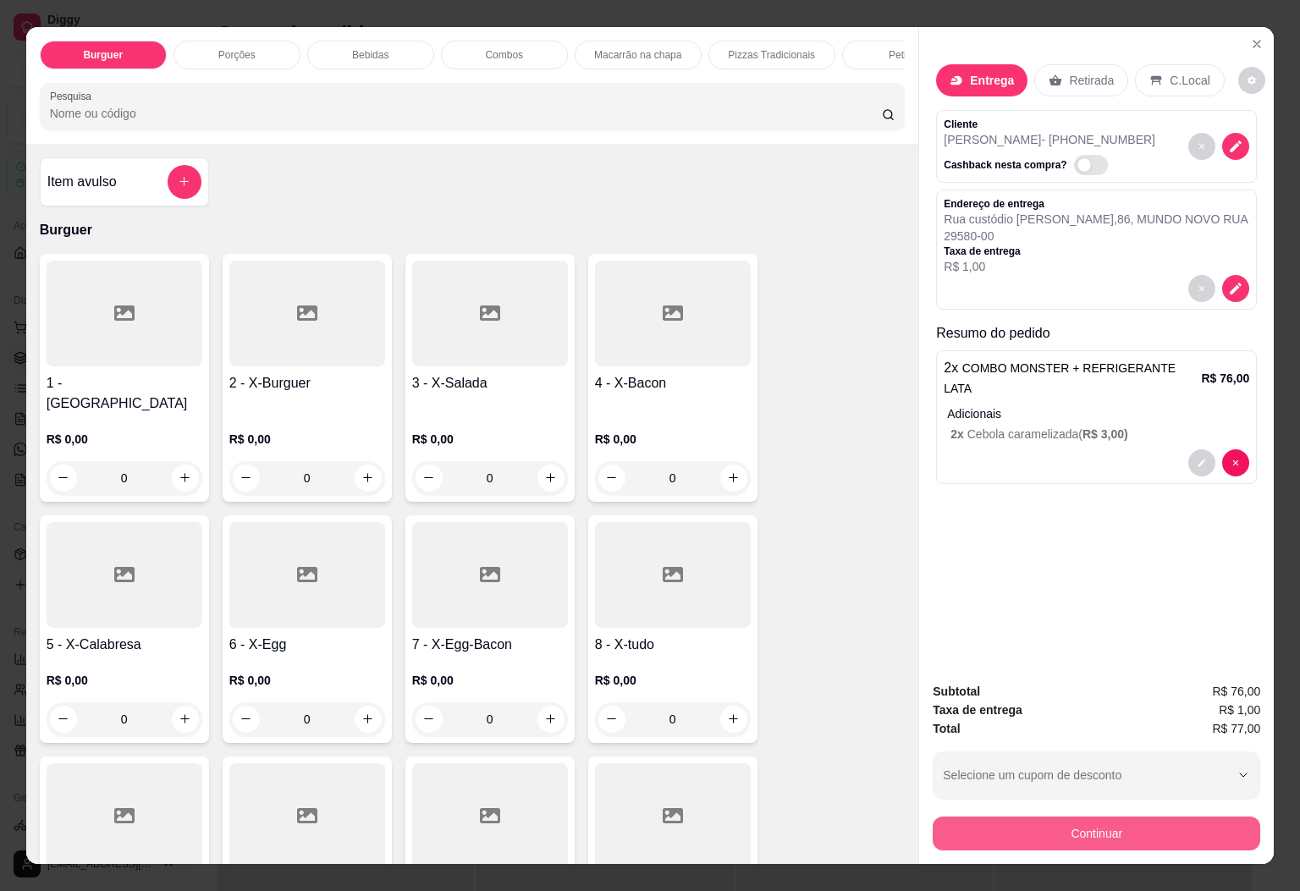
click at [1059, 833] on button "Continuar" at bounding box center [1095, 834] width 327 height 34
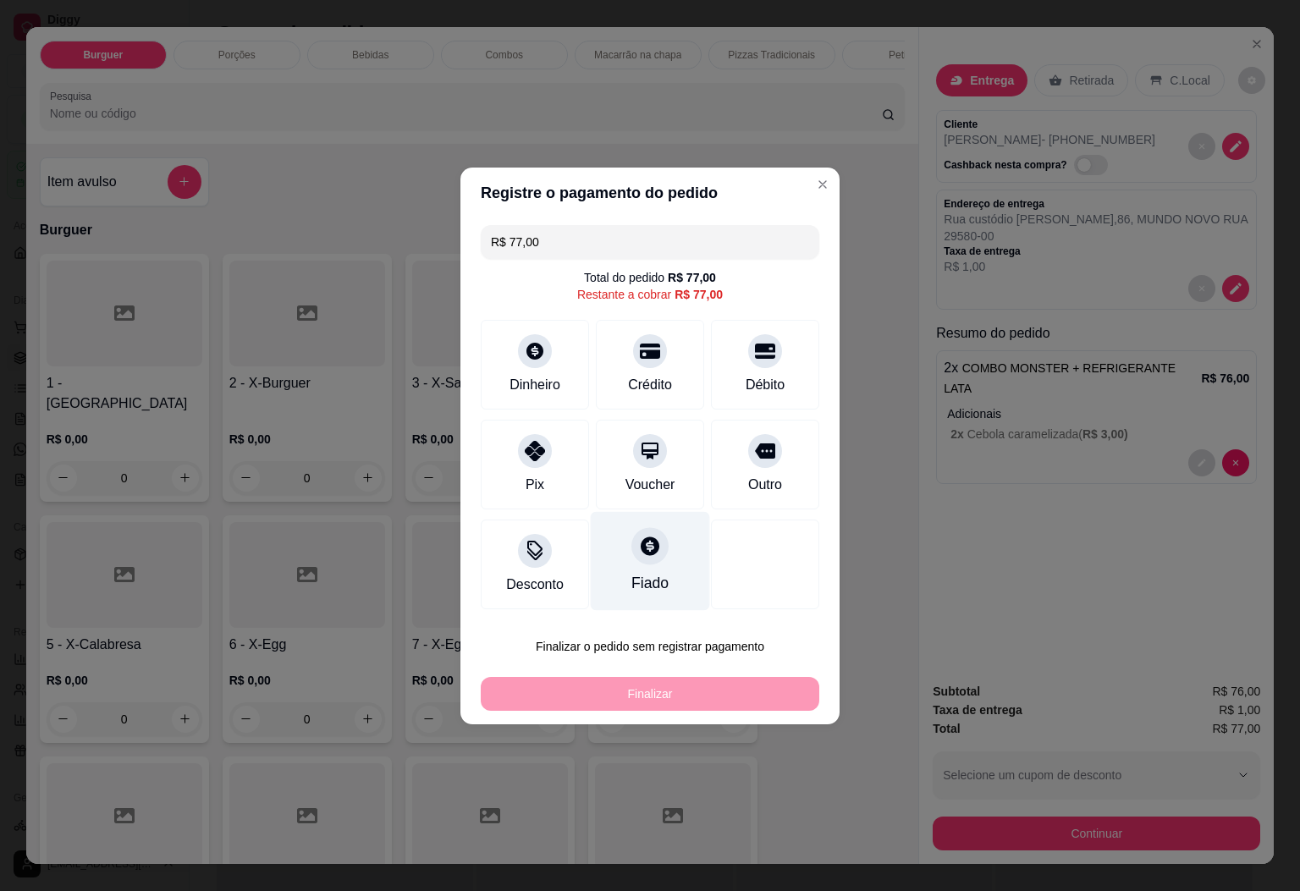
click at [655, 542] on div at bounding box center [649, 545] width 37 height 37
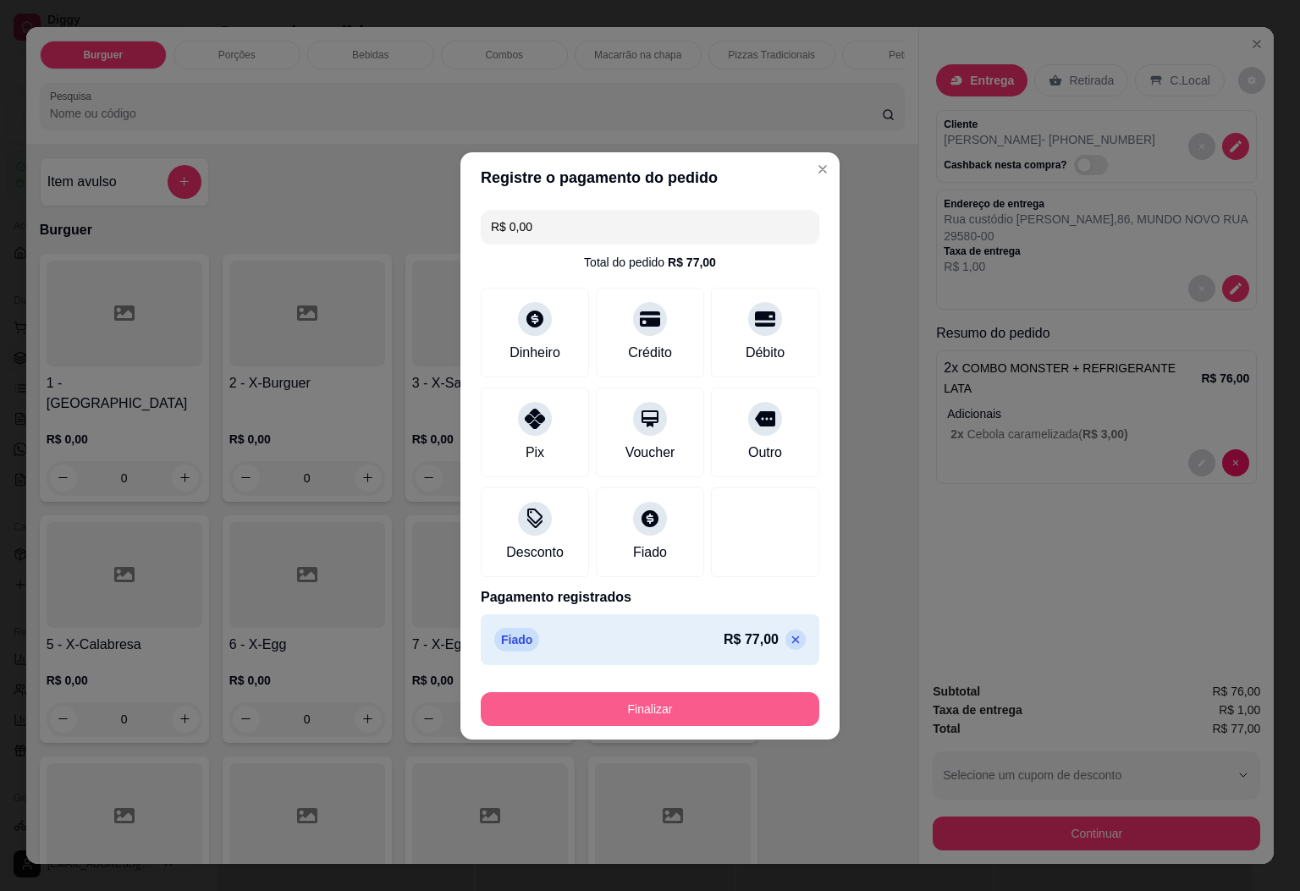
click at [694, 701] on button "Finalizar" at bounding box center [650, 709] width 338 height 34
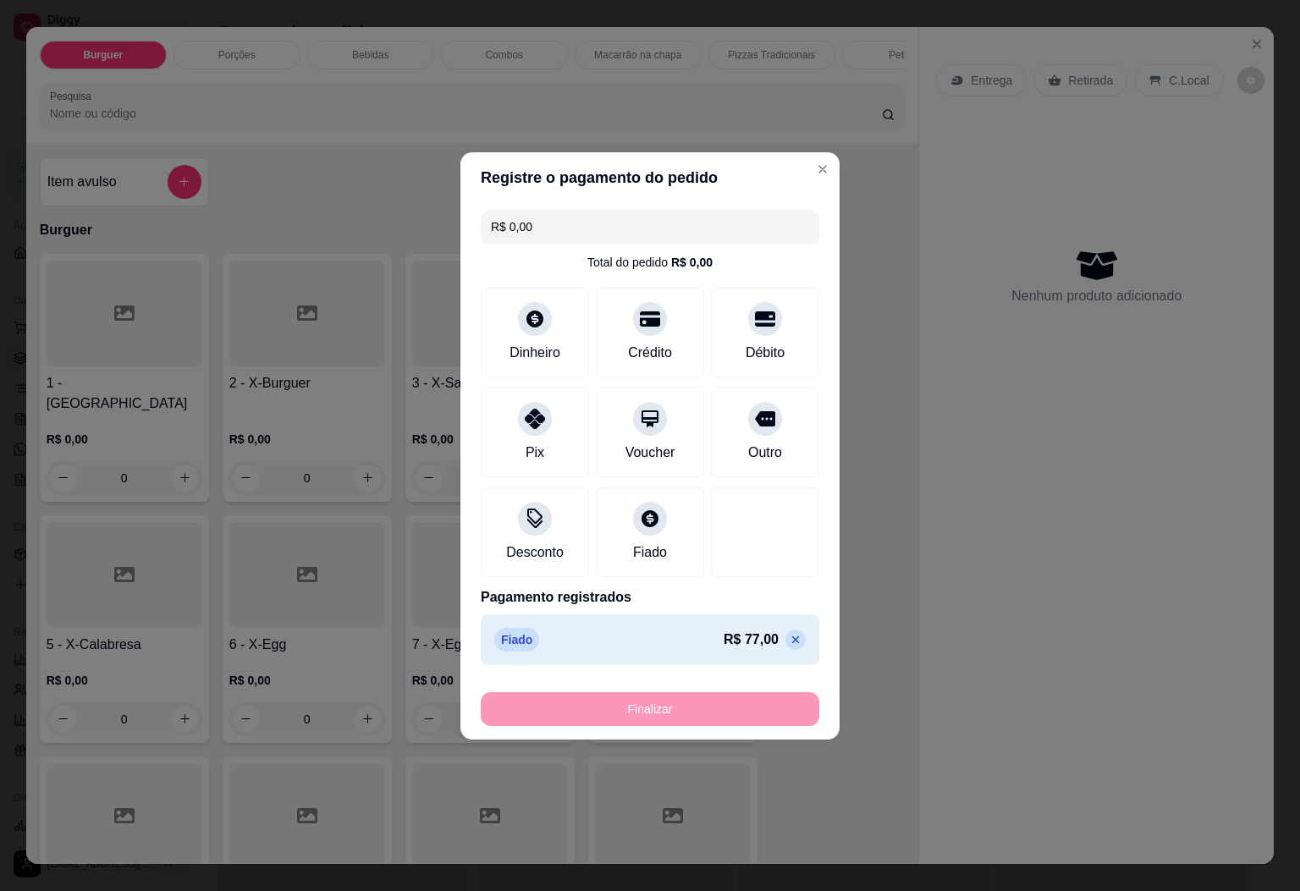
type input "-R$ 77,00"
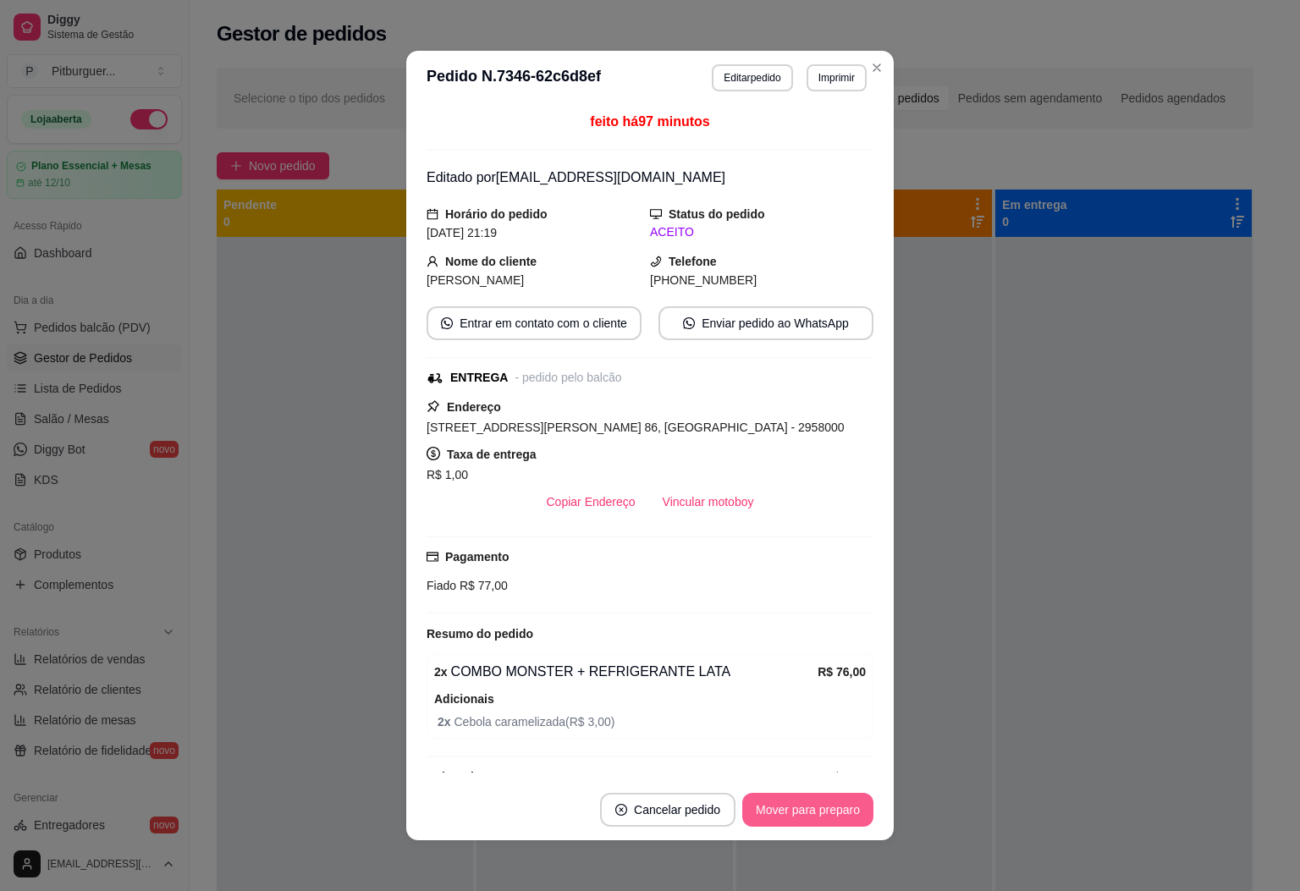
click at [798, 815] on button "Mover para preparo" at bounding box center [807, 810] width 131 height 34
click at [798, 815] on button "Mover para entrega" at bounding box center [808, 810] width 130 height 34
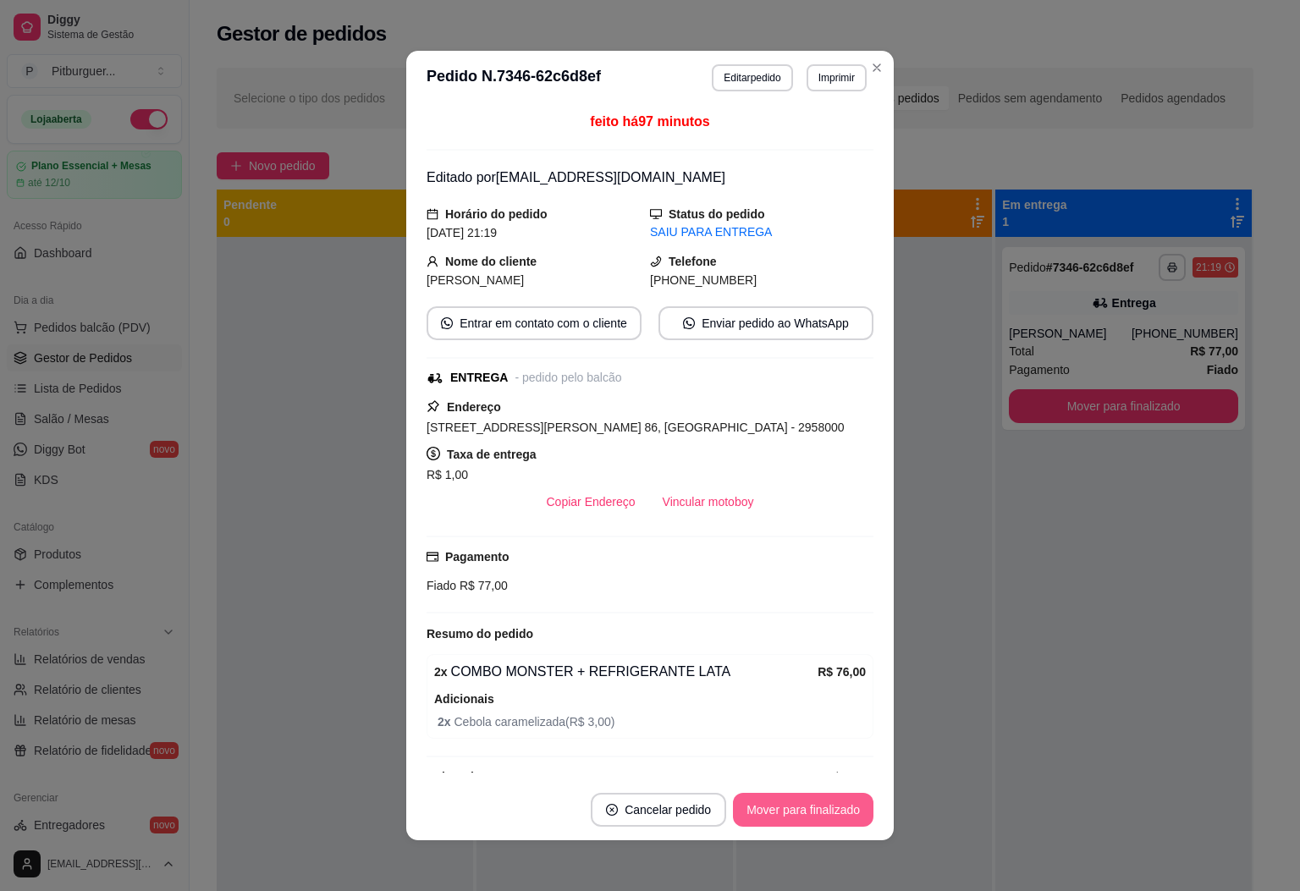
click at [798, 815] on button "Mover para finalizado" at bounding box center [803, 810] width 140 height 34
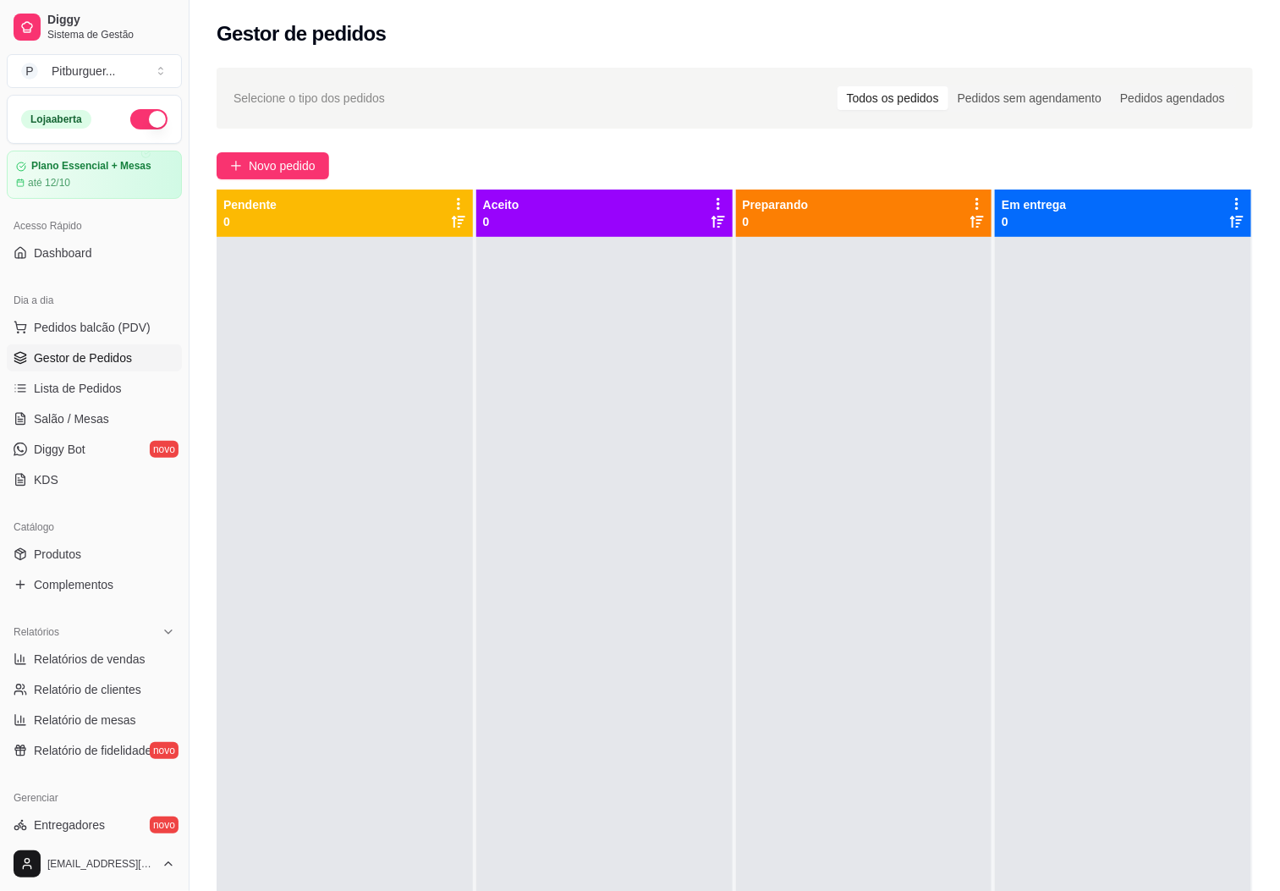
click at [820, 536] on div at bounding box center [864, 682] width 256 height 891
